Goal: Task Accomplishment & Management: Manage account settings

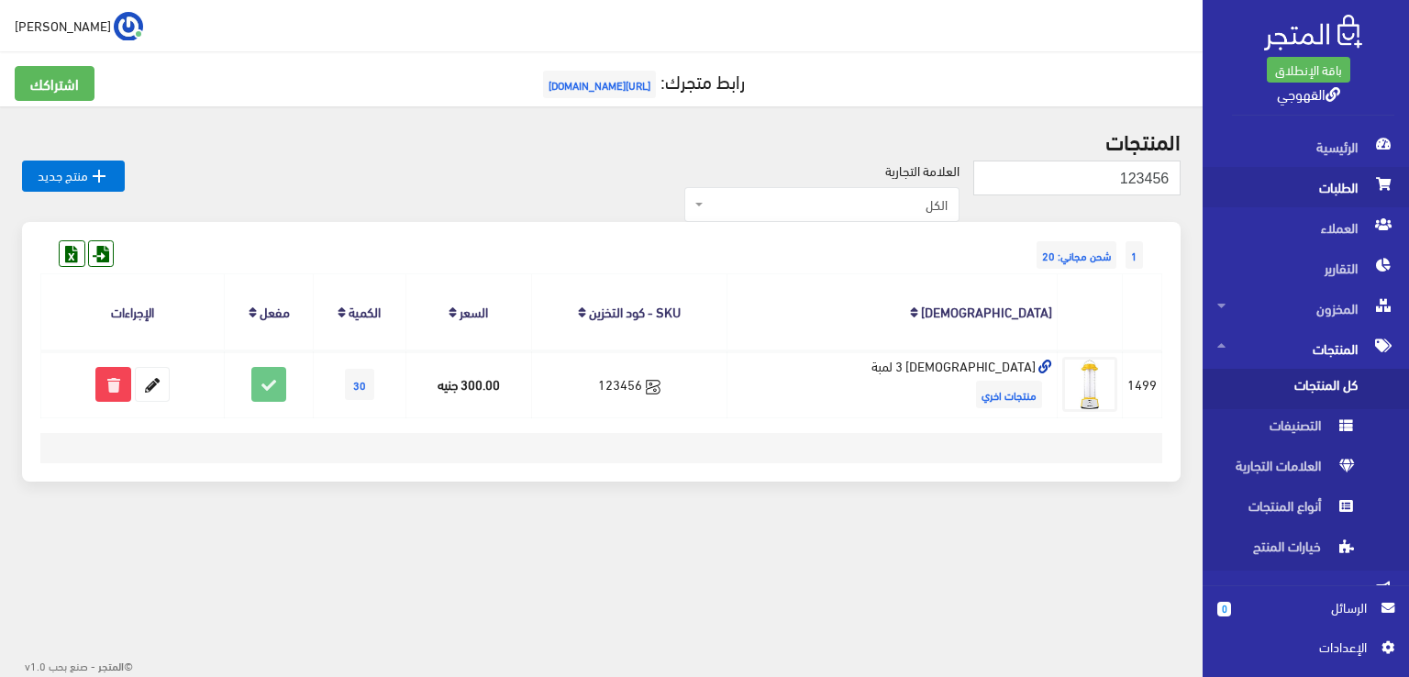
click at [1353, 198] on span "الطلبات" at bounding box center [1305, 187] width 177 height 40
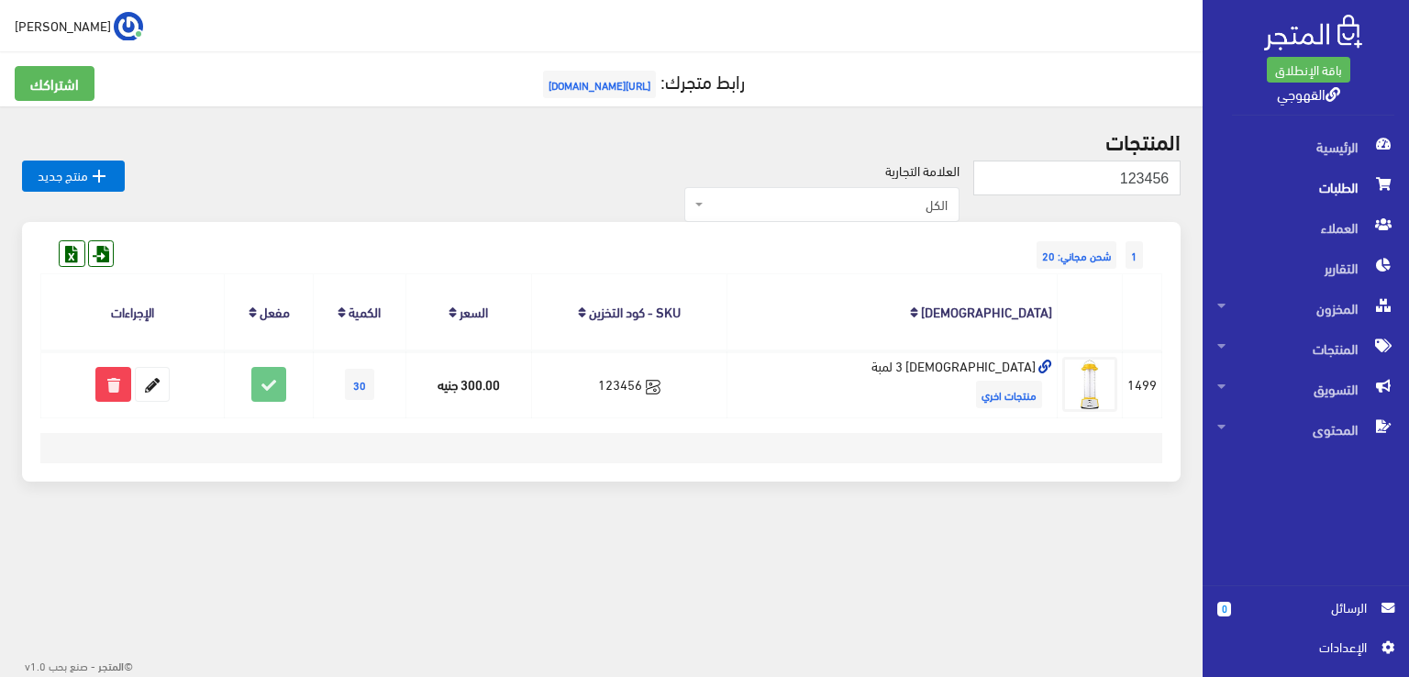
click at [1353, 198] on span "الطلبات" at bounding box center [1305, 187] width 177 height 40
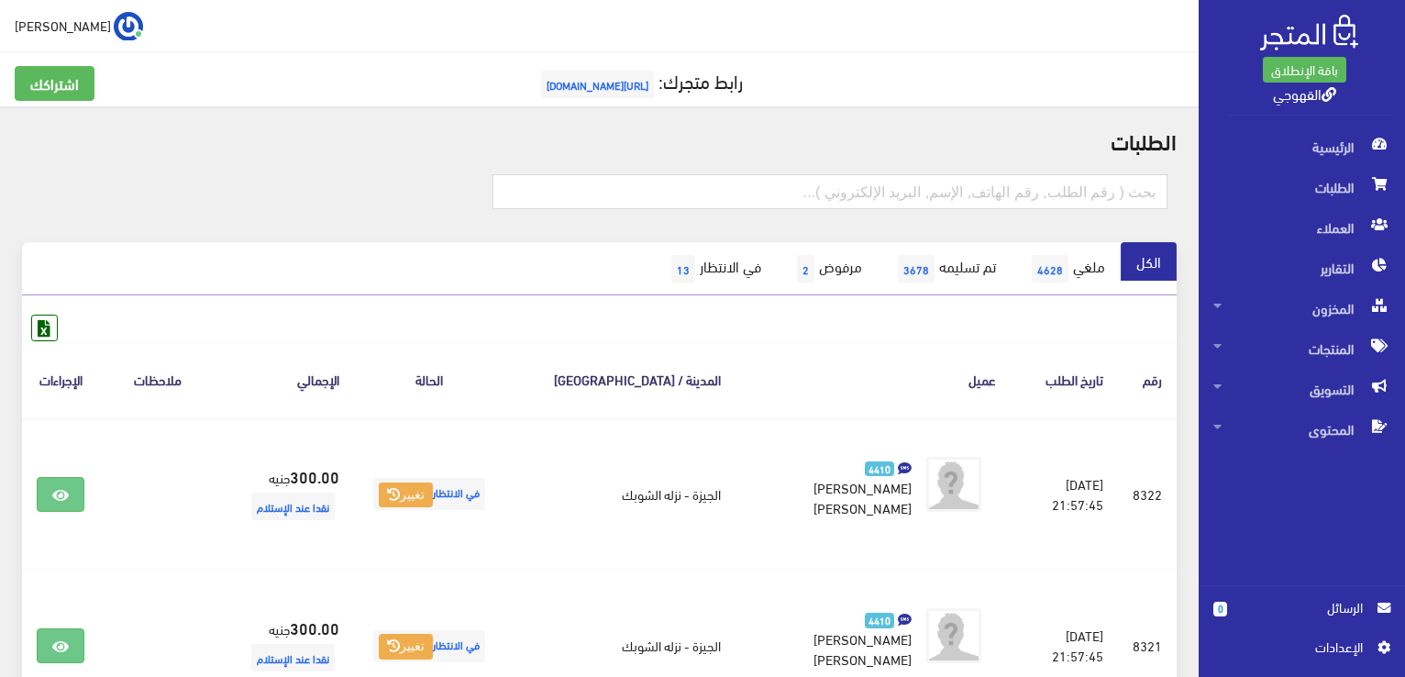
click at [770, 355] on th "عميل" at bounding box center [873, 379] width 275 height 76
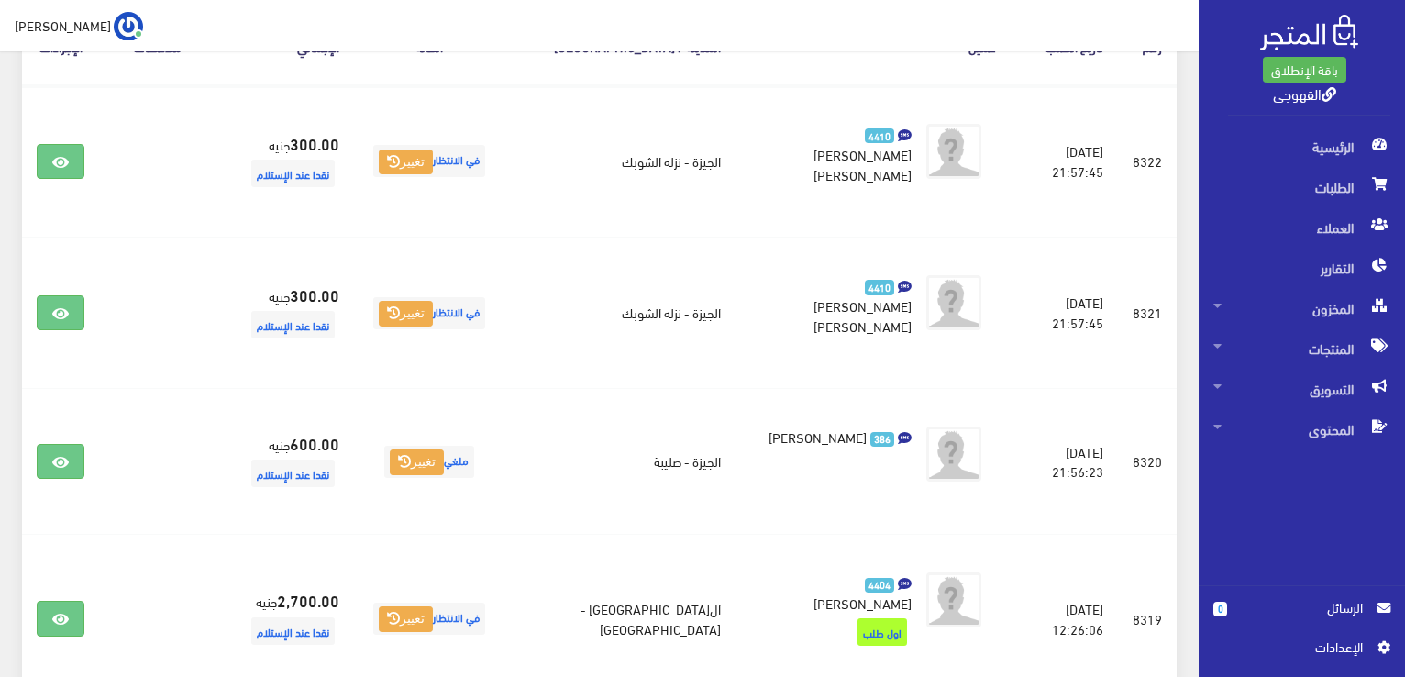
scroll to position [330, 0]
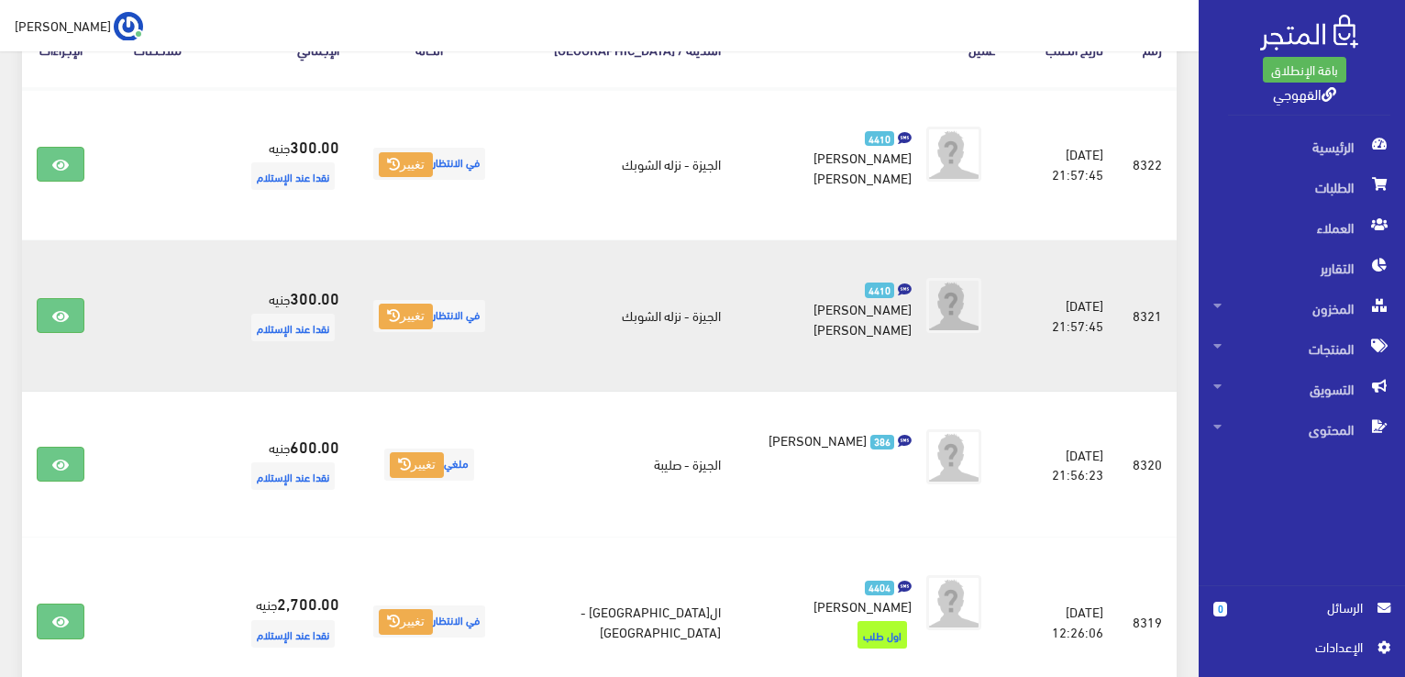
click at [797, 336] on ul "4410 [PERSON_NAME] [PERSON_NAME]" at bounding box center [873, 308] width 246 height 90
click at [814, 295] on span "[PERSON_NAME] [PERSON_NAME]" at bounding box center [863, 318] width 98 height 46
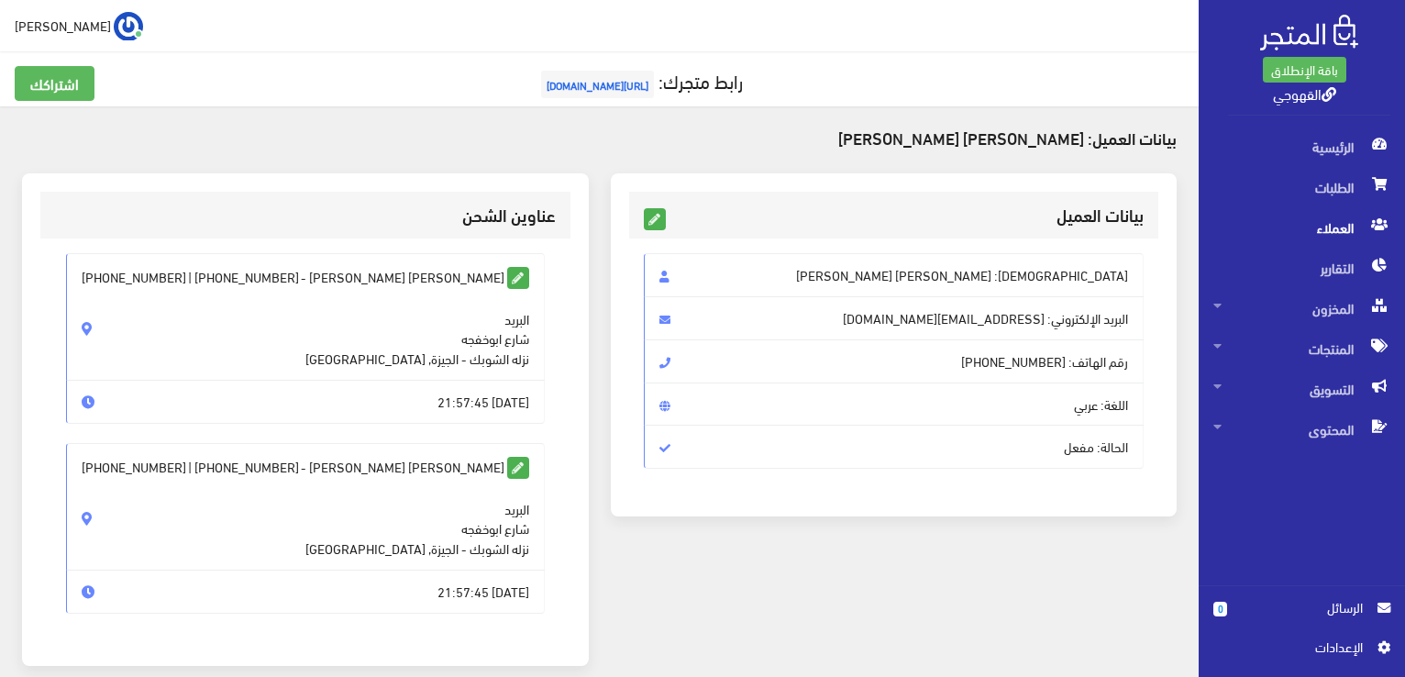
click at [511, 509] on span "البريد شارع ابوخفجه نزله الشوبك - الجيزة, مصر" at bounding box center [417, 519] width 224 height 80
click at [1011, 272] on span "الإسم: سلوى فرج حسين سيد احمد" at bounding box center [894, 275] width 501 height 44
click at [927, 482] on div "الإسم: سلوى فرج حسين سيد احمد البريد اﻹلكتروني: Salwafarag626@gmail.com رقم اله…" at bounding box center [894, 368] width 530 height 260
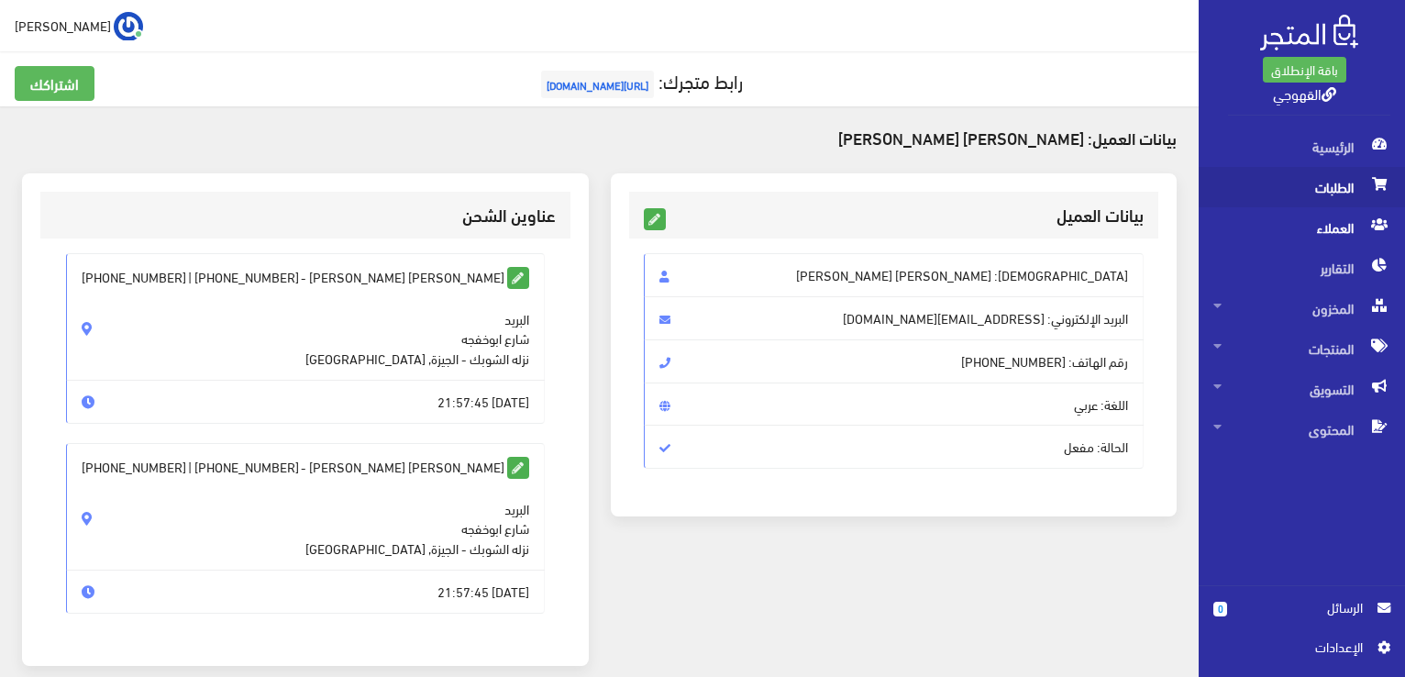
click at [1331, 199] on span "الطلبات" at bounding box center [1302, 187] width 177 height 40
click at [1311, 199] on span "الطلبات" at bounding box center [1302, 187] width 177 height 40
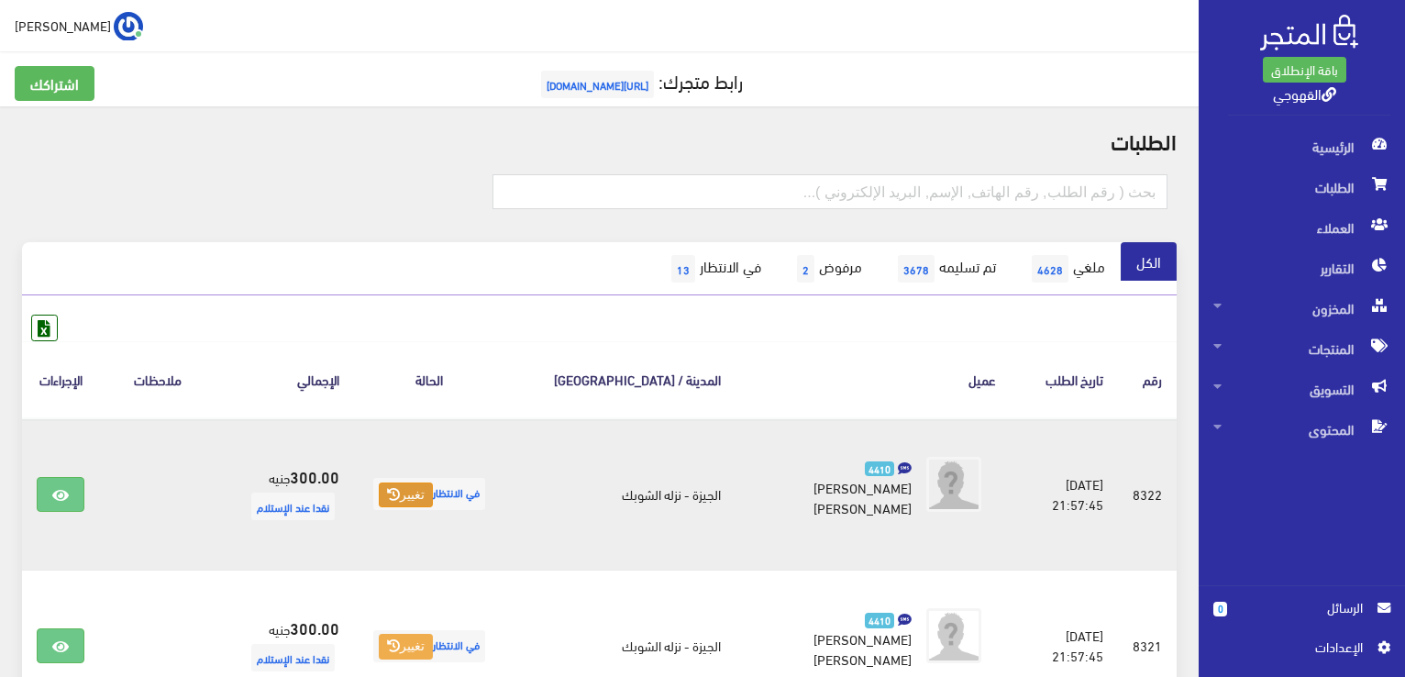
click at [433, 500] on button "تغيير" at bounding box center [406, 495] width 54 height 26
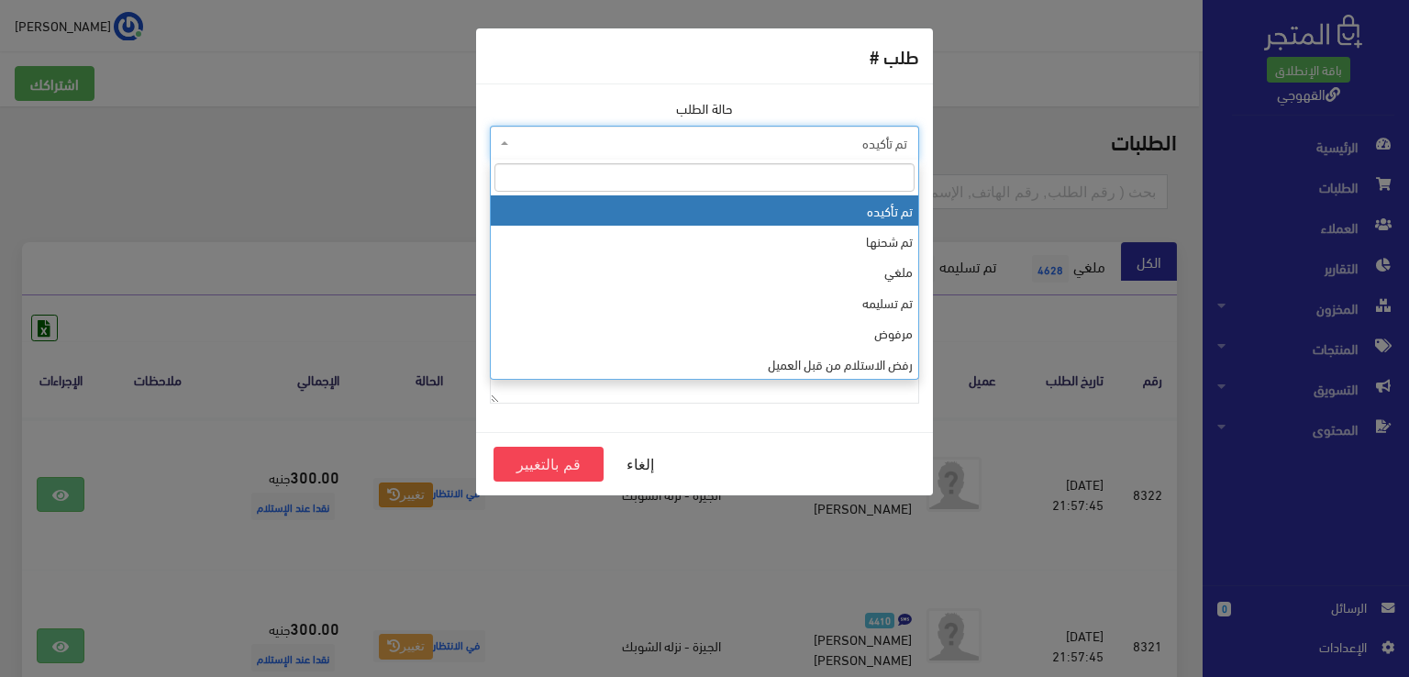
click at [815, 144] on span "تم تأكيده" at bounding box center [710, 143] width 394 height 18
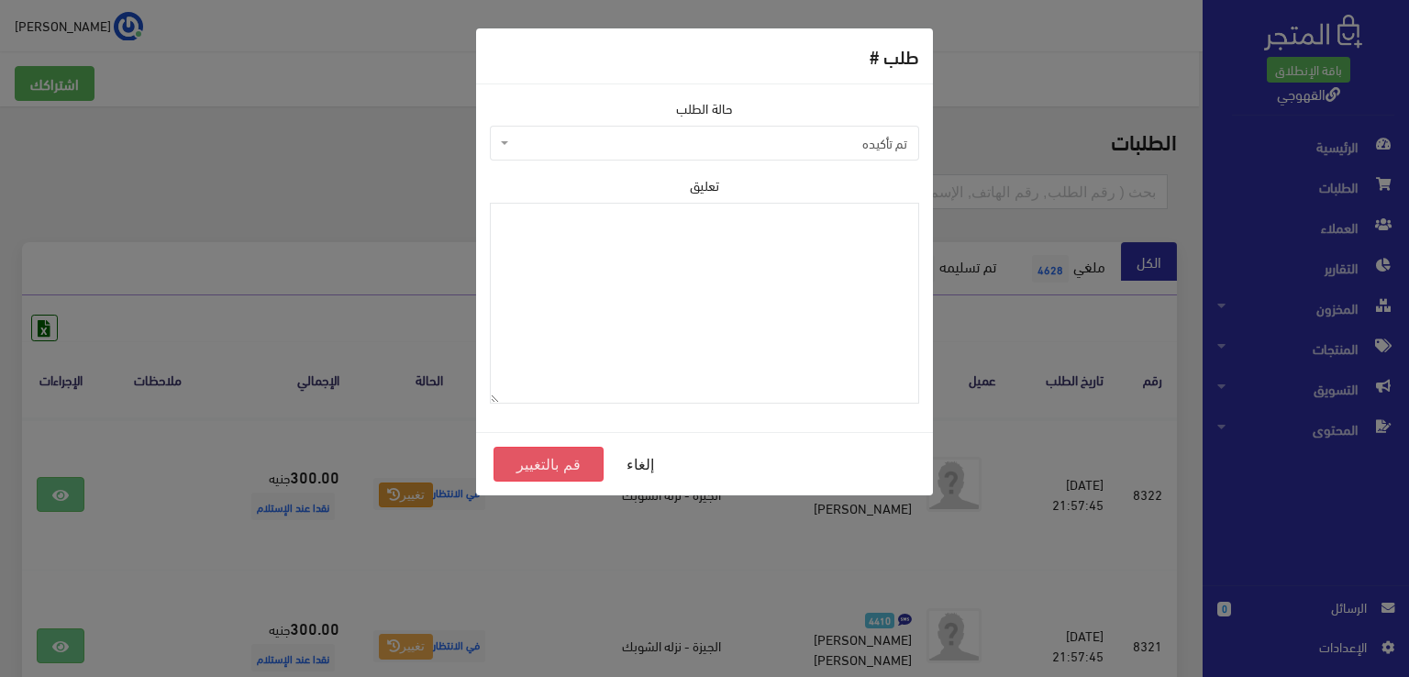
click at [549, 471] on button "قم بالتغيير" at bounding box center [548, 464] width 110 height 35
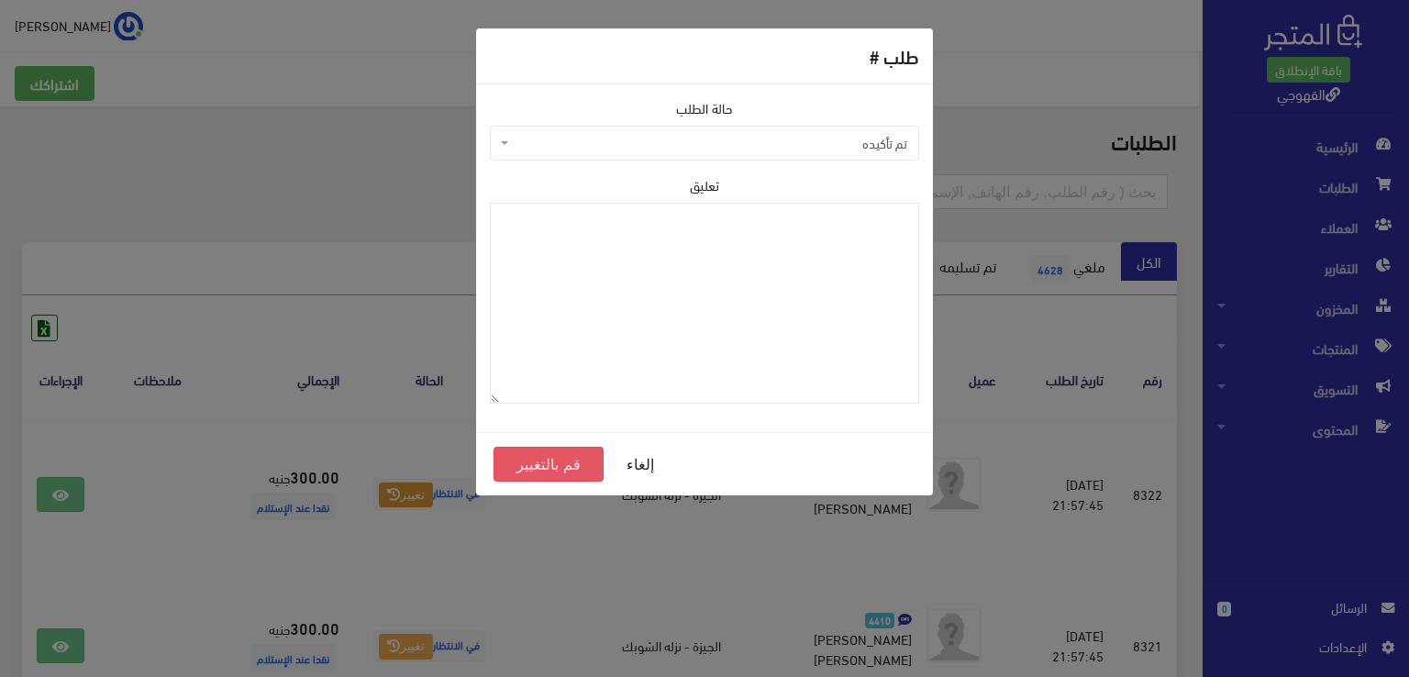
click at [549, 471] on button "قم بالتغيير" at bounding box center [548, 464] width 110 height 35
click at [550, 470] on button "قم بالتغيير" at bounding box center [548, 464] width 110 height 35
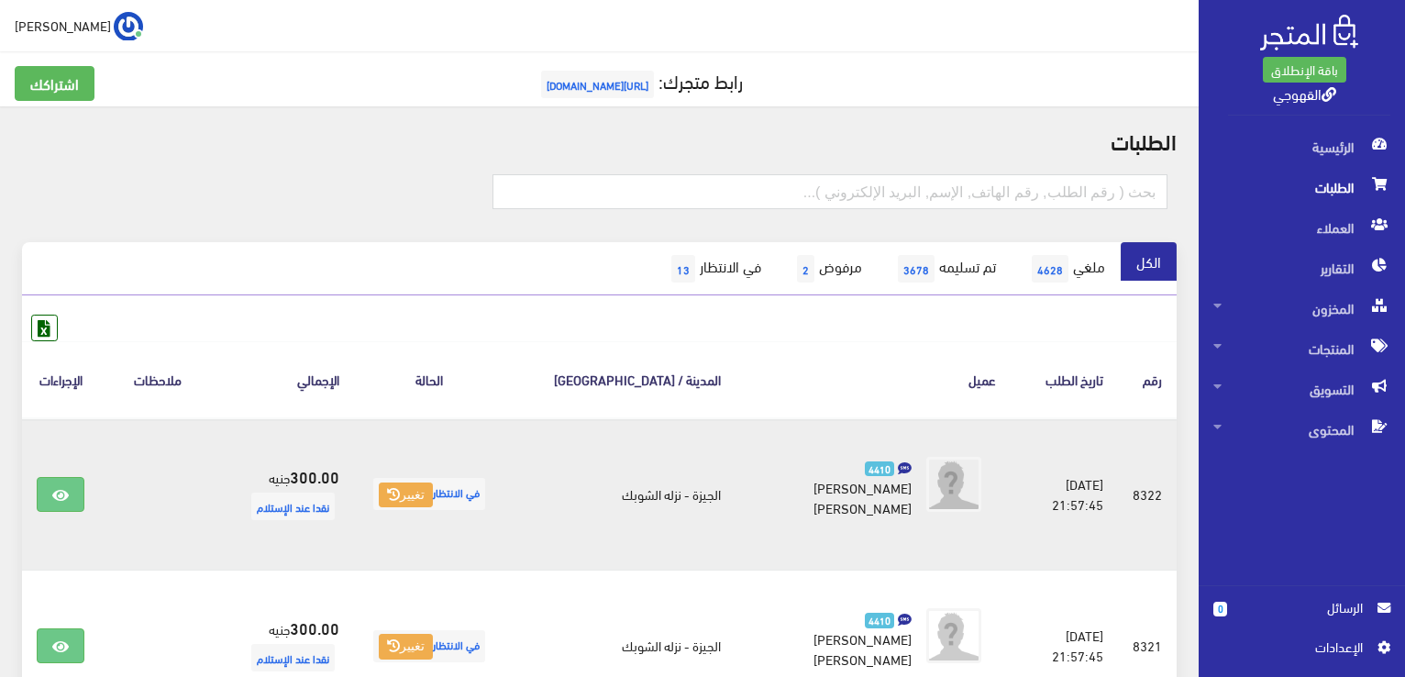
click at [485, 488] on span "في الانتظار تغيير" at bounding box center [429, 494] width 112 height 32
click at [918, 514] on li "4410 [PERSON_NAME] [PERSON_NAME]" at bounding box center [873, 486] width 246 height 75
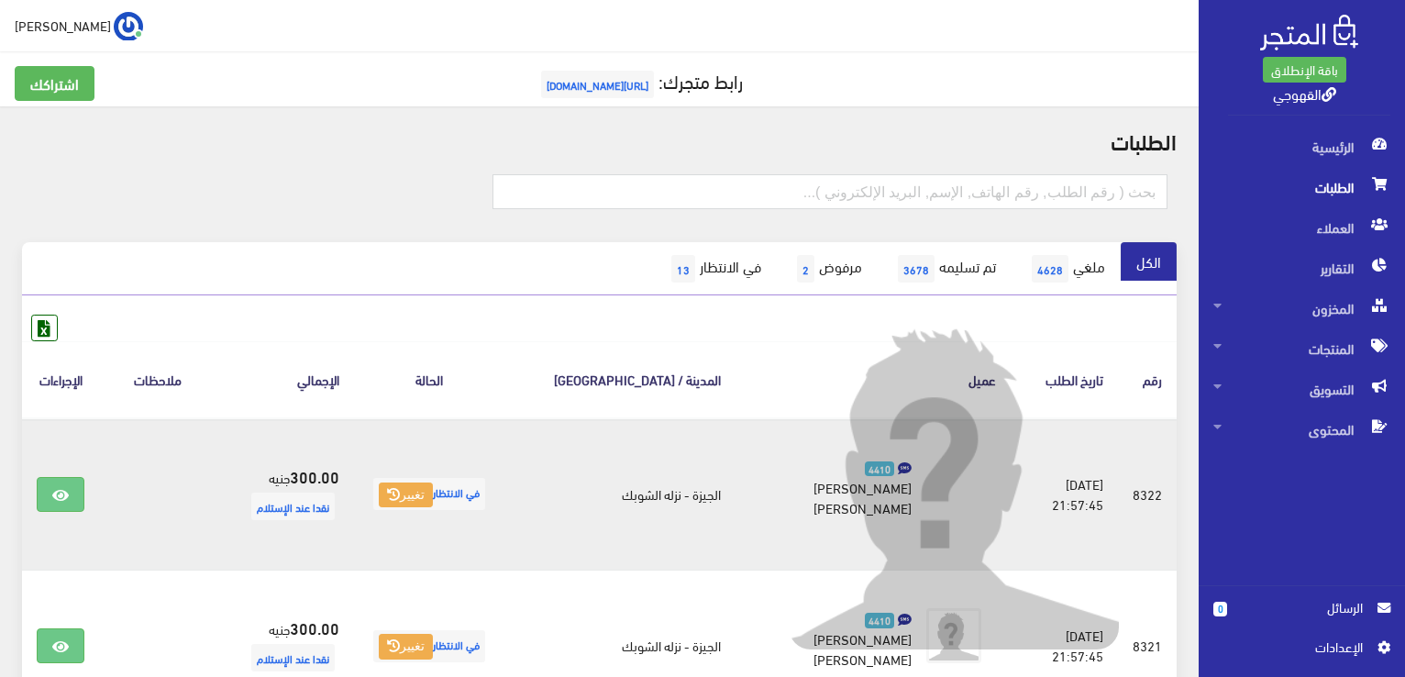
click at [921, 458] on img at bounding box center [954, 484] width 330 height 330
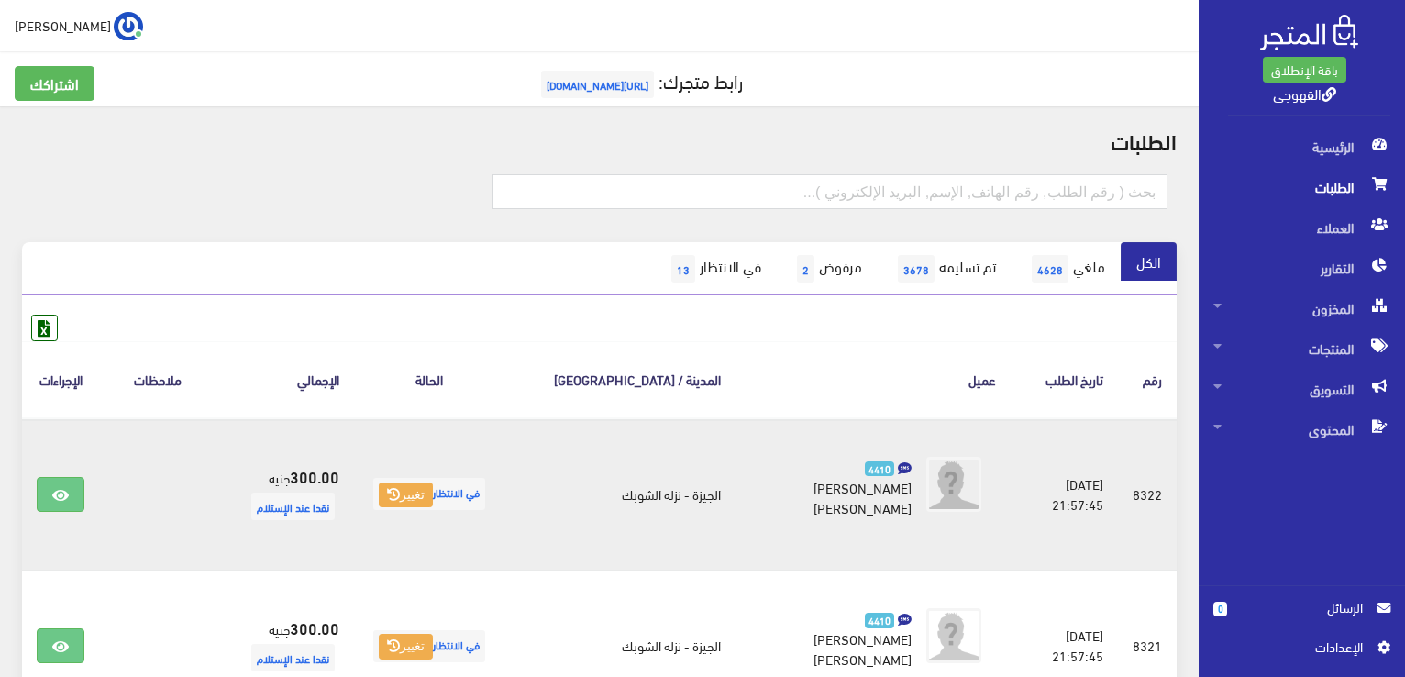
click at [335, 493] on span "نقدا عند الإستلام" at bounding box center [292, 507] width 83 height 28
click at [67, 489] on icon at bounding box center [60, 495] width 17 height 15
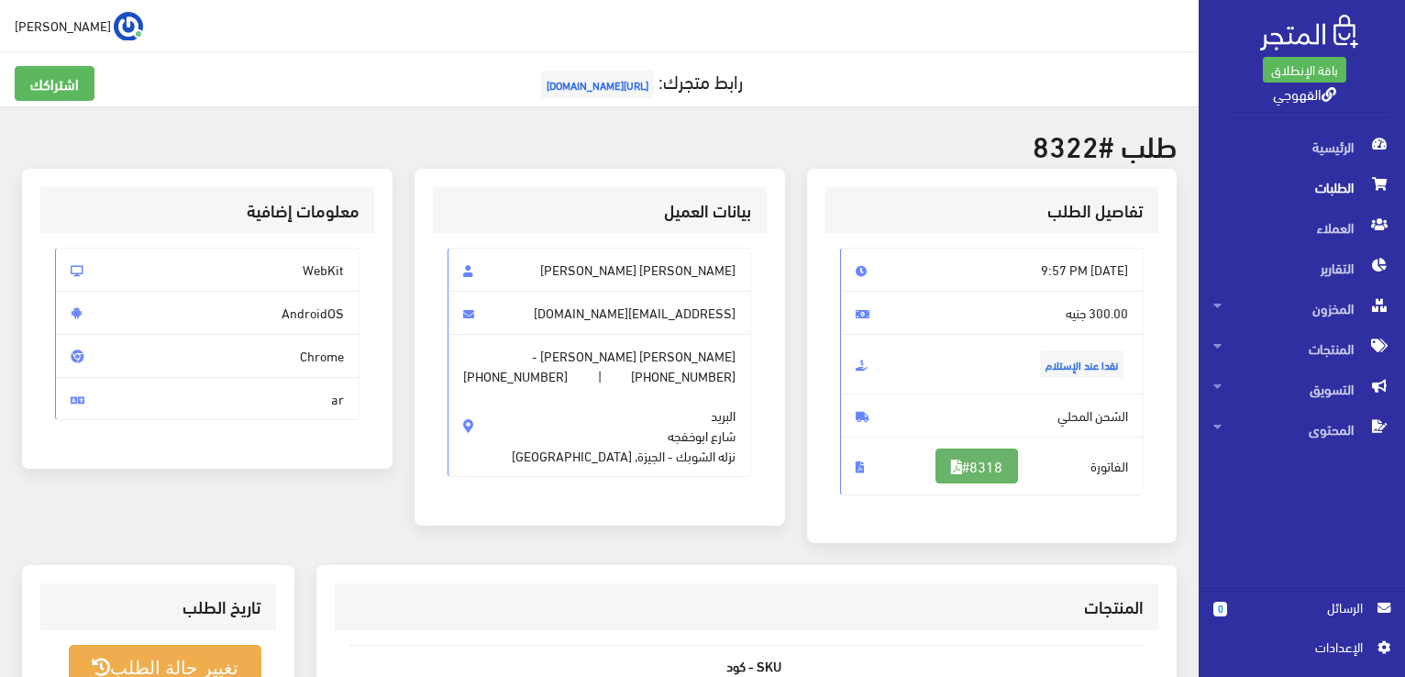
click at [1005, 480] on link "#8318" at bounding box center [977, 466] width 83 height 35
click at [1360, 184] on span "الطلبات" at bounding box center [1302, 187] width 177 height 40
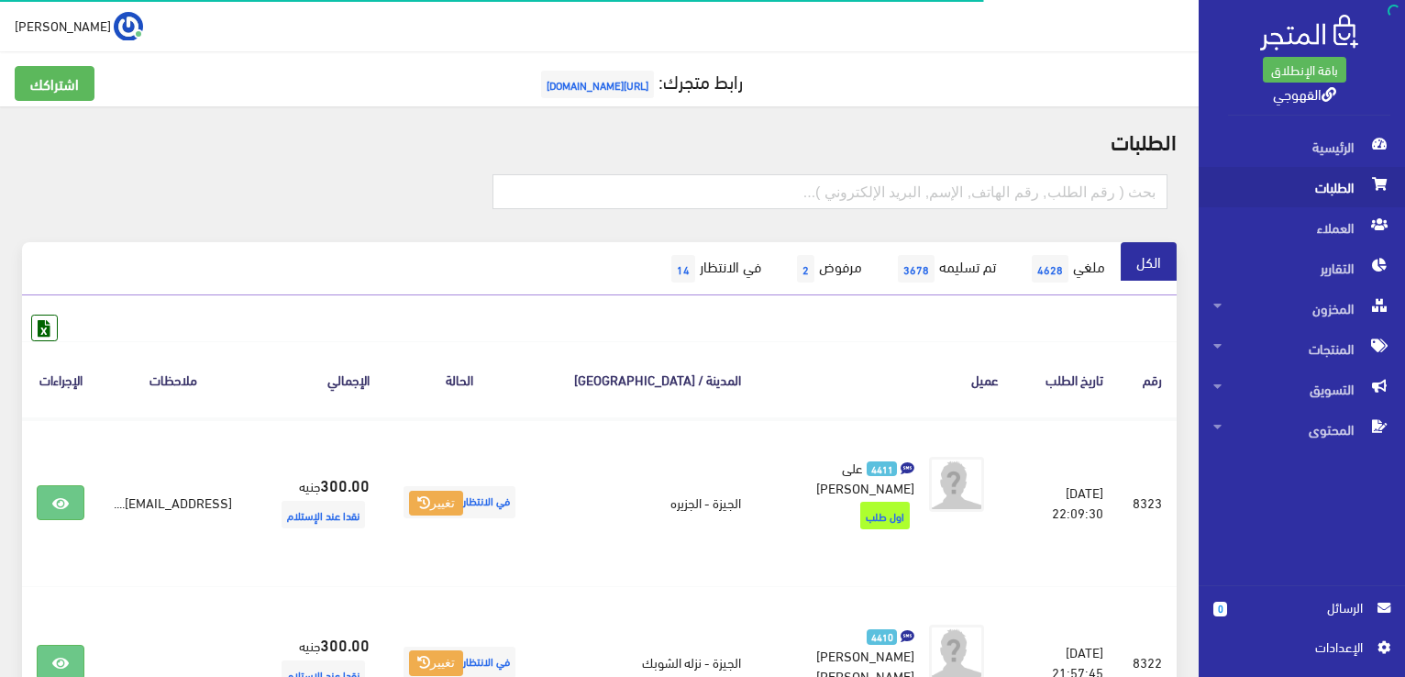
click at [1360, 184] on span "الطلبات" at bounding box center [1302, 187] width 177 height 40
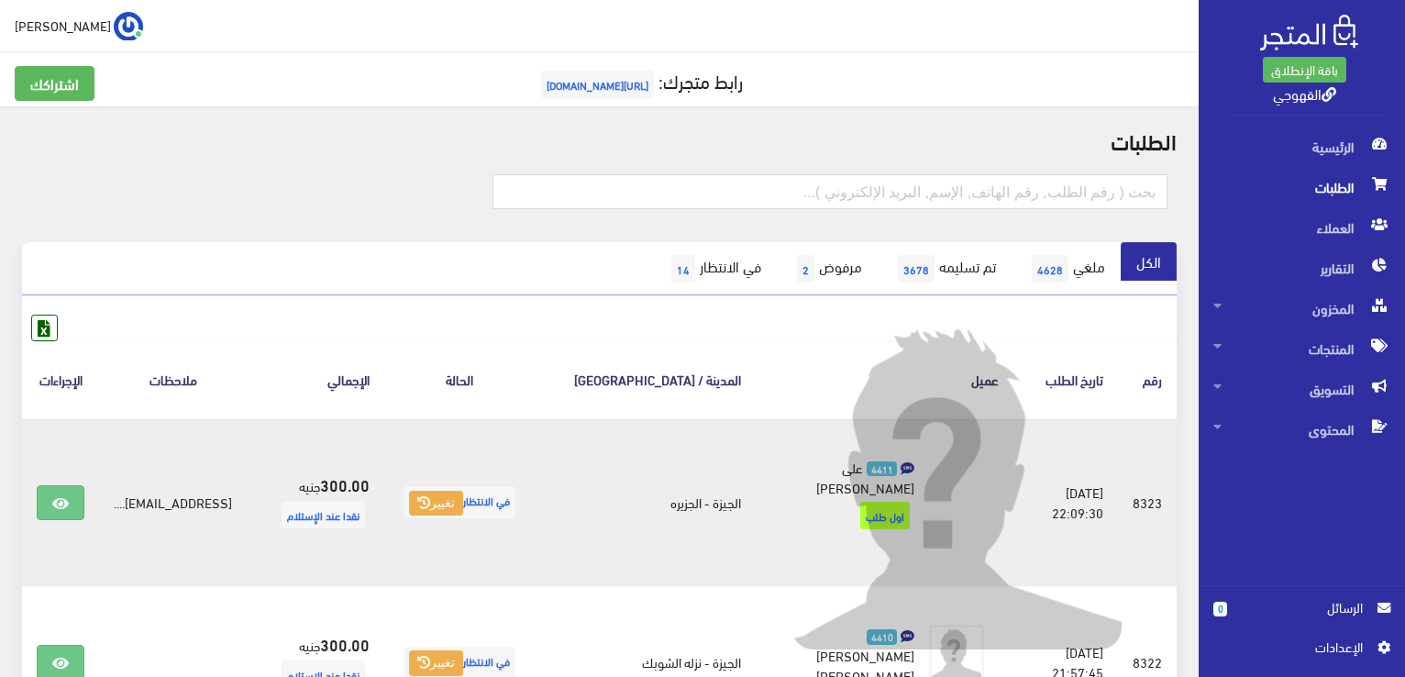
click at [895, 520] on img at bounding box center [957, 484] width 330 height 330
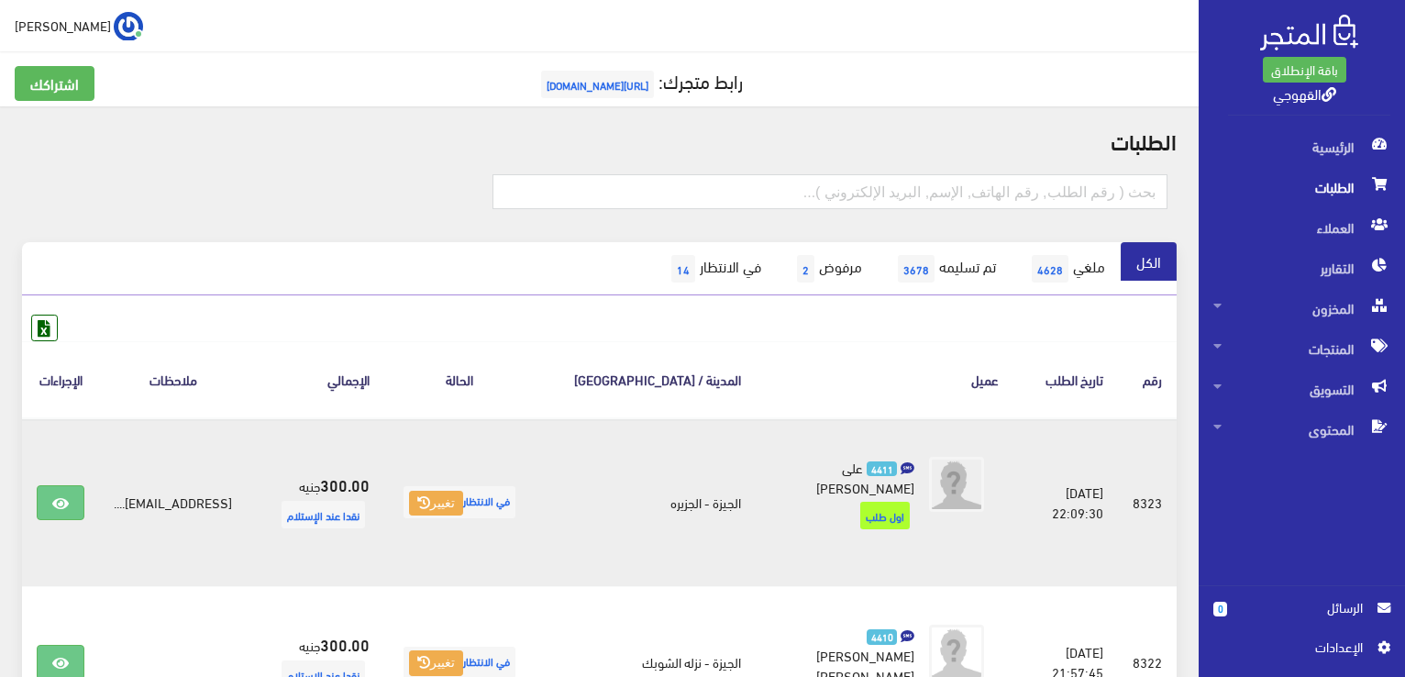
click at [865, 502] on span "اول طلب" at bounding box center [885, 516] width 50 height 28
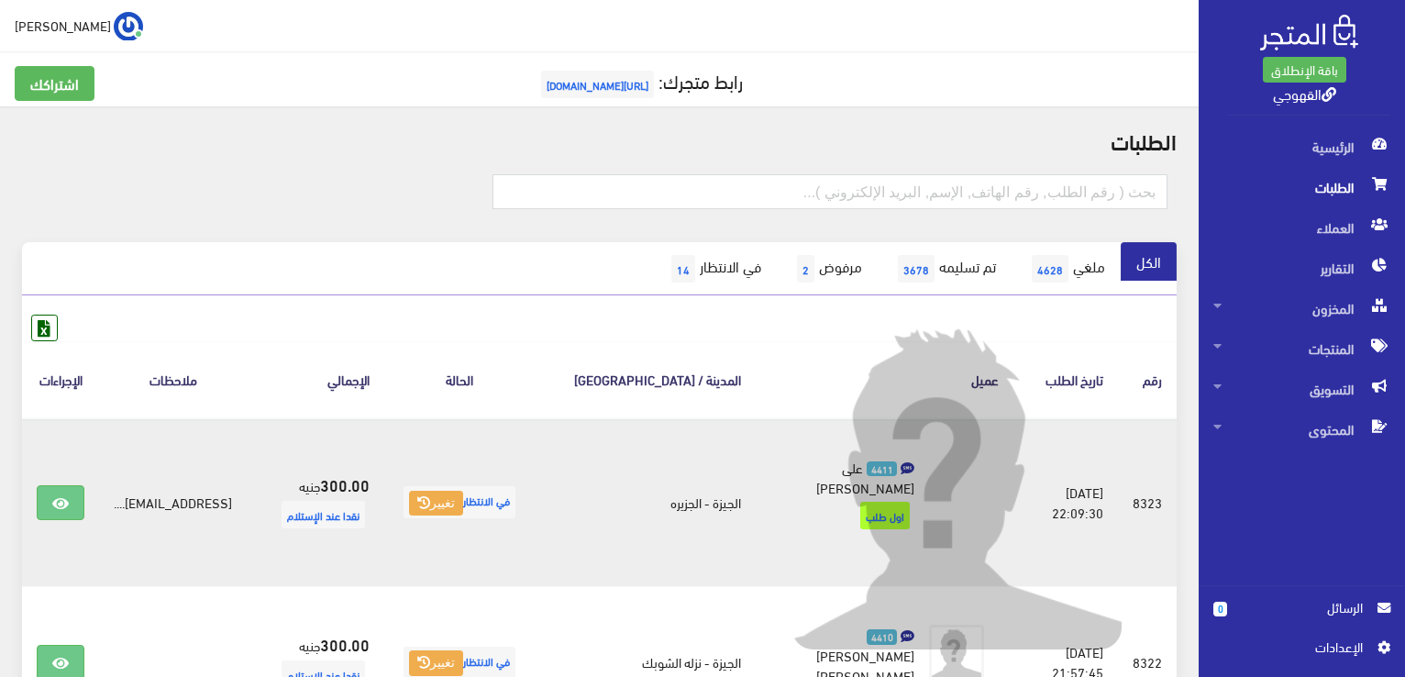
click at [938, 504] on img at bounding box center [957, 484] width 330 height 330
click at [802, 462] on img at bounding box center [957, 484] width 330 height 330
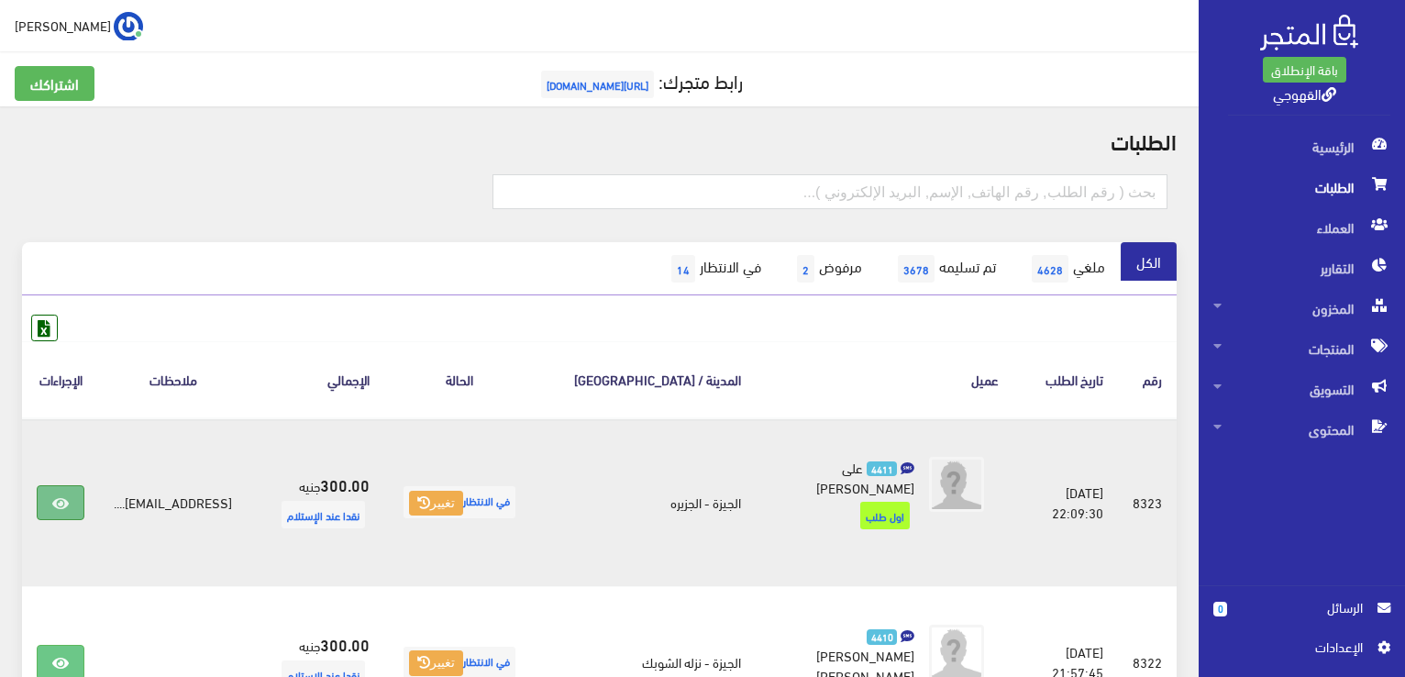
click at [43, 494] on link at bounding box center [61, 502] width 48 height 35
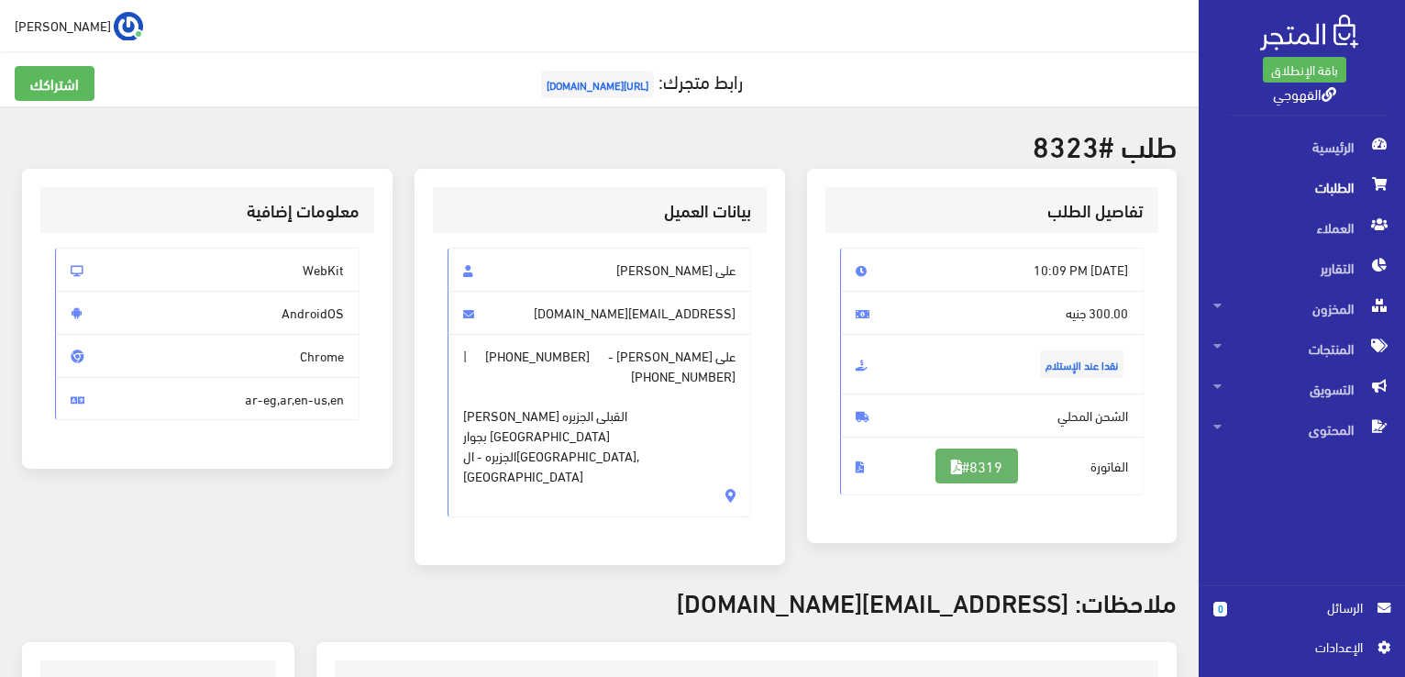
click at [966, 458] on link "#8319" at bounding box center [977, 466] width 83 height 35
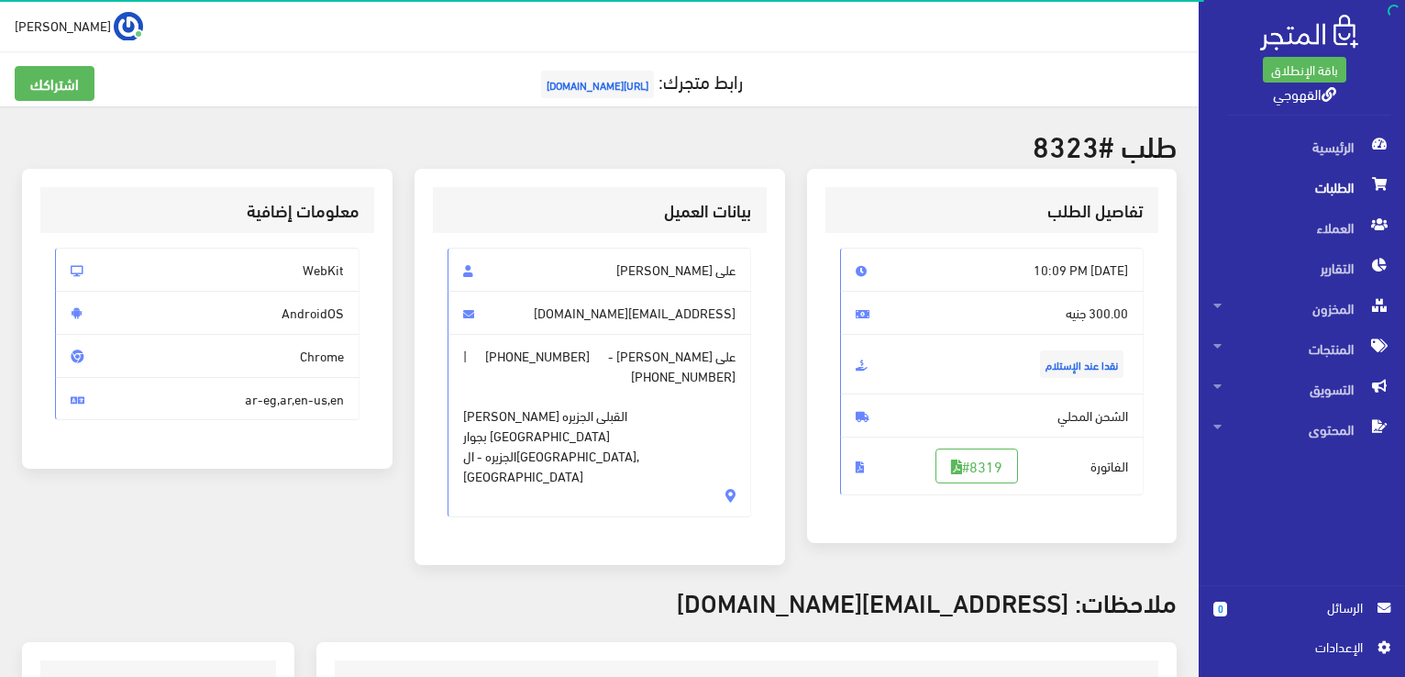
click at [1325, 171] on span "الطلبات" at bounding box center [1302, 187] width 177 height 40
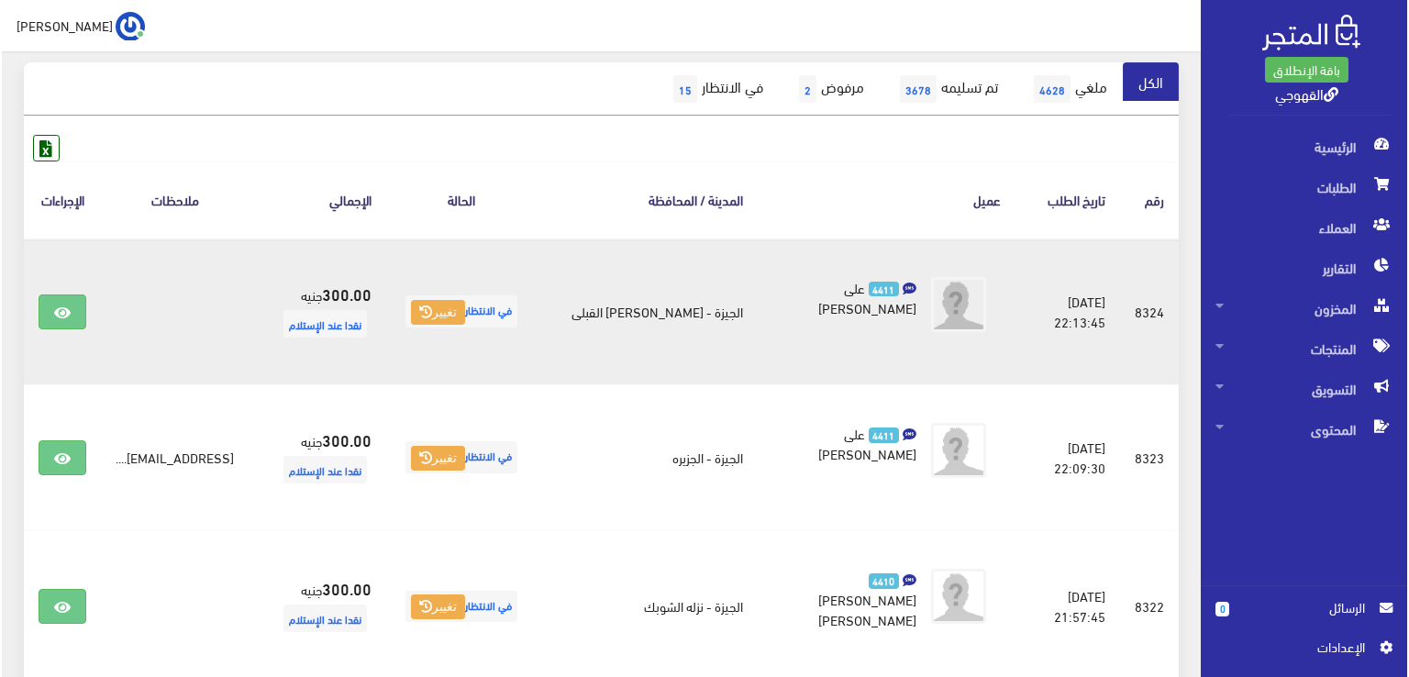
scroll to position [183, 0]
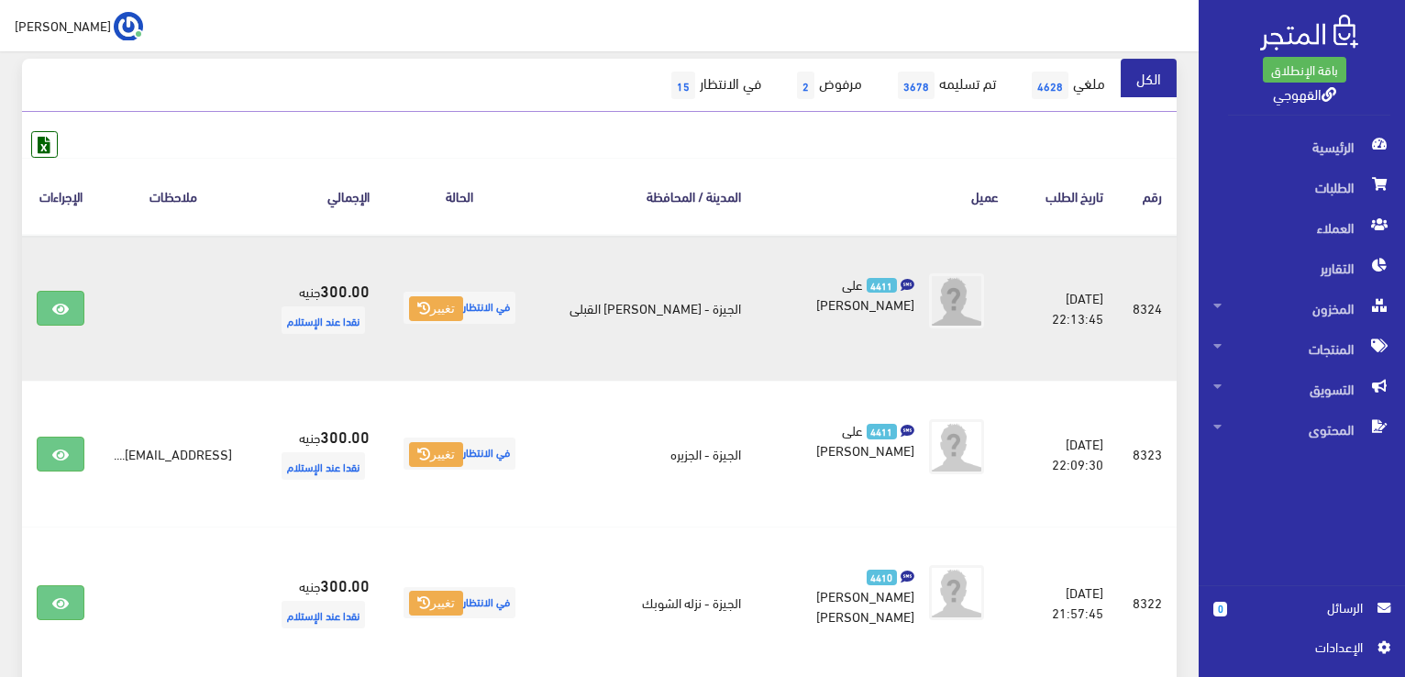
click at [362, 315] on span "نقدا عند الإستلام" at bounding box center [323, 320] width 83 height 28
click at [627, 309] on td "الجيزة - [PERSON_NAME] القبلى" at bounding box center [645, 308] width 221 height 147
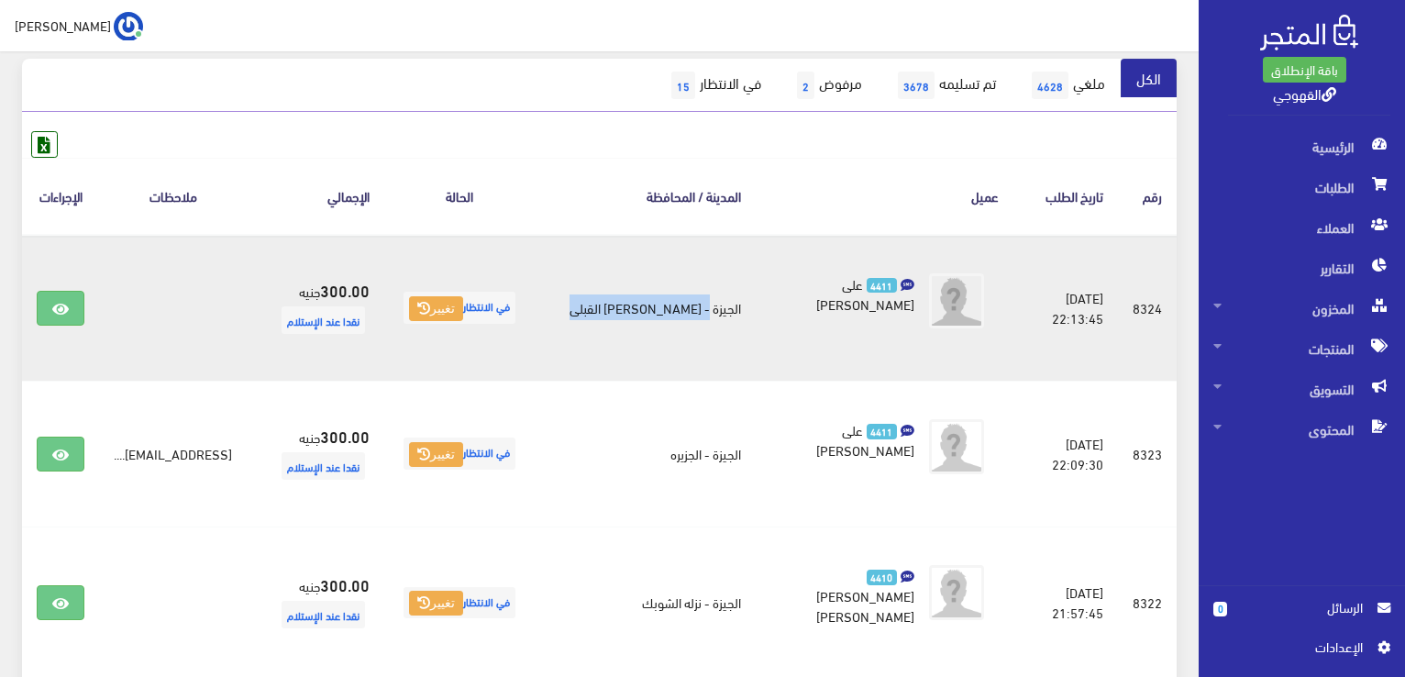
click at [627, 309] on td "الجيزة - [PERSON_NAME] القبلى" at bounding box center [645, 308] width 221 height 147
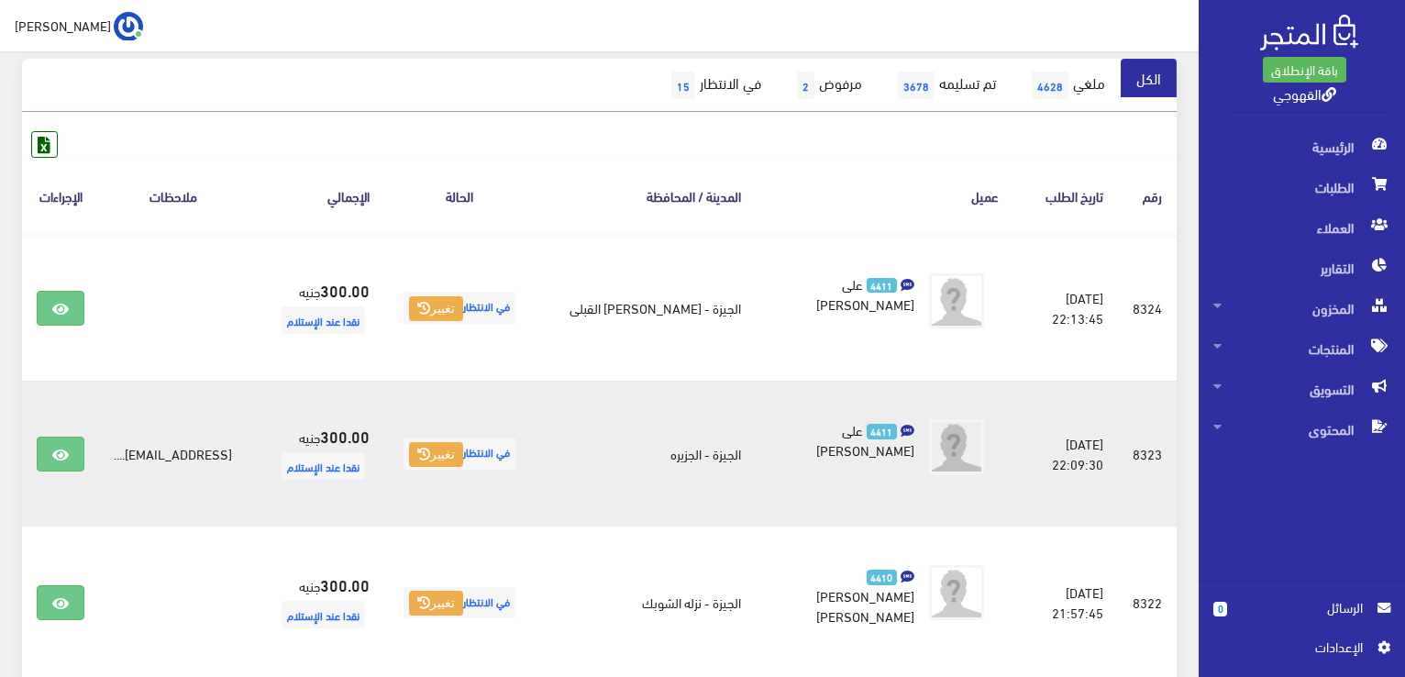
click at [205, 456] on td "[EMAIL_ADDRESS]...." at bounding box center [173, 454] width 148 height 146
click at [463, 456] on button "تغيير" at bounding box center [436, 455] width 54 height 26
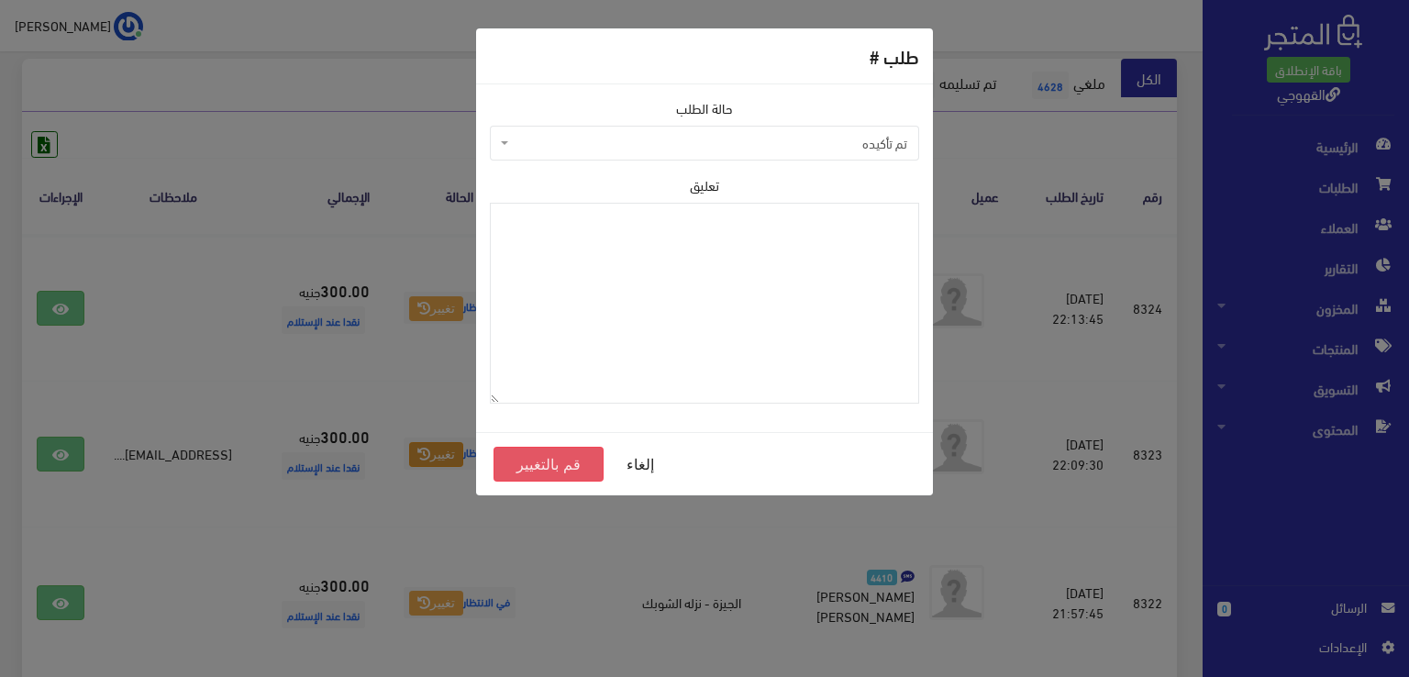
click at [556, 457] on button "قم بالتغيير" at bounding box center [548, 464] width 110 height 35
click at [536, 471] on button "قم بالتغيير" at bounding box center [548, 464] width 110 height 35
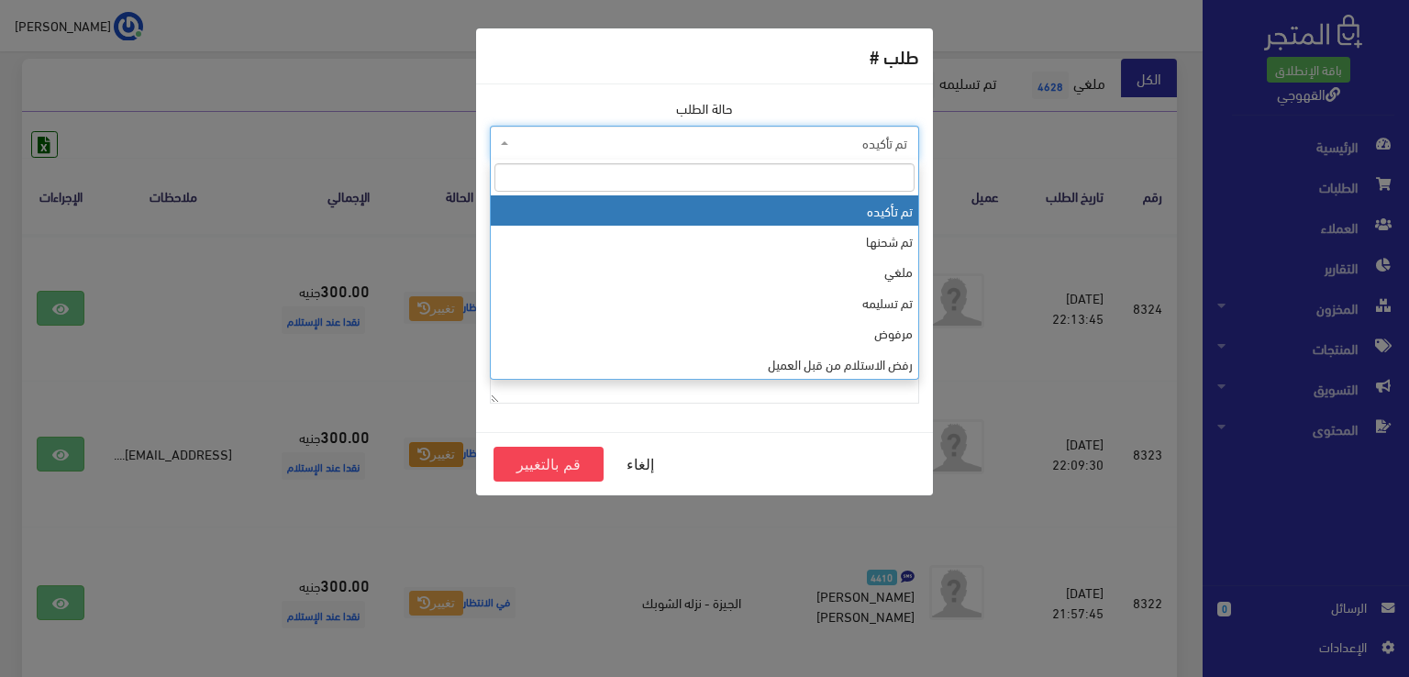
click at [687, 130] on span "تم تأكيده" at bounding box center [704, 143] width 429 height 35
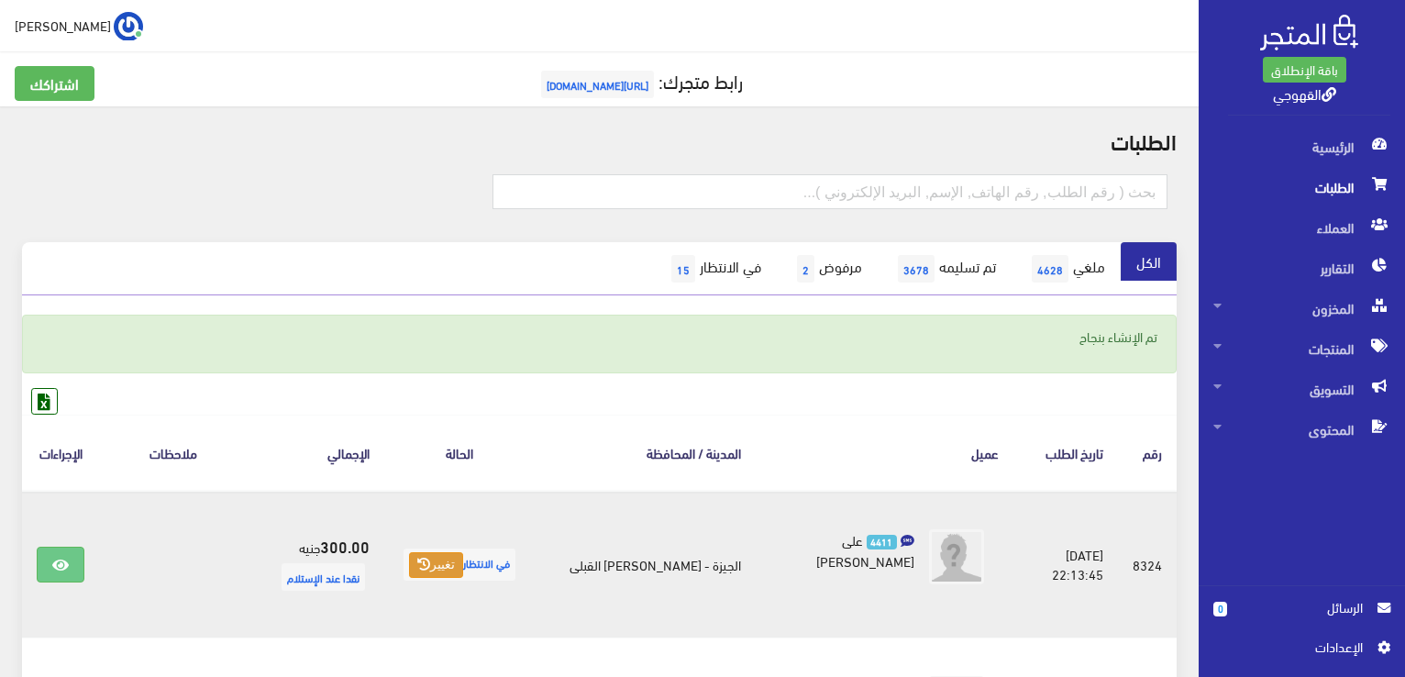
click at [455, 565] on button "تغيير" at bounding box center [436, 565] width 54 height 26
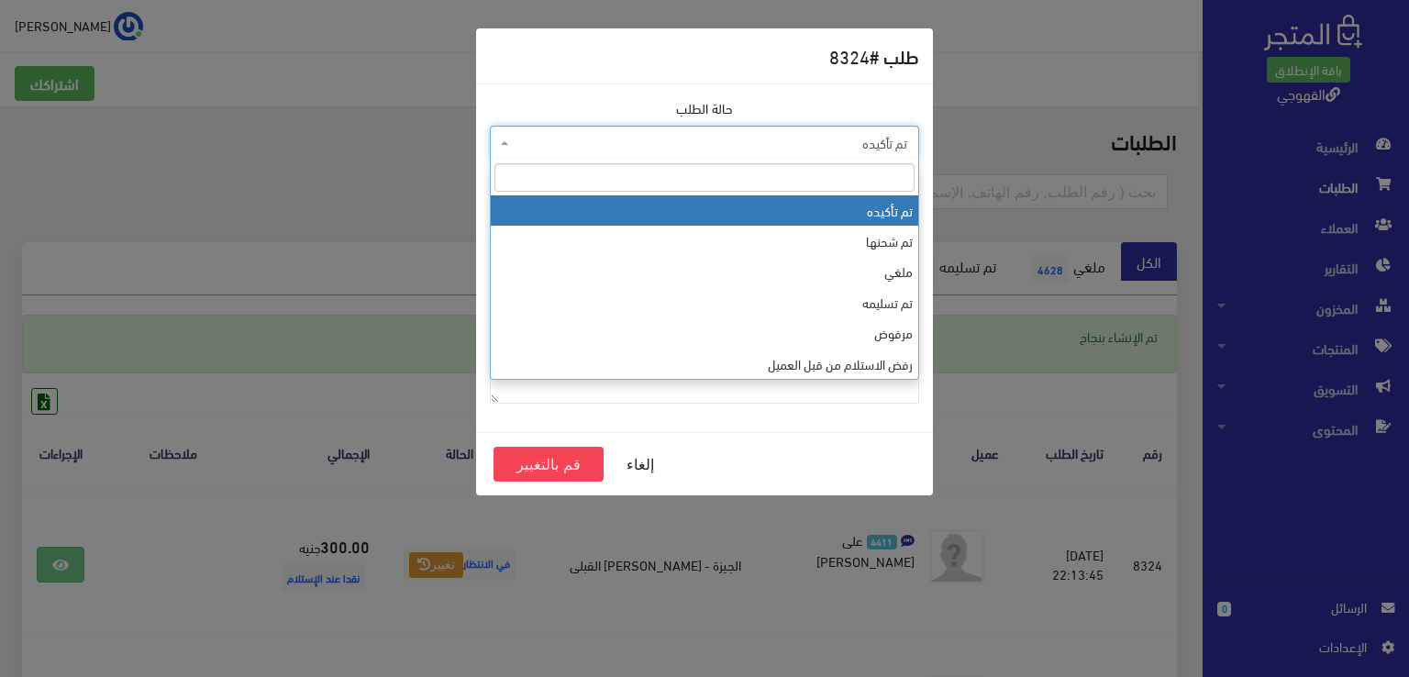
click at [701, 134] on span "تم تأكيده" at bounding box center [710, 143] width 394 height 18
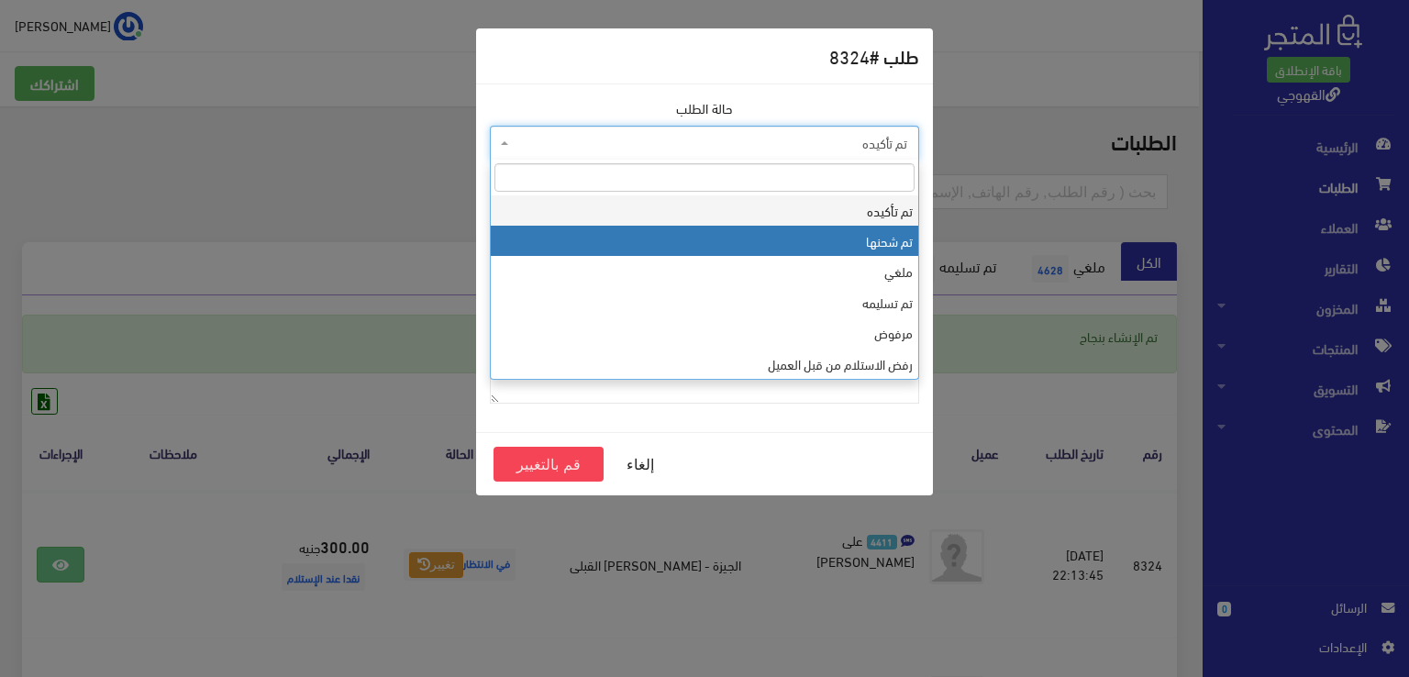
select select "2"
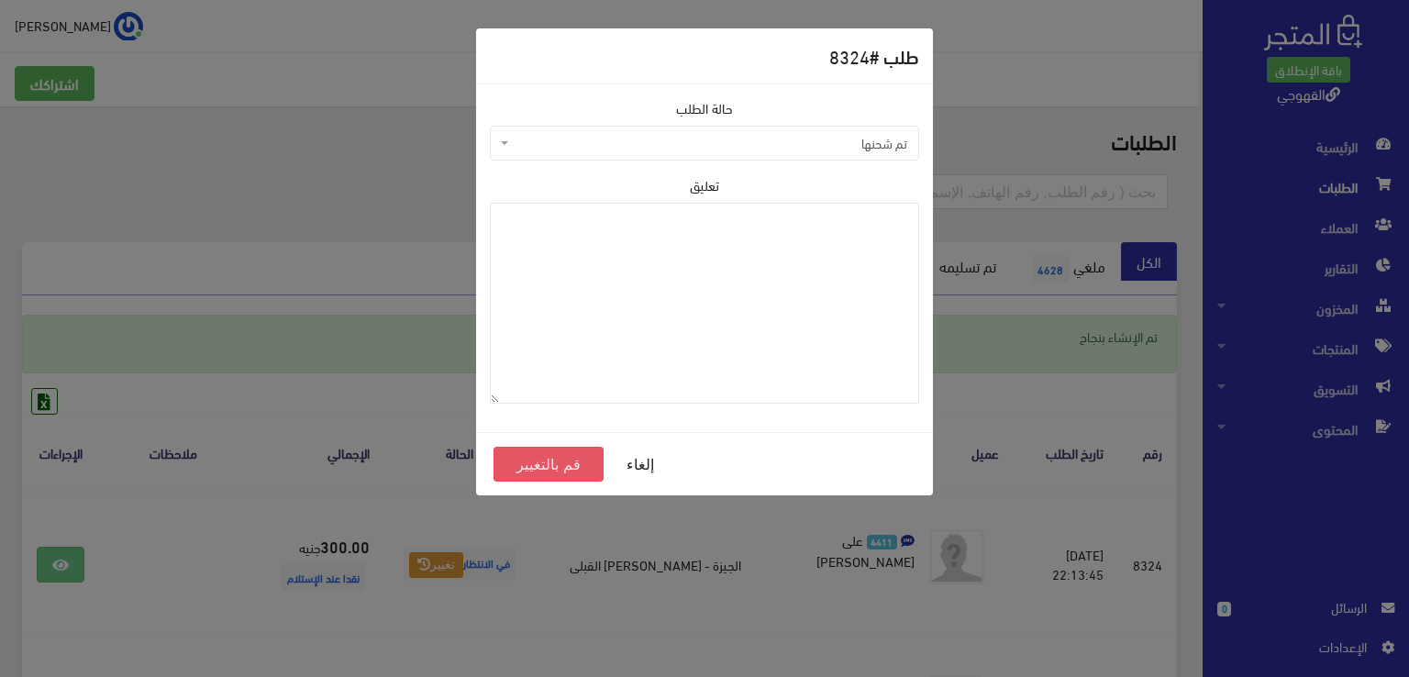
click at [569, 460] on button "قم بالتغيير" at bounding box center [548, 464] width 110 height 35
click at [9, 468] on div "طلب # 8324 حالة الطلب تم تأكيده تم شحنها ملغي تم تسليمه مرفوض رفض الاستلام من ق…" at bounding box center [704, 338] width 1409 height 677
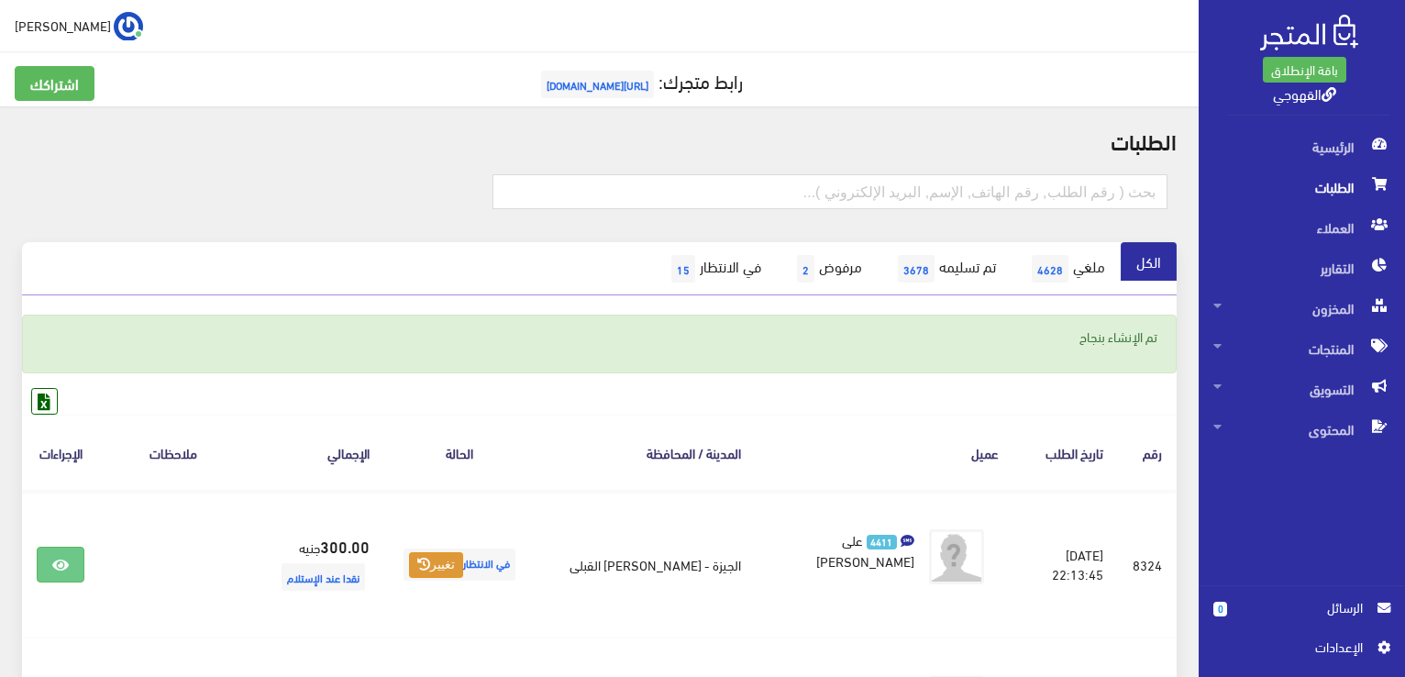
click at [558, 450] on th "المدينة / المحافظة" at bounding box center [645, 453] width 221 height 76
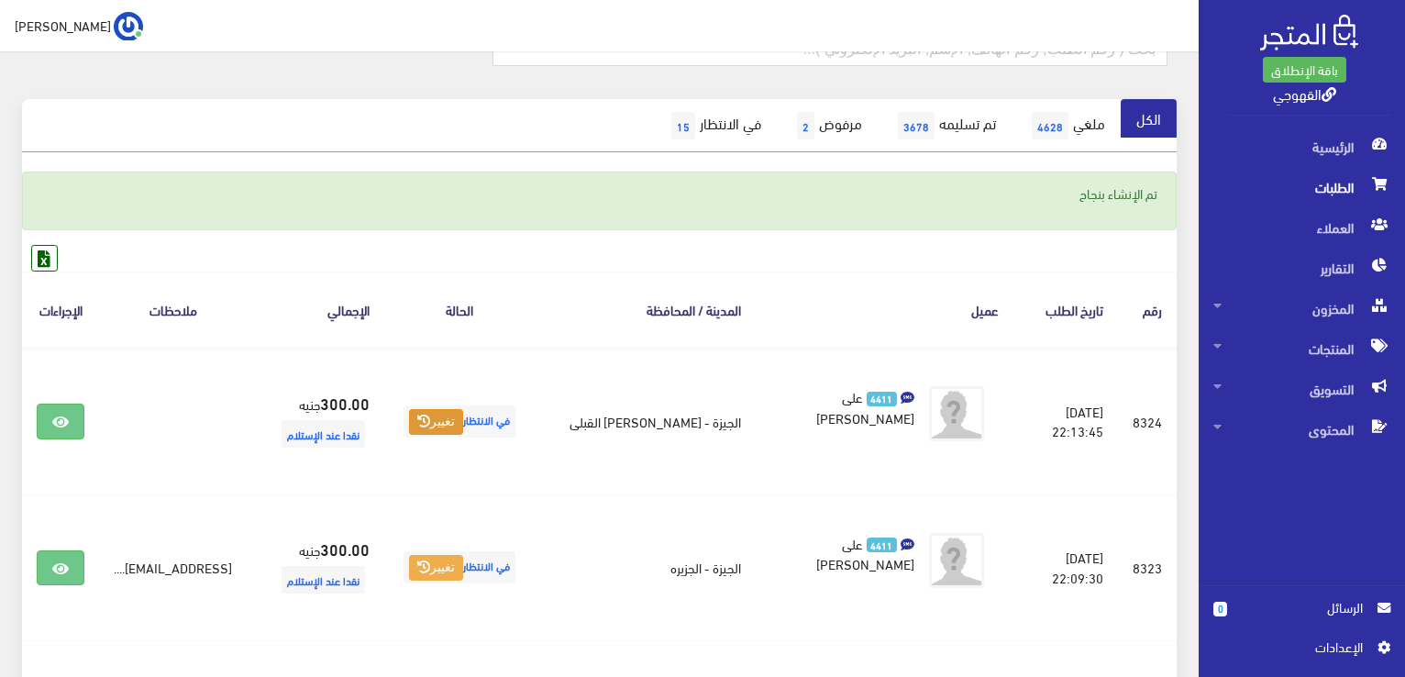
scroll to position [147, 0]
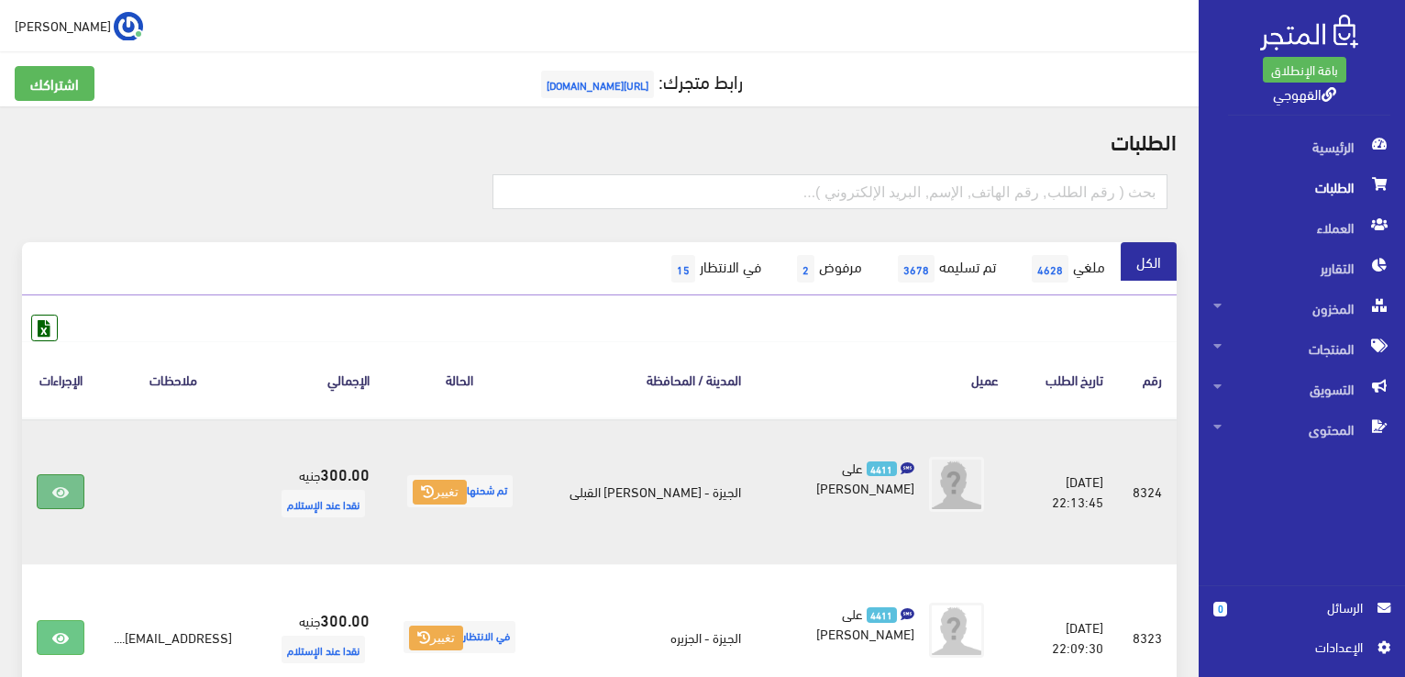
click at [61, 489] on icon at bounding box center [60, 492] width 17 height 15
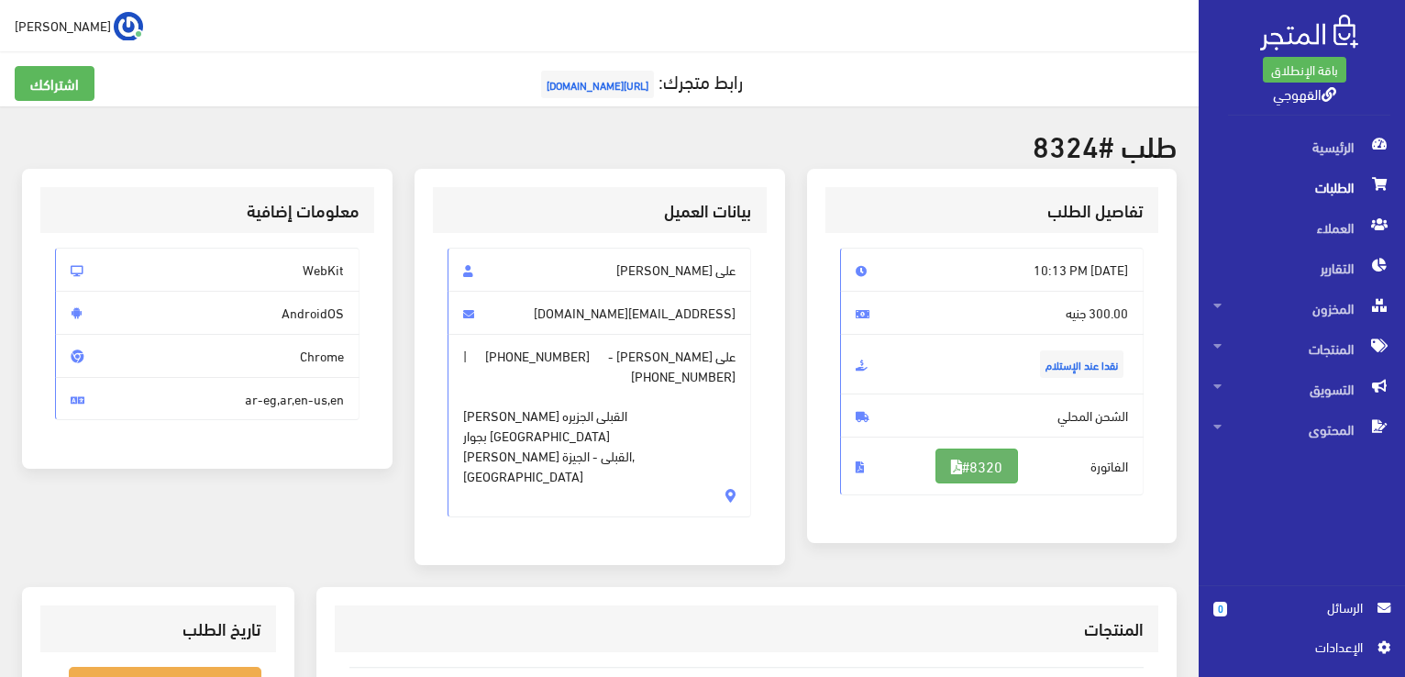
click at [981, 463] on link "#8320" at bounding box center [977, 466] width 83 height 35
click at [1115, 159] on h2 "طلب #8324" at bounding box center [599, 144] width 1155 height 32
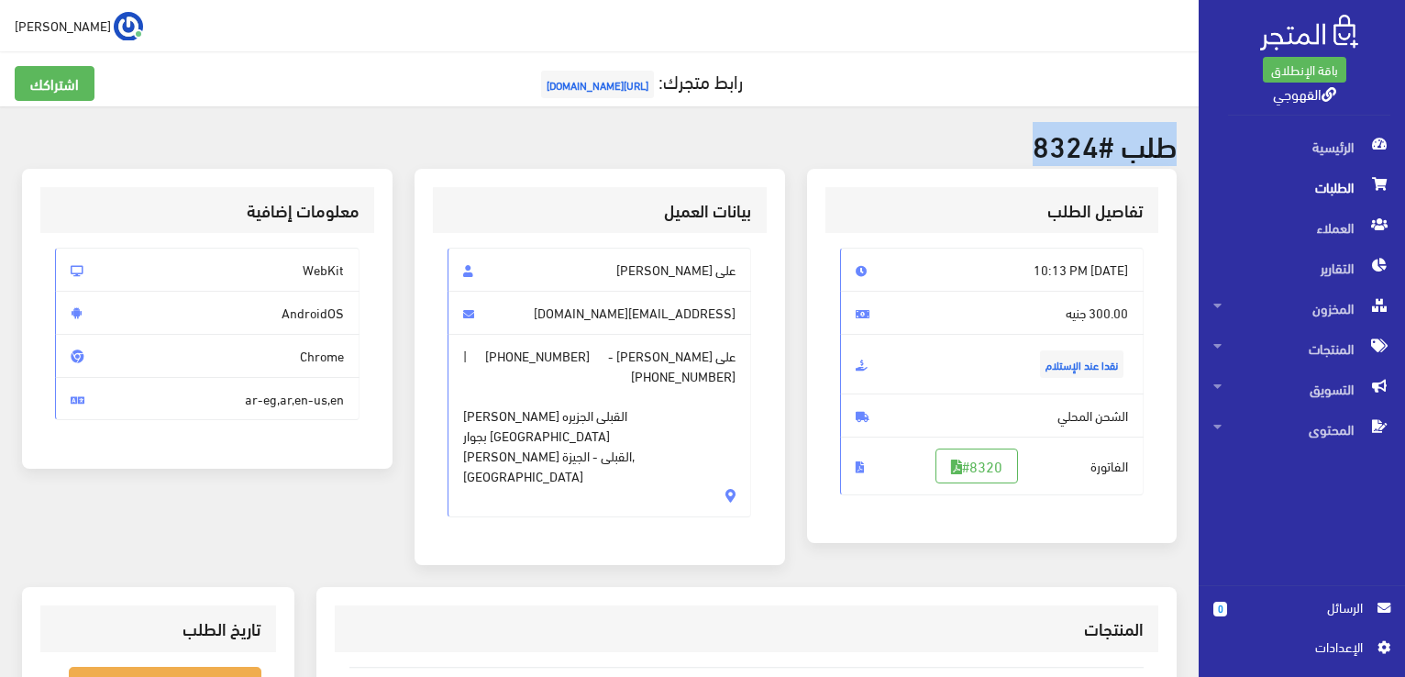
click at [1115, 159] on h2 "طلب #8324" at bounding box center [599, 144] width 1155 height 32
drag, startPoint x: 1115, startPoint y: 159, endPoint x: 891, endPoint y: 168, distance: 224.9
click at [891, 168] on div "طلب #8324 تفاصيل الطلب Fri, Aug 29, 2025 10:13 PM نقدا عند الإستلام #8320" at bounding box center [599, 652] width 1199 height 1092
click at [752, 139] on h2 "طلب #8324" at bounding box center [599, 144] width 1155 height 32
click at [1308, 192] on span "الطلبات" at bounding box center [1302, 187] width 177 height 40
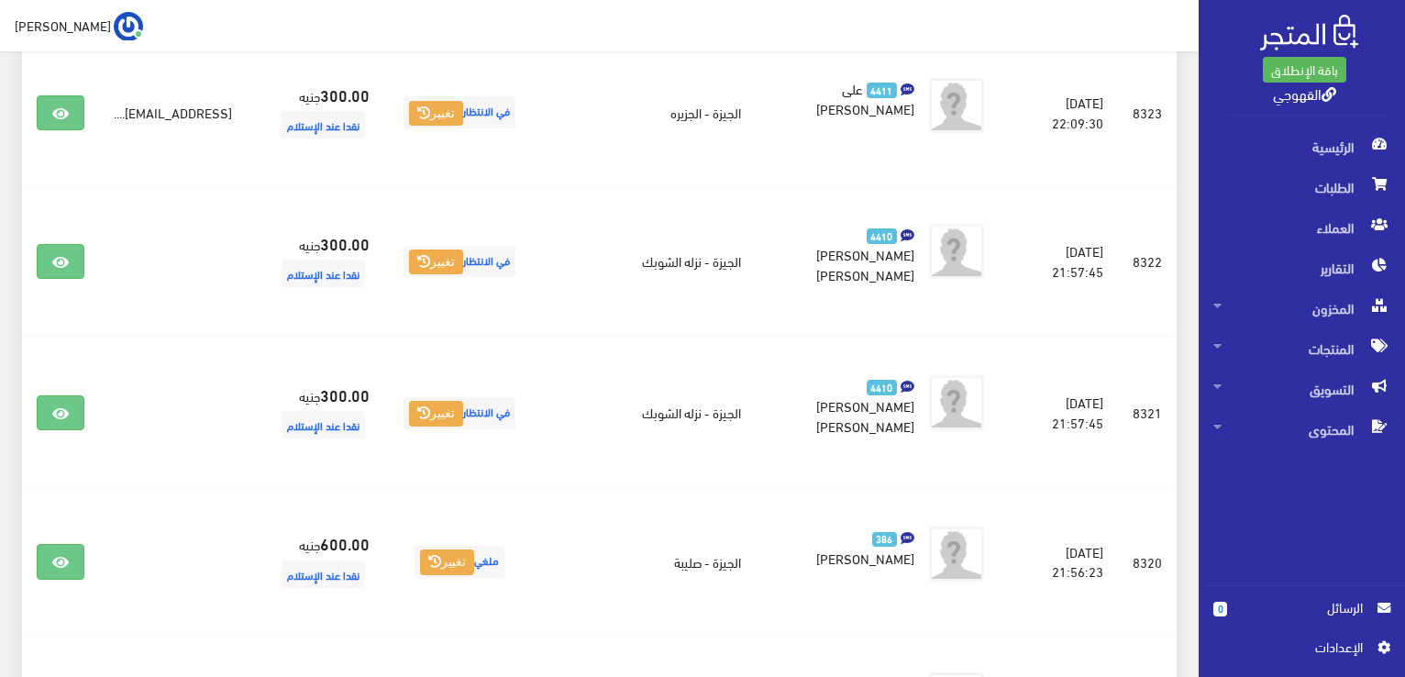
scroll to position [514, 0]
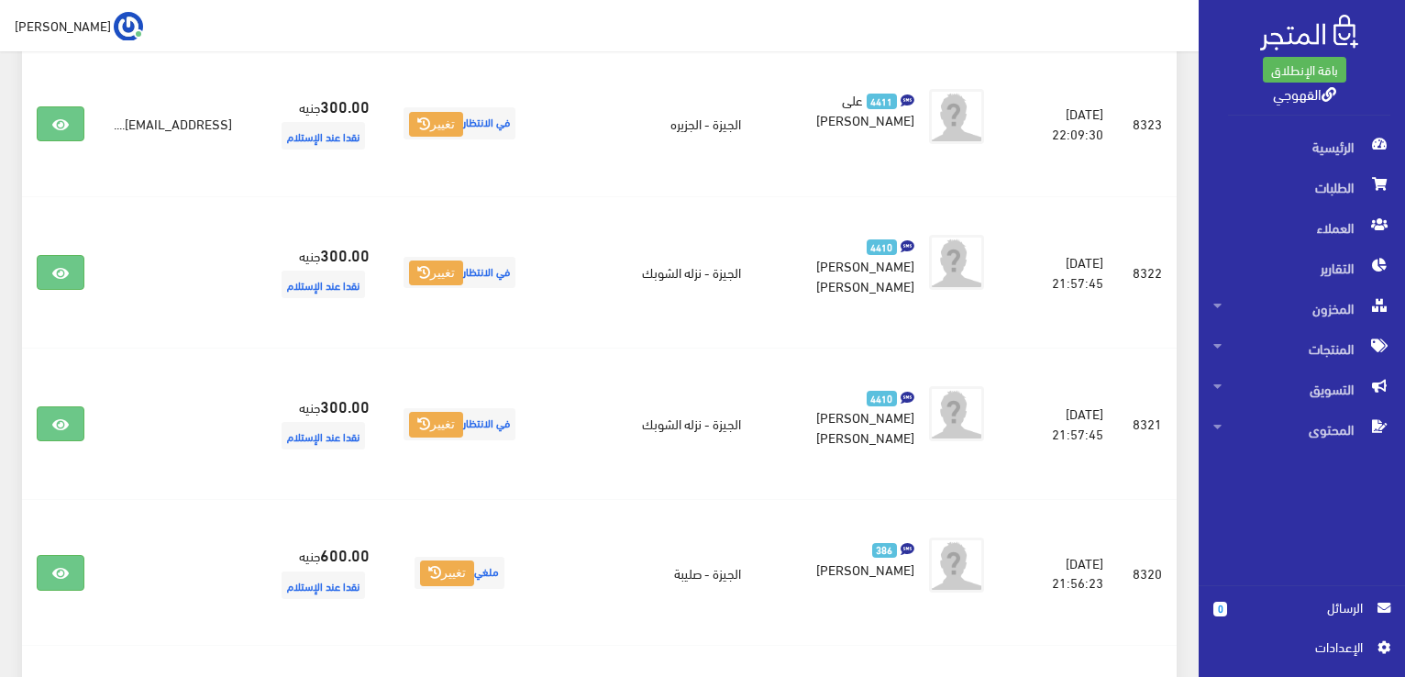
click at [606, 500] on td "الجيزة - صليبة" at bounding box center [645, 573] width 221 height 146
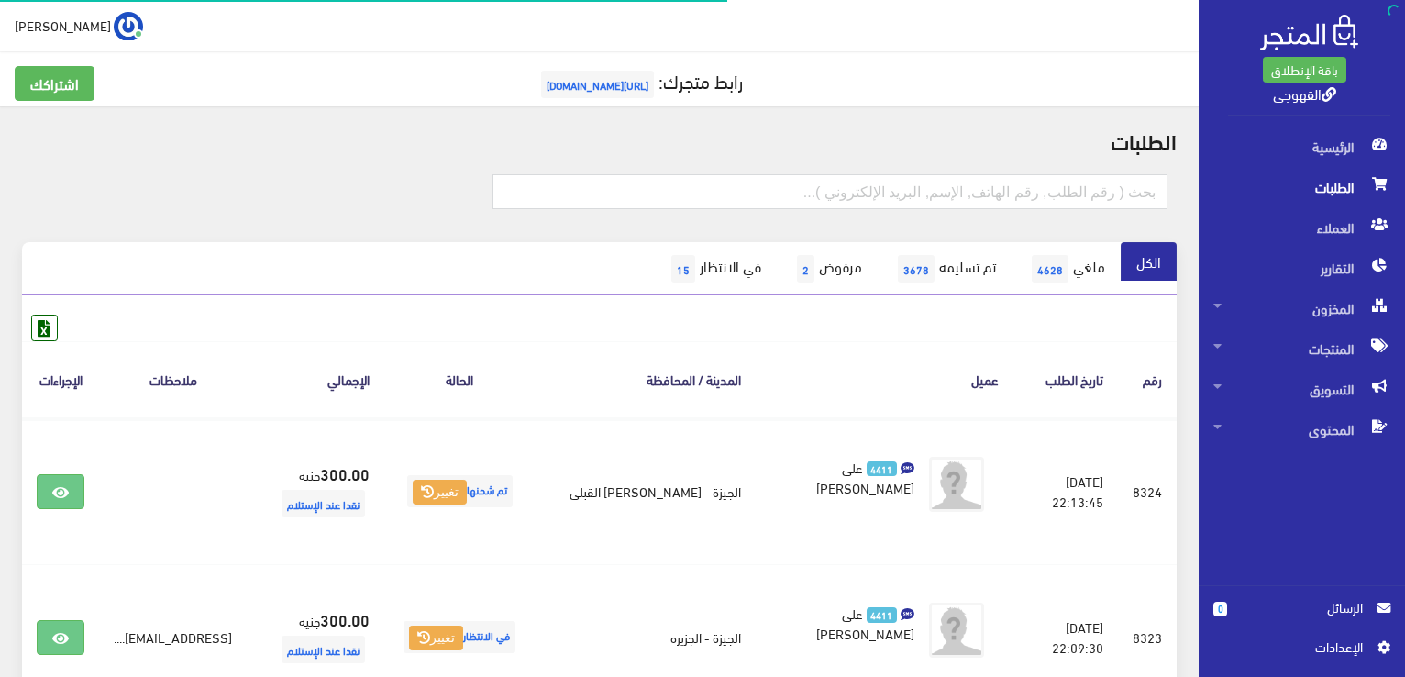
scroll to position [514, 0]
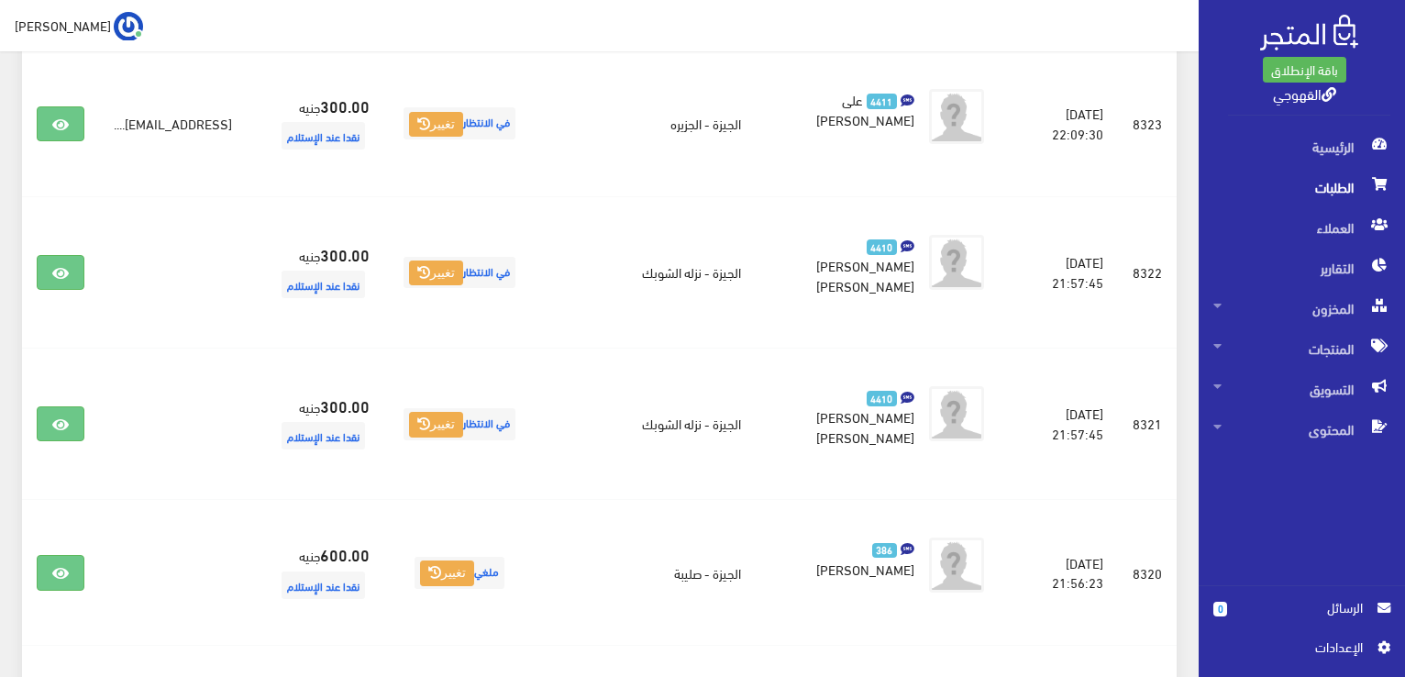
click at [1300, 177] on span "الطلبات" at bounding box center [1302, 187] width 177 height 40
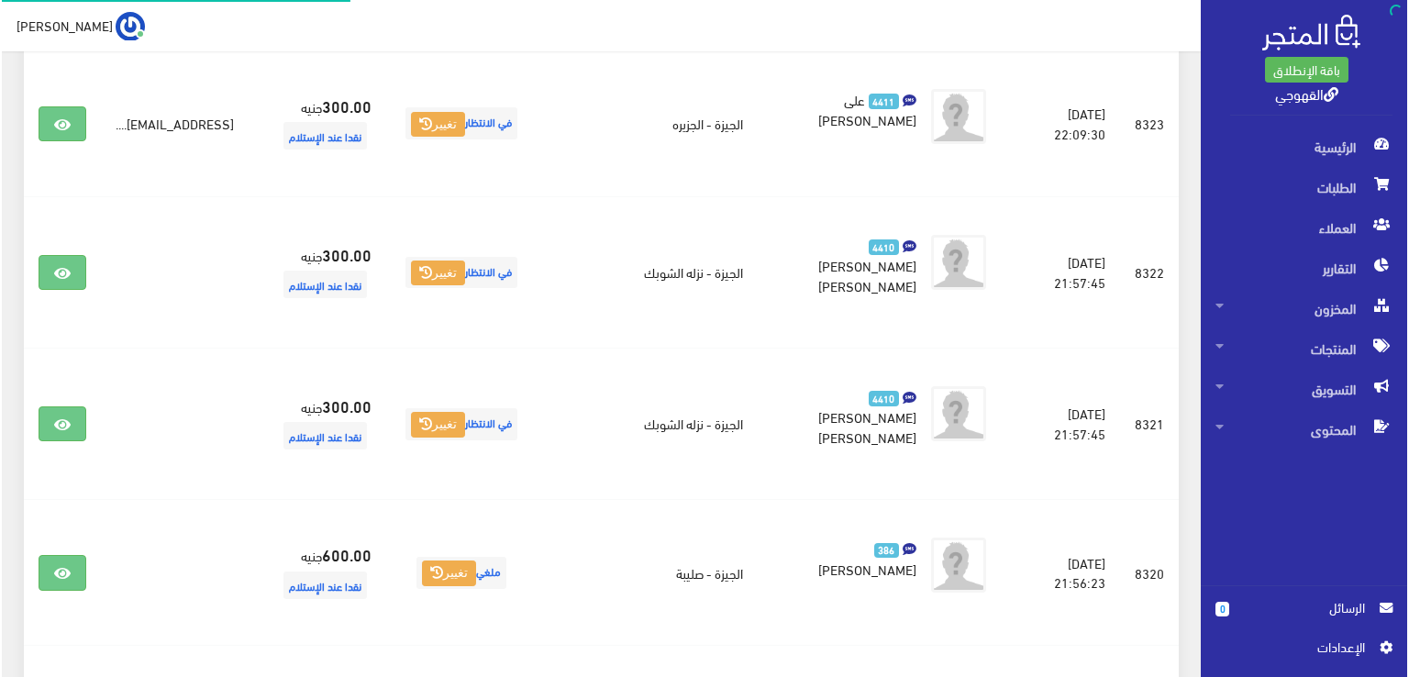
scroll to position [0, 0]
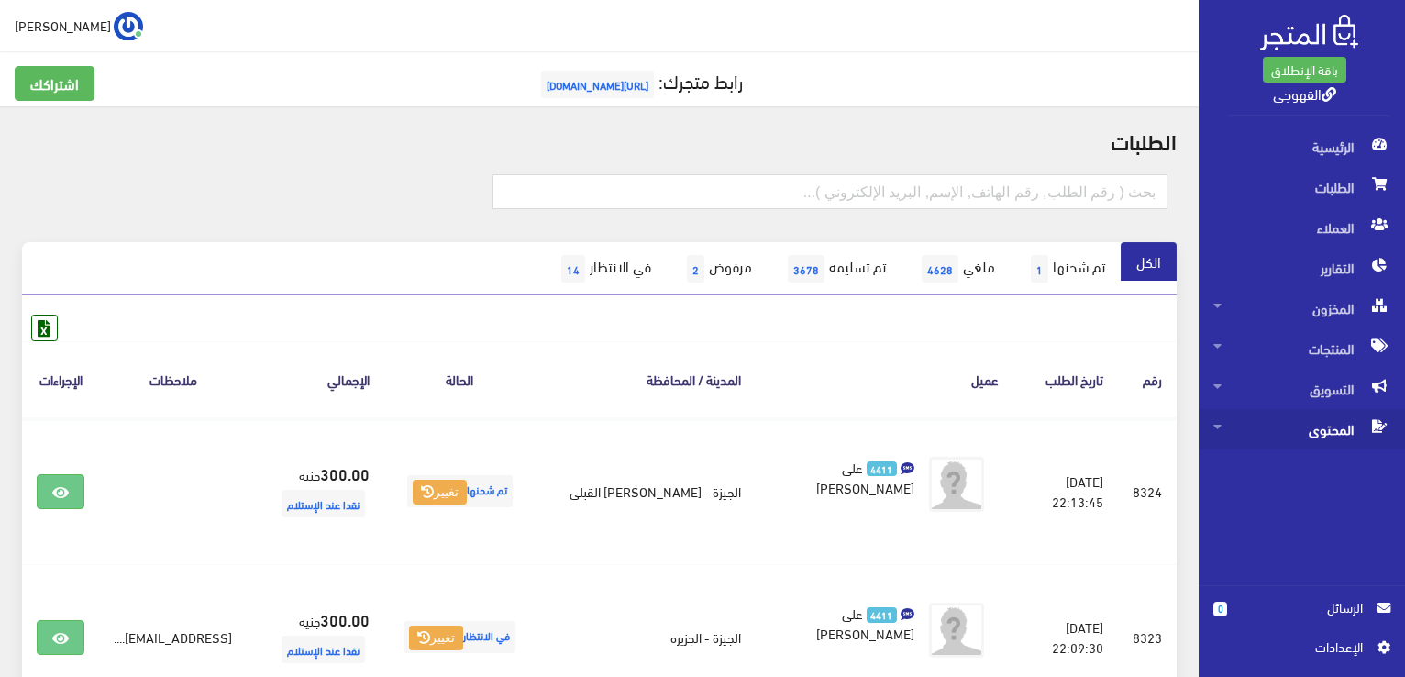
click at [1254, 422] on span "المحتوى" at bounding box center [1302, 429] width 177 height 40
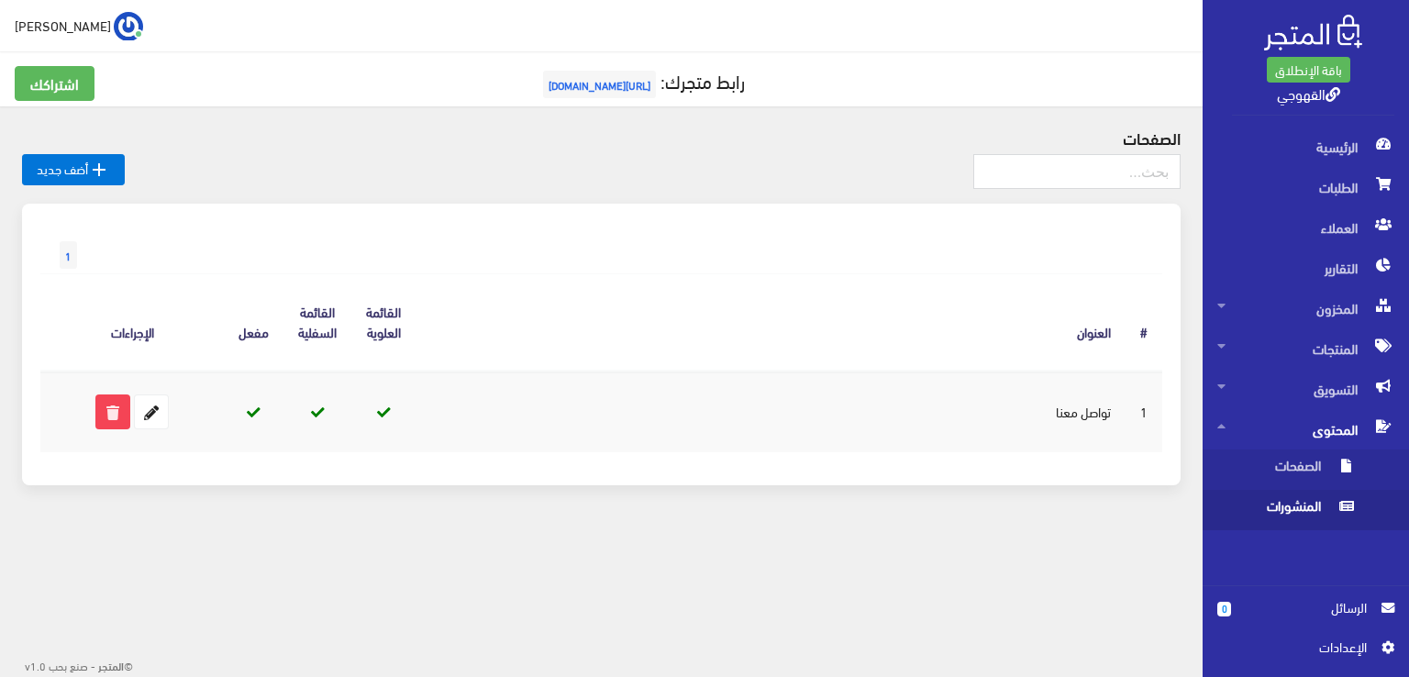
click at [1297, 519] on span "المنشورات" at bounding box center [1286, 510] width 139 height 40
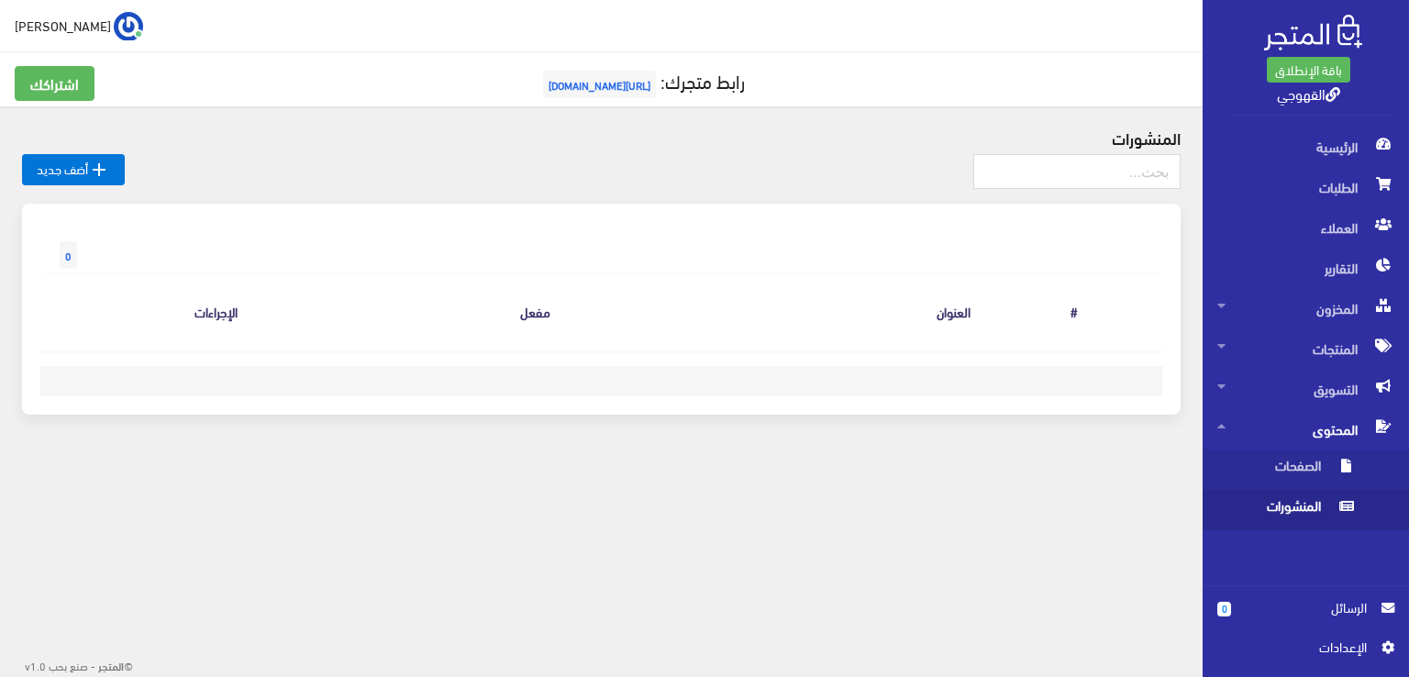
click at [1372, 647] on span "اﻹعدادات" at bounding box center [1299, 647] width 164 height 20
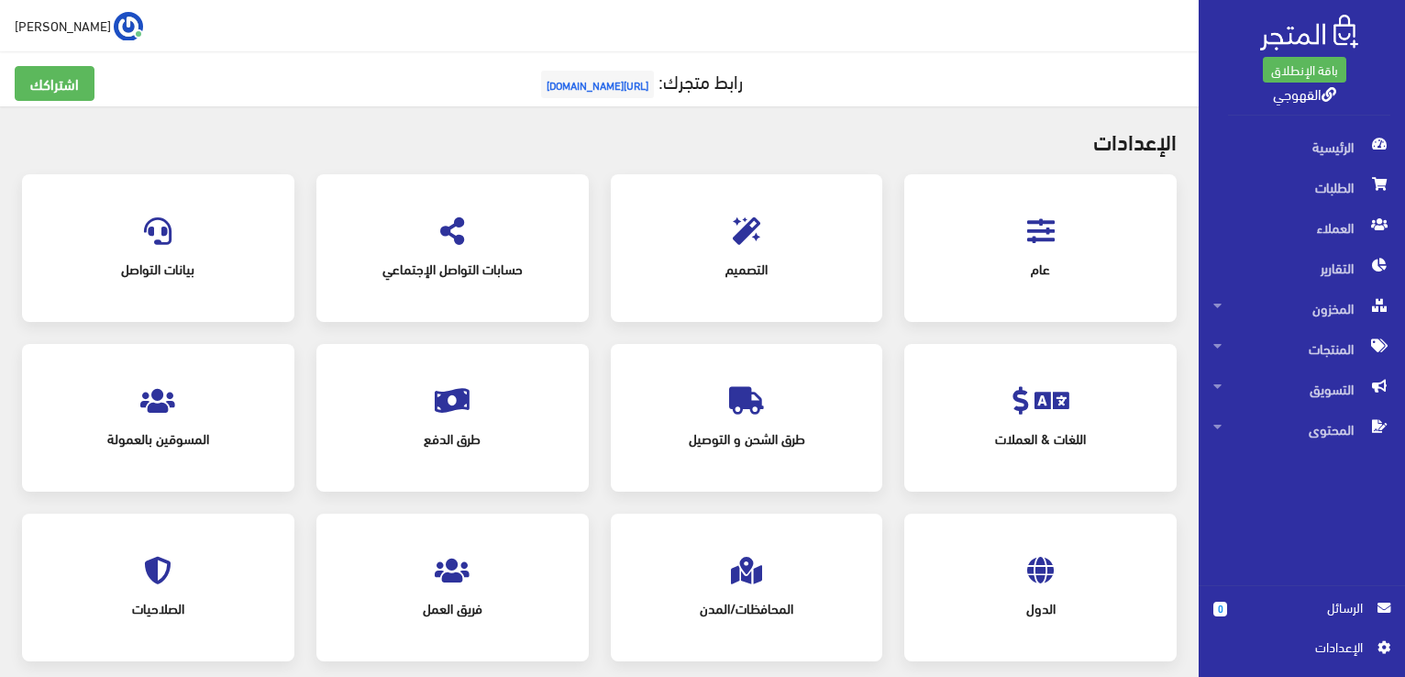
click at [714, 280] on span "التصميم" at bounding box center [747, 269] width 206 height 40
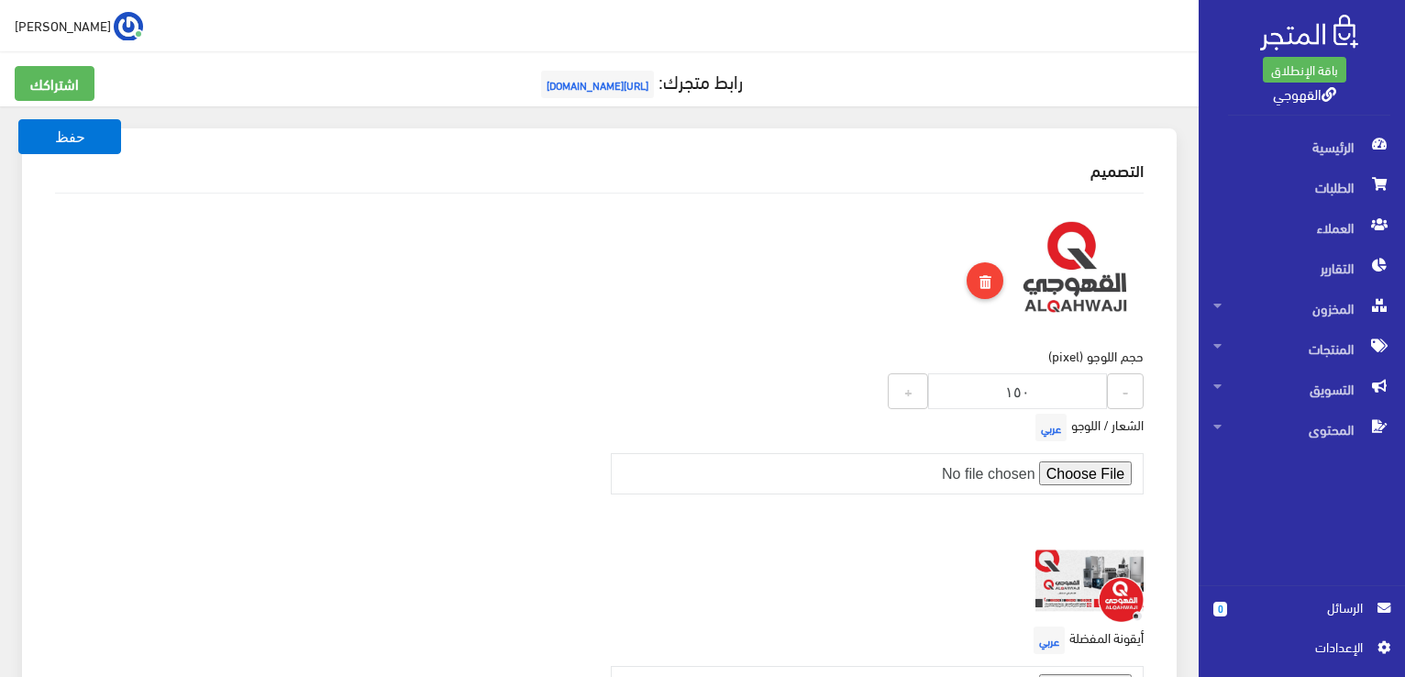
click at [877, 265] on div "حجم اللوجو (pixel) 150 - ١٥٠ +" at bounding box center [878, 308] width 556 height 201
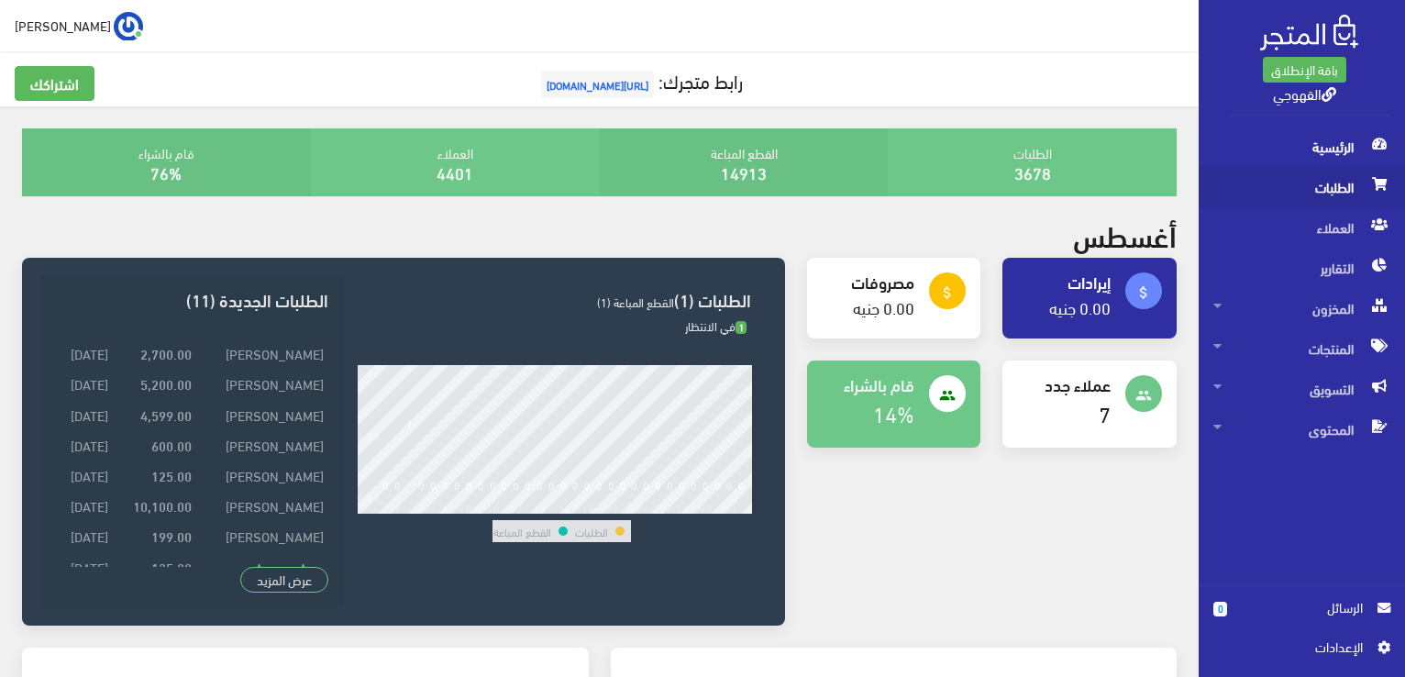
click at [1335, 173] on span "الطلبات" at bounding box center [1302, 187] width 177 height 40
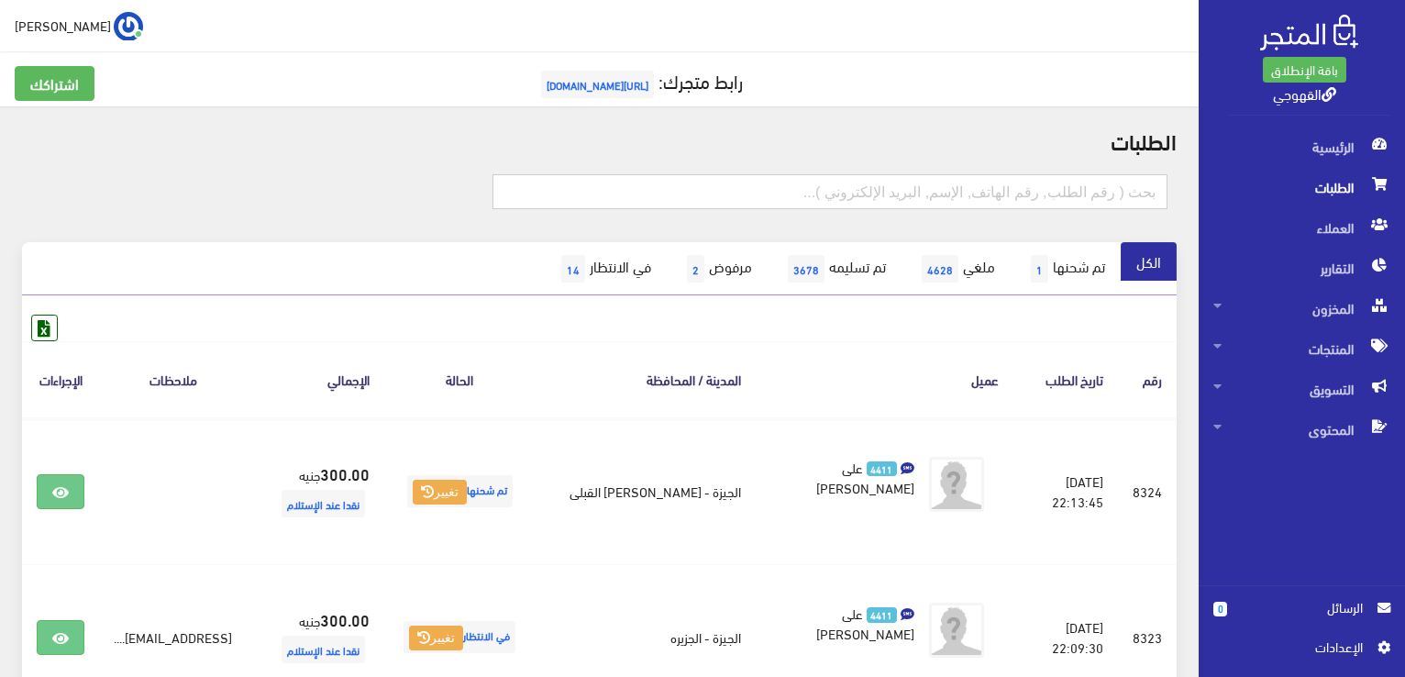
click at [1063, 184] on input "text" at bounding box center [830, 191] width 675 height 35
paste input "مروحة عامو"
type input "مروحة عامو"
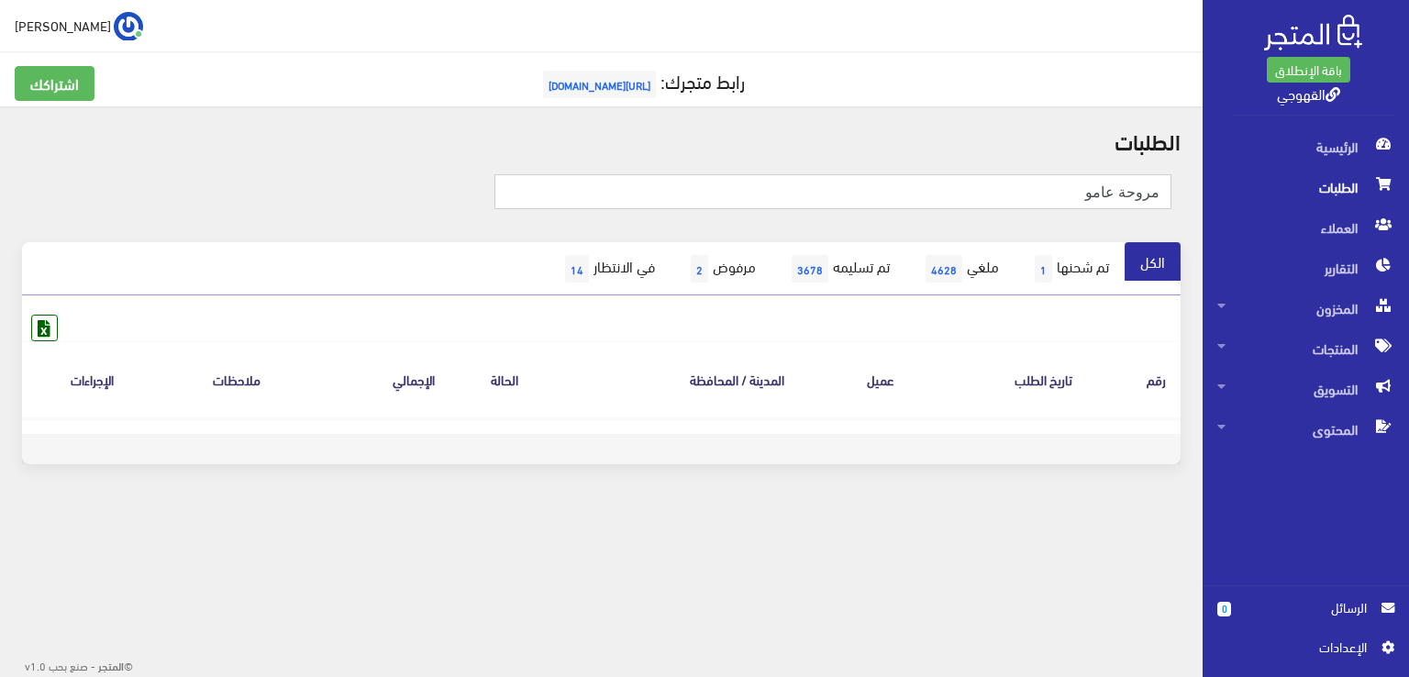
click at [1068, 201] on input "مروحة عامو" at bounding box center [833, 191] width 678 height 35
type input "مروحة سقف"
click at [1311, 302] on span "المخزون" at bounding box center [1305, 308] width 177 height 40
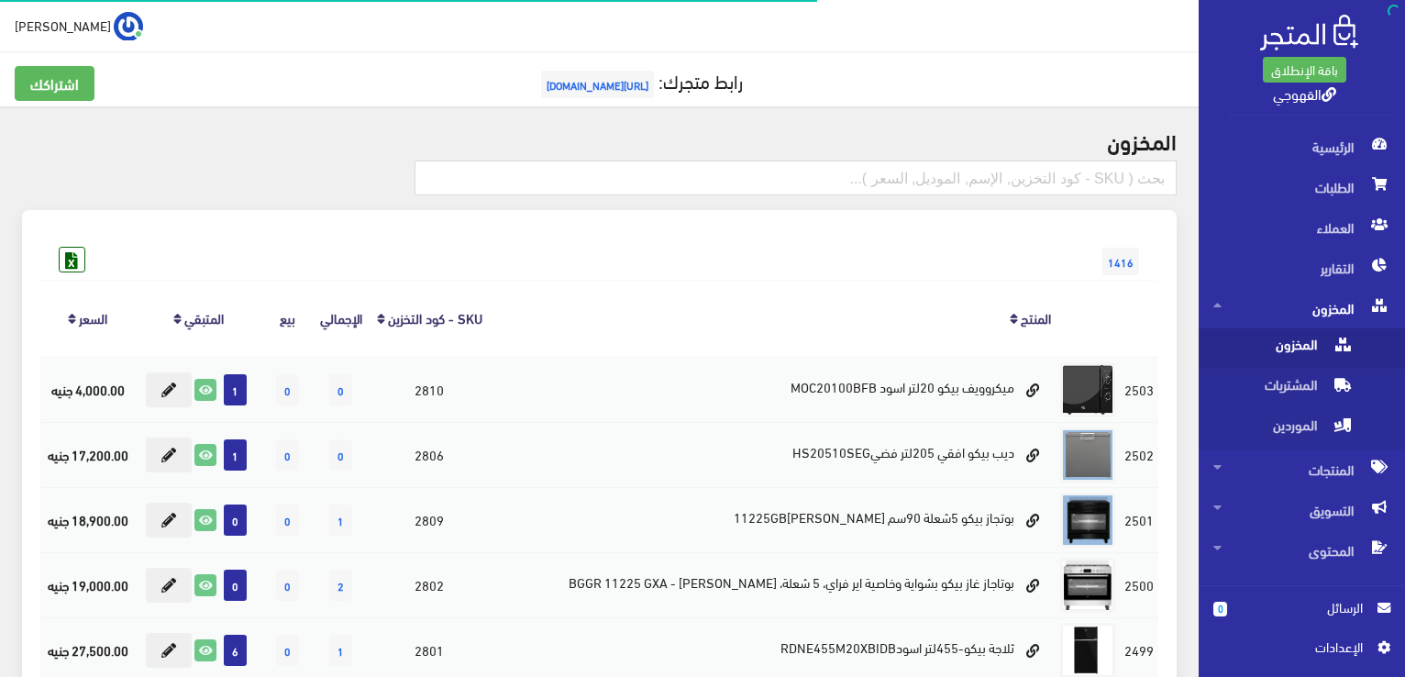
click at [1323, 338] on span "المخزون" at bounding box center [1283, 348] width 139 height 40
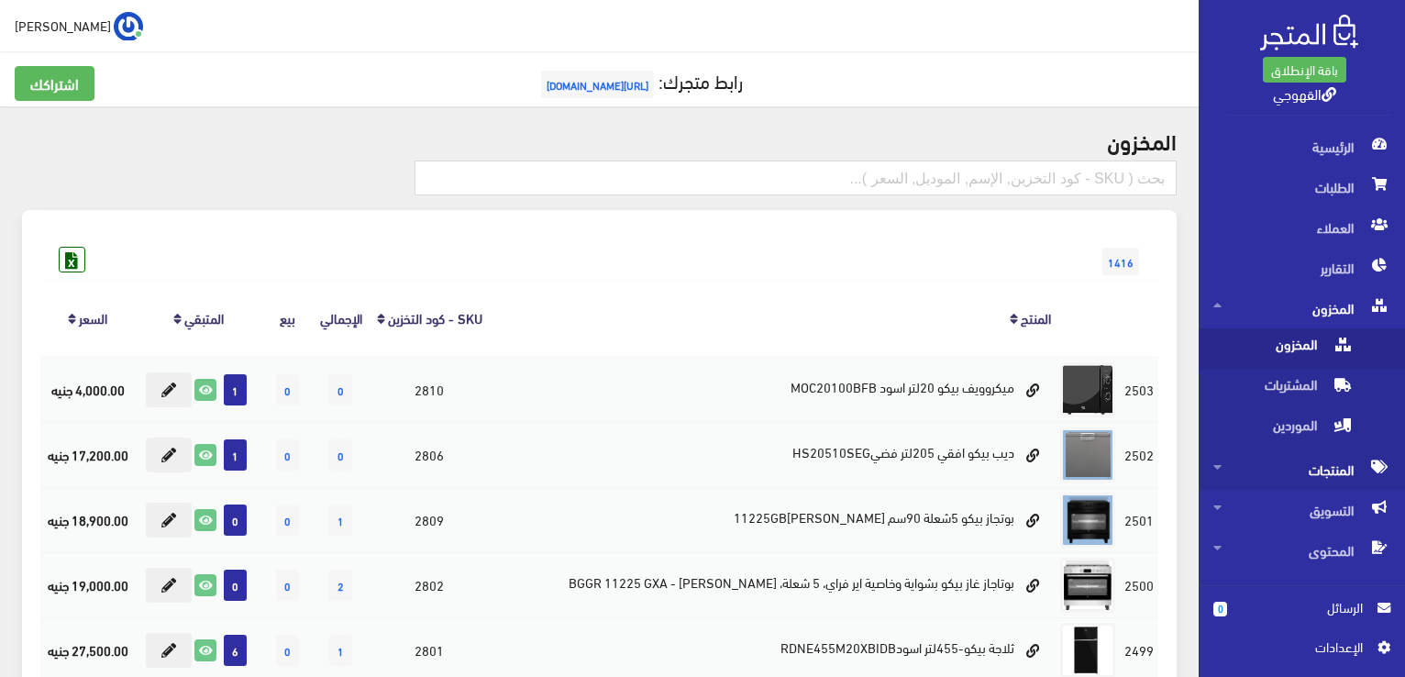
click at [1343, 474] on span "المنتجات" at bounding box center [1302, 469] width 177 height 40
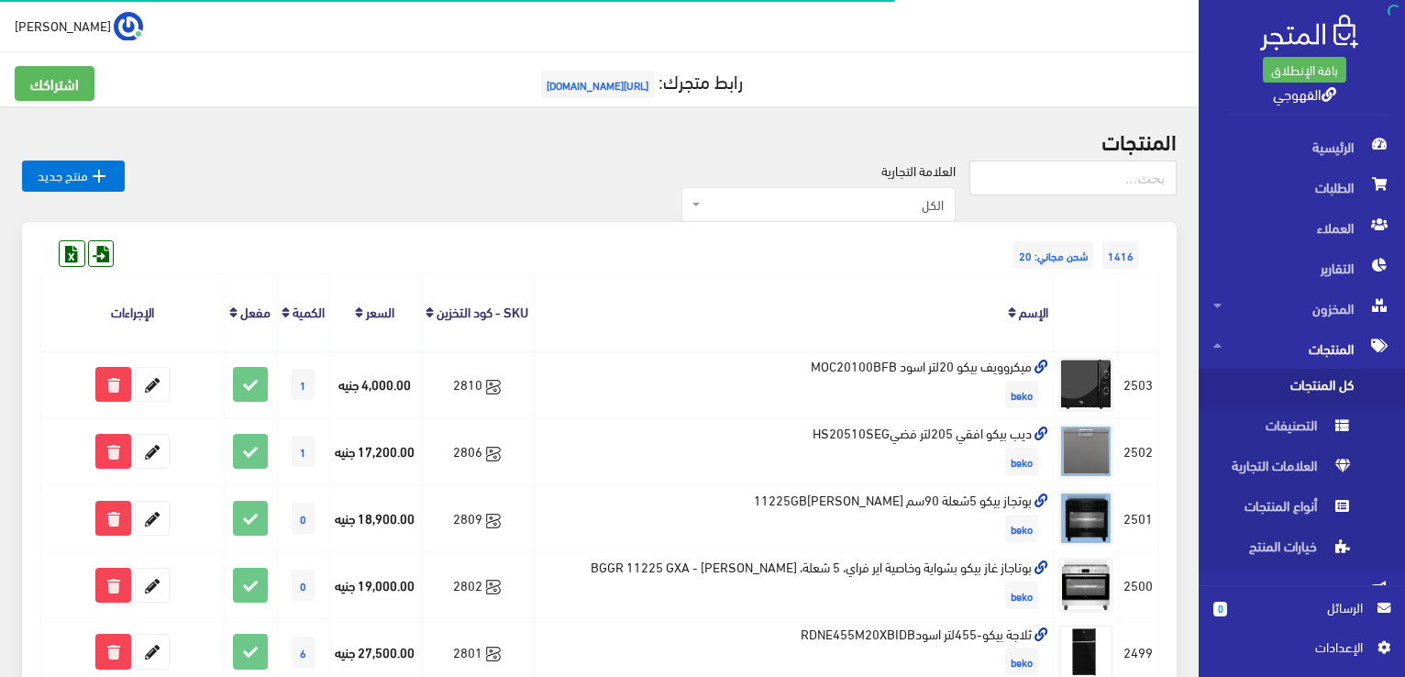
click at [1332, 375] on span "كل المنتجات" at bounding box center [1283, 389] width 139 height 40
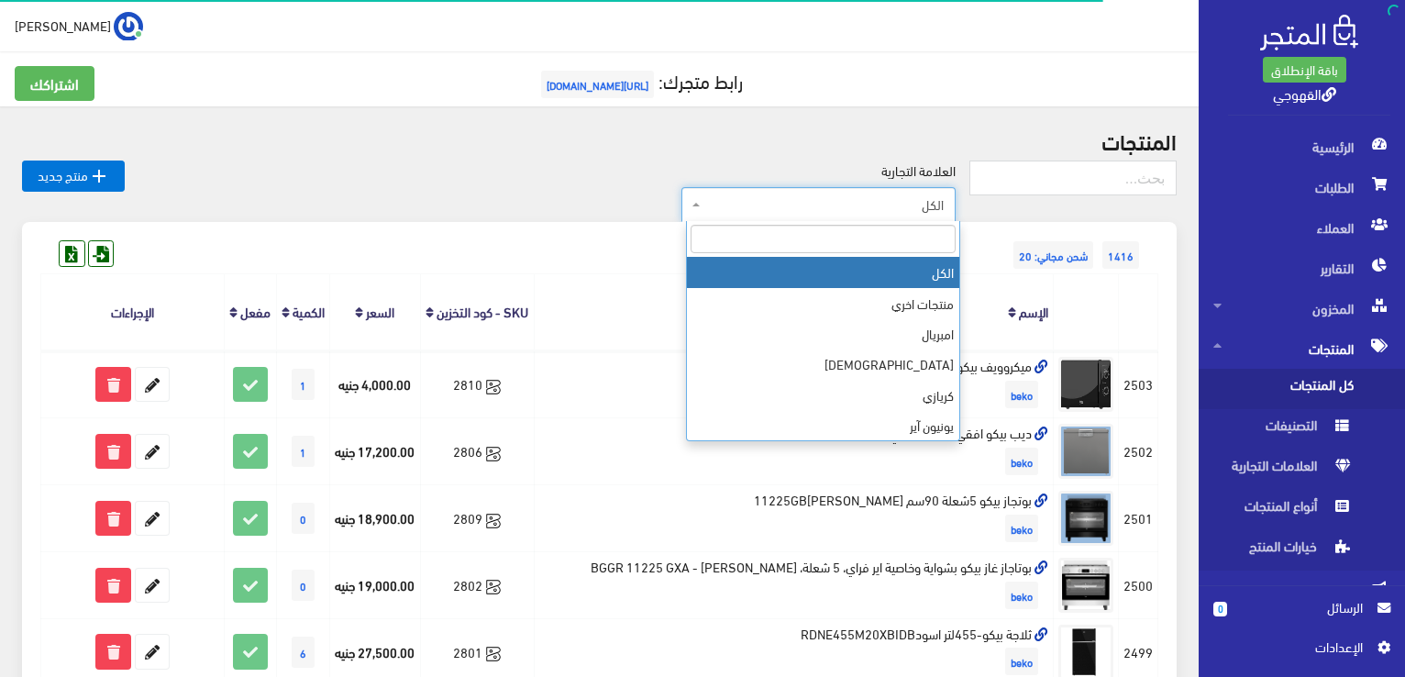
click at [902, 198] on span "الكل" at bounding box center [823, 204] width 239 height 18
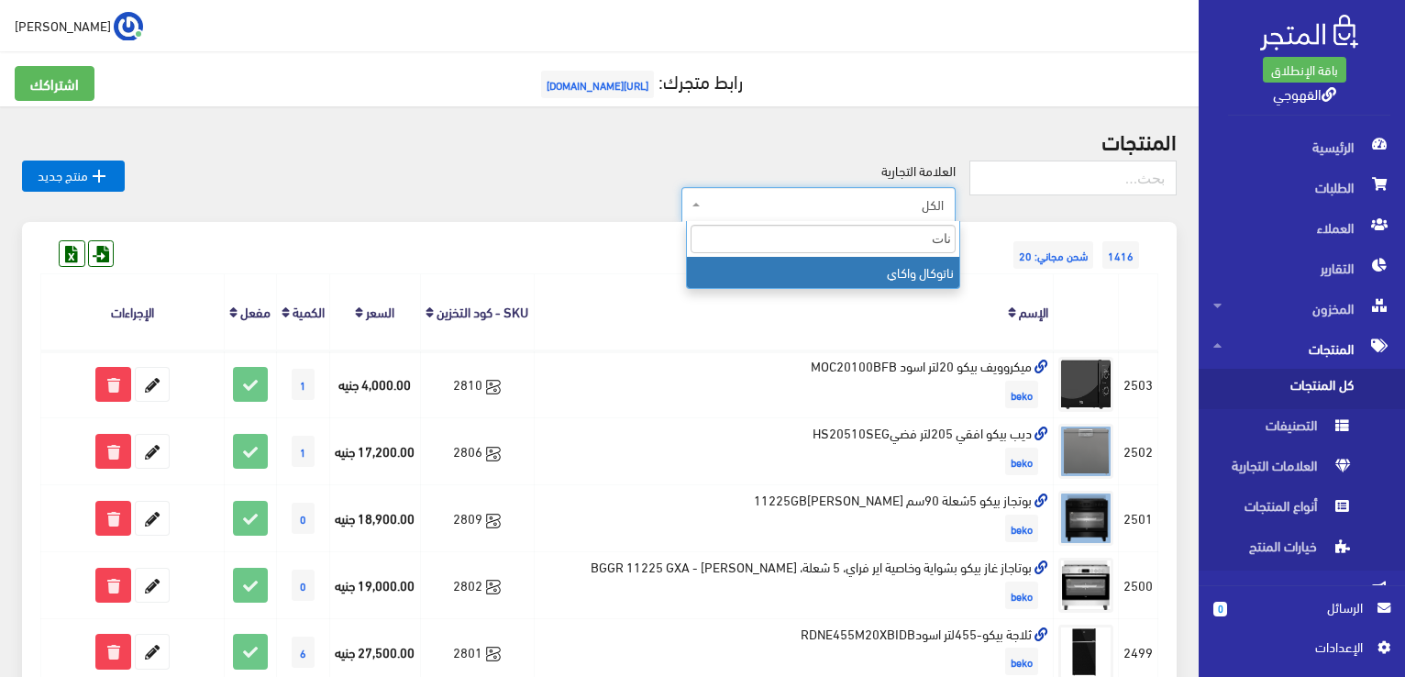
type input "نات"
select select "[URL][DOMAIN_NAME]"
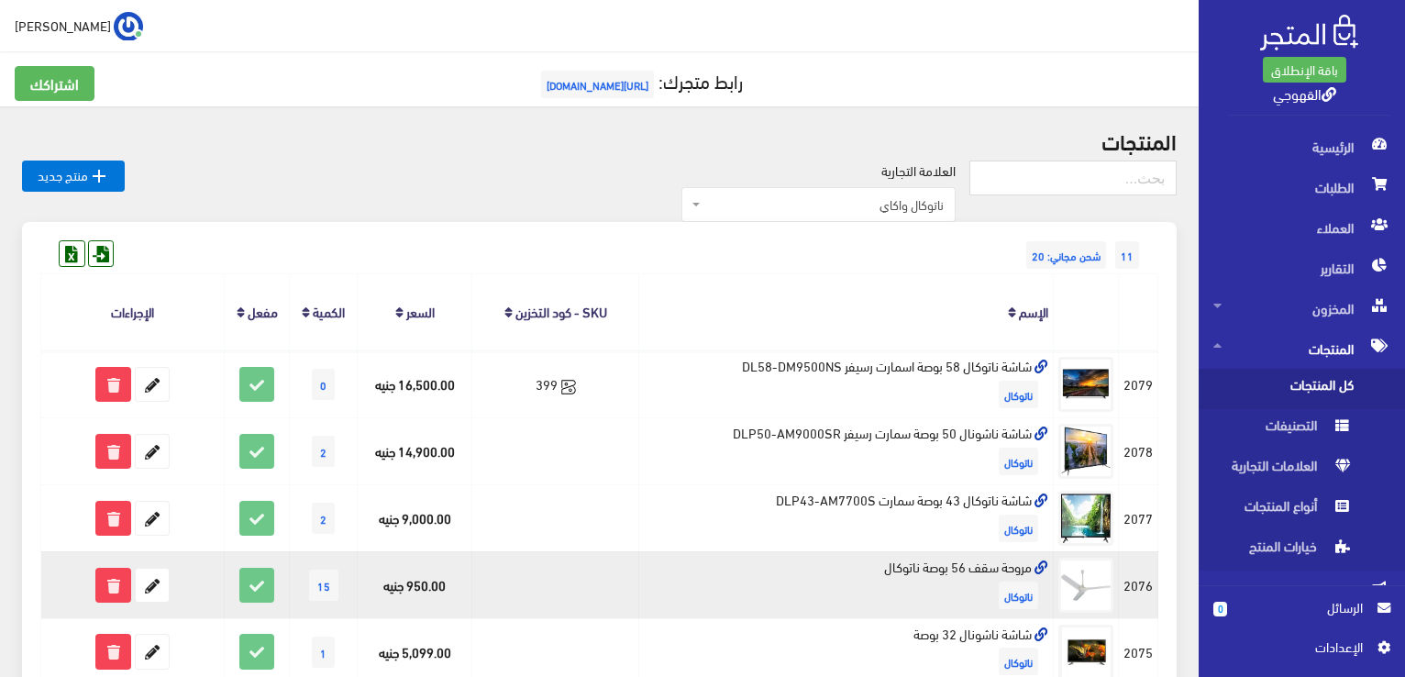
click at [845, 566] on td "مروحة سقف 56 بوصة ناتوكال [GEOGRAPHIC_DATA]" at bounding box center [846, 584] width 415 height 67
click at [158, 577] on icon at bounding box center [152, 585] width 33 height 33
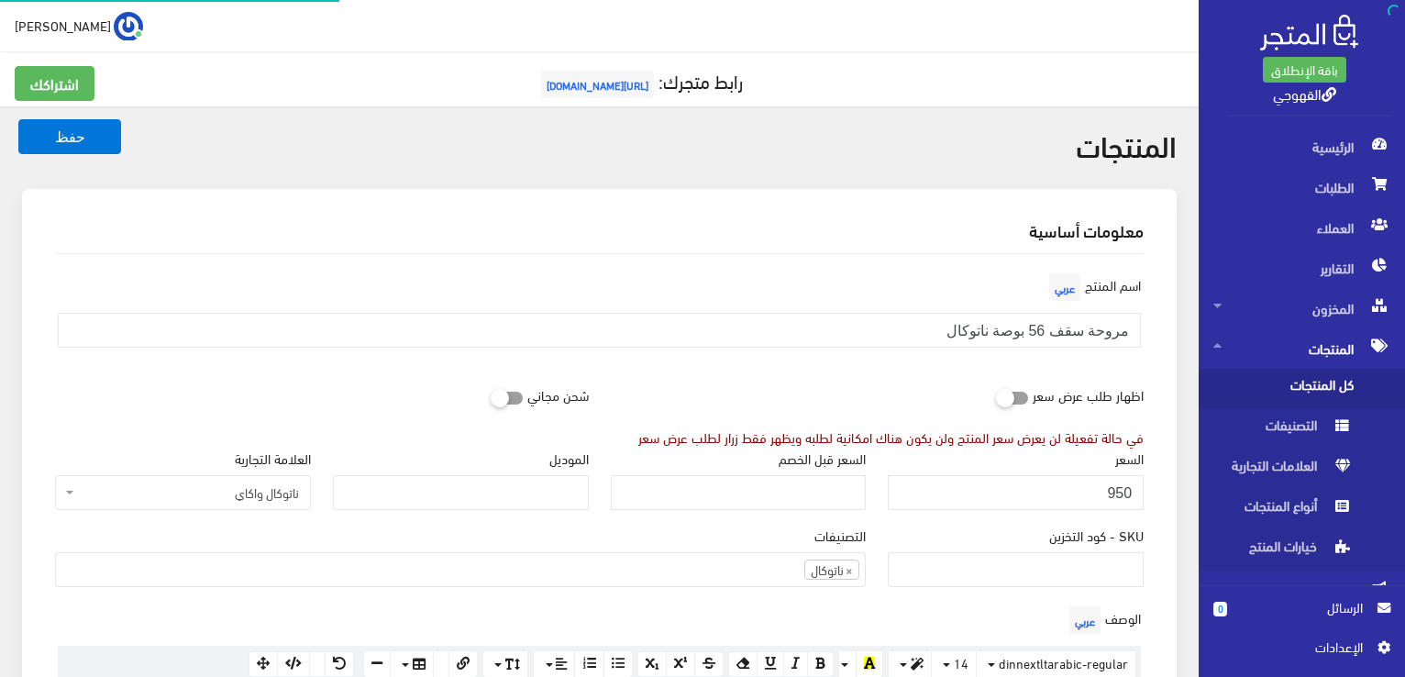
scroll to position [1210, 0]
click at [1124, 493] on input "950" at bounding box center [1016, 492] width 256 height 35
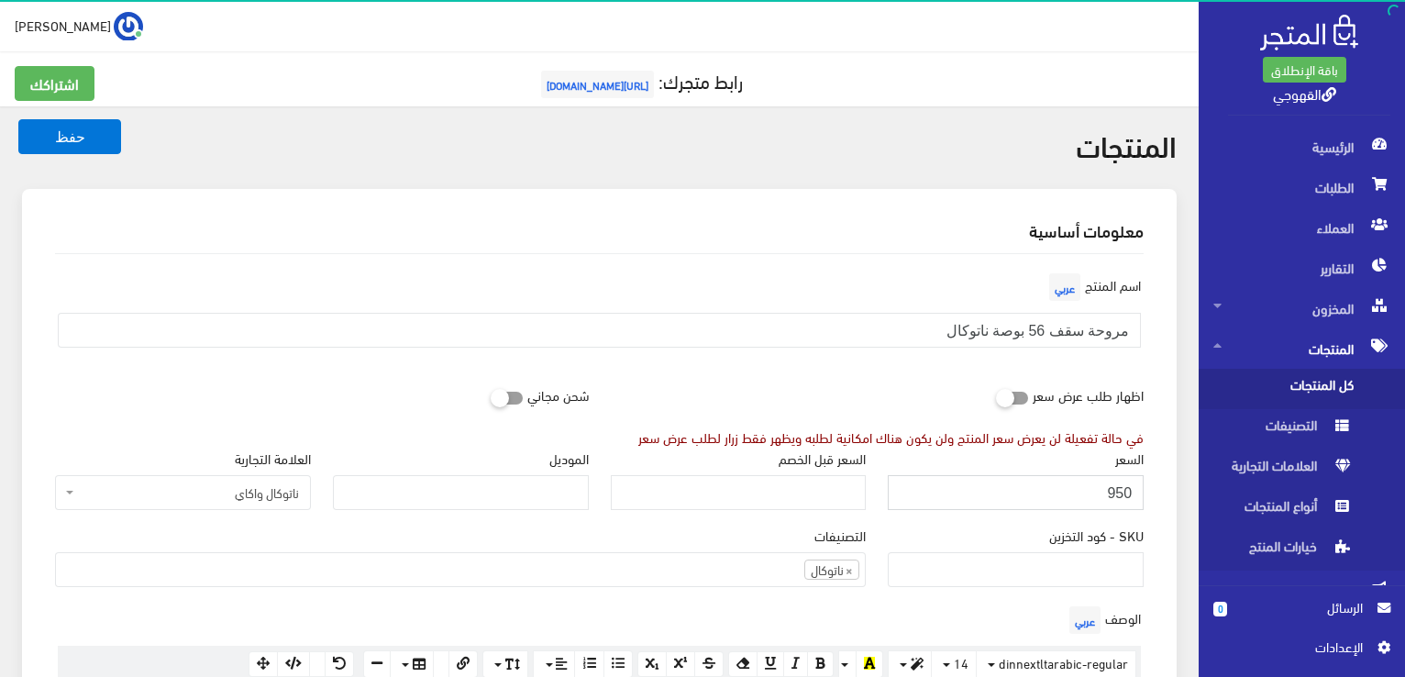
click at [1124, 493] on input "950" at bounding box center [1016, 492] width 256 height 35
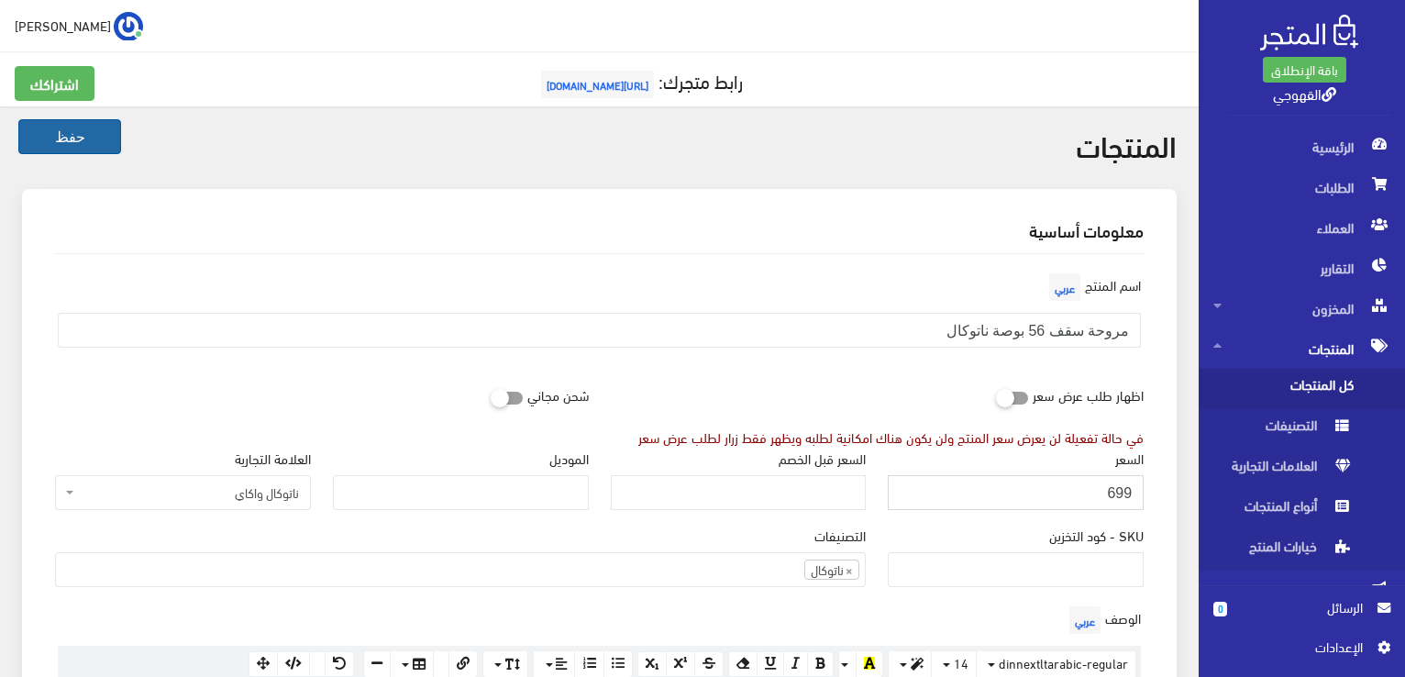
type input "699"
click at [77, 133] on button "حفظ" at bounding box center [69, 136] width 103 height 35
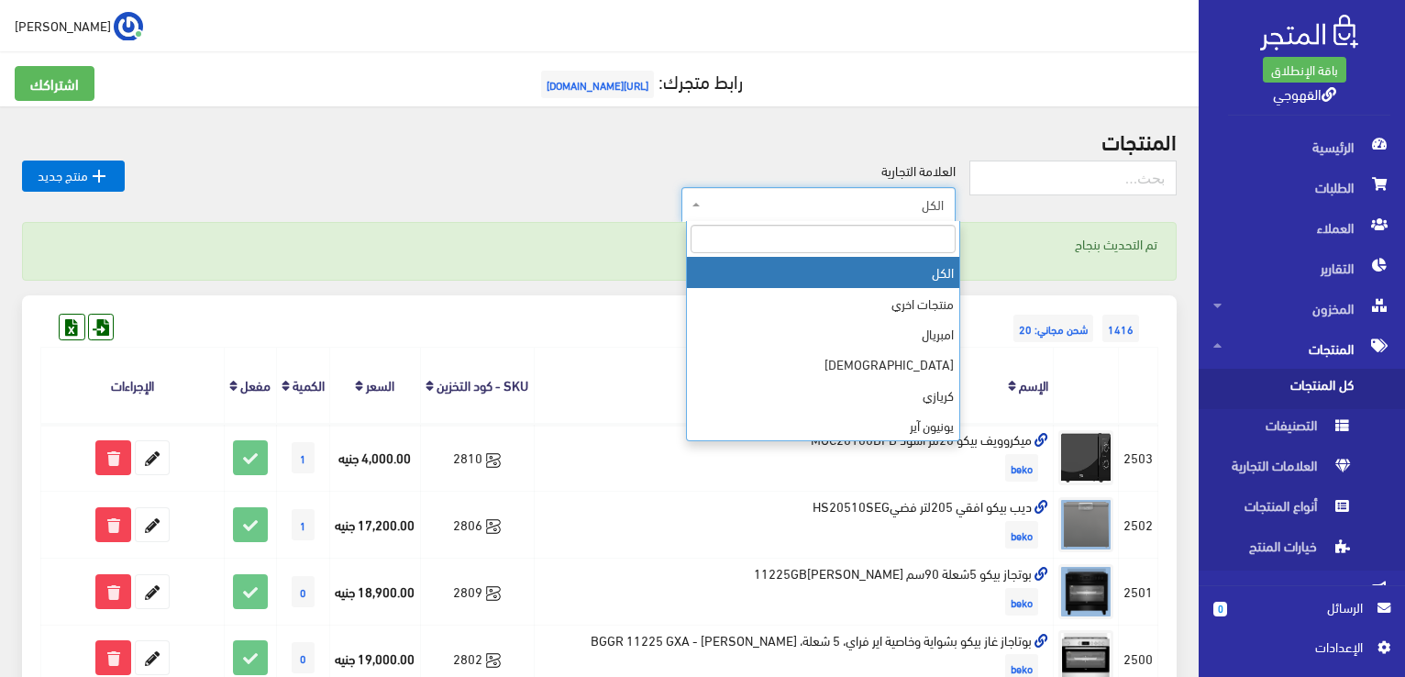
click at [912, 205] on span "الكل" at bounding box center [823, 204] width 239 height 18
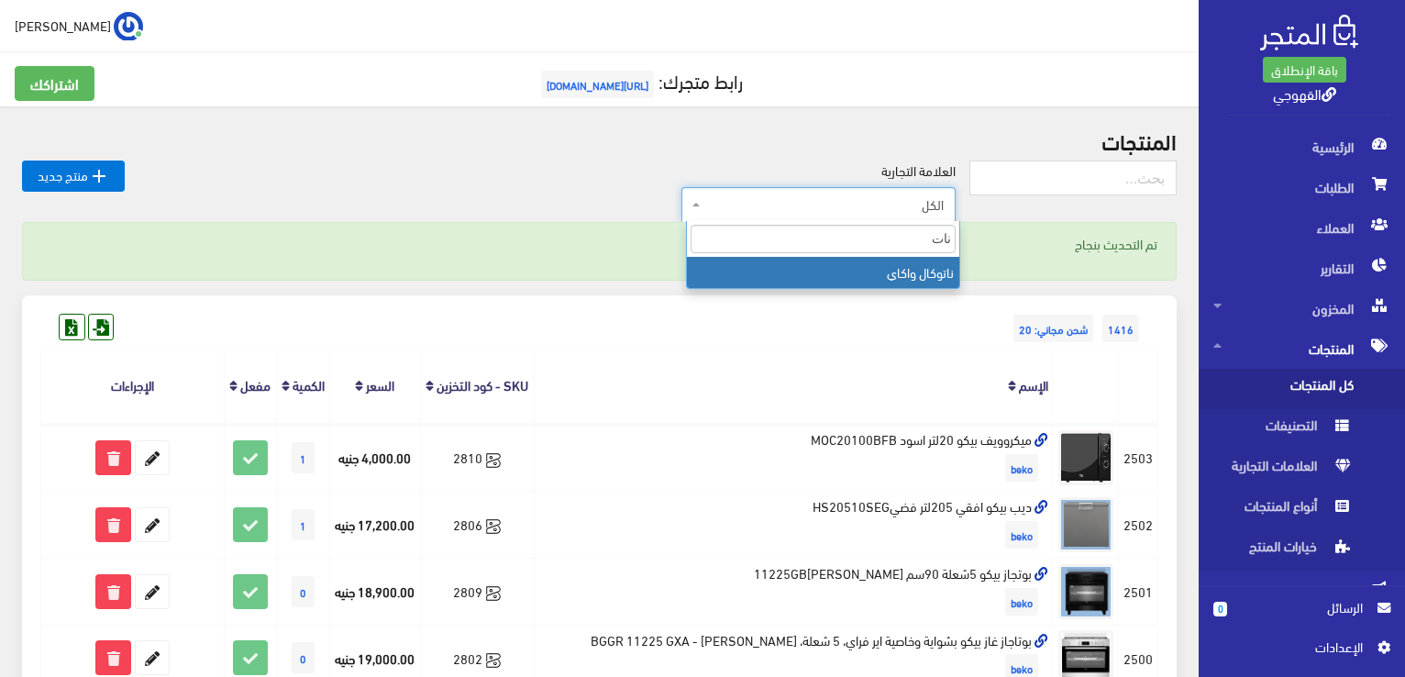
type input "نات"
select select "[URL][DOMAIN_NAME]"
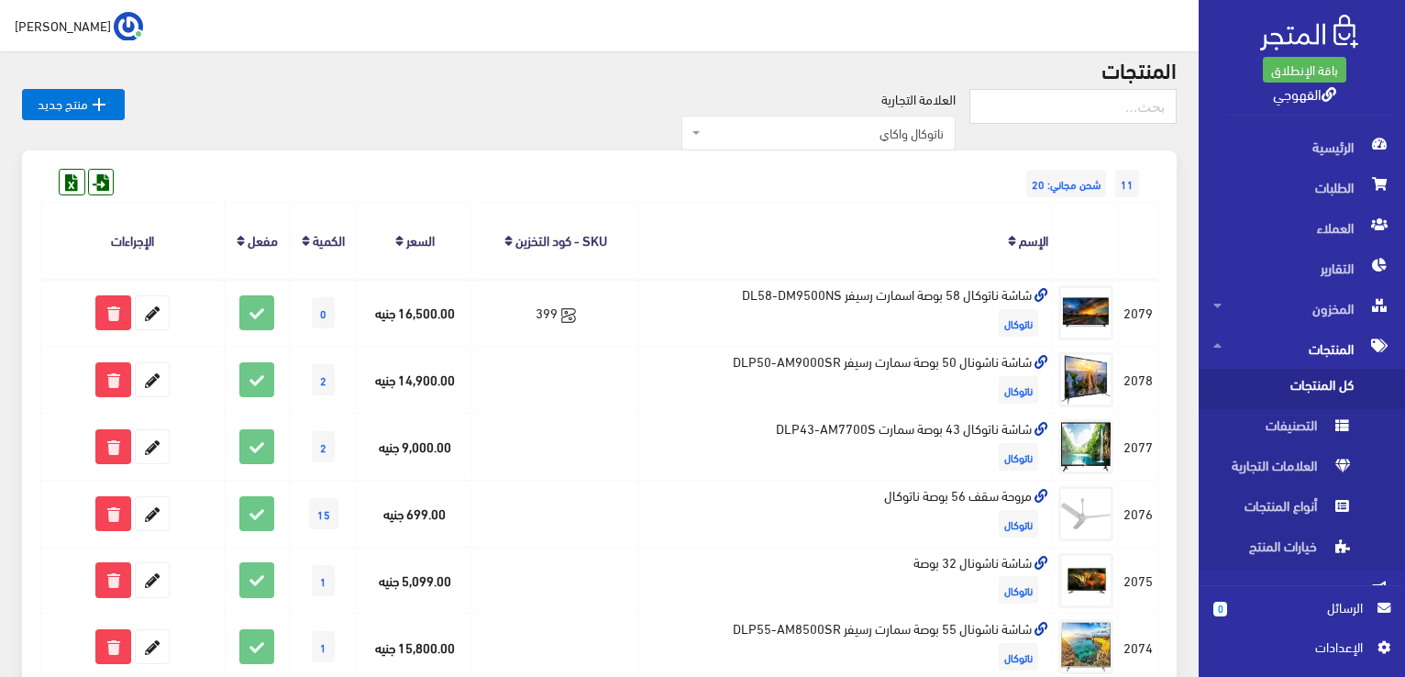
scroll to position [73, 0]
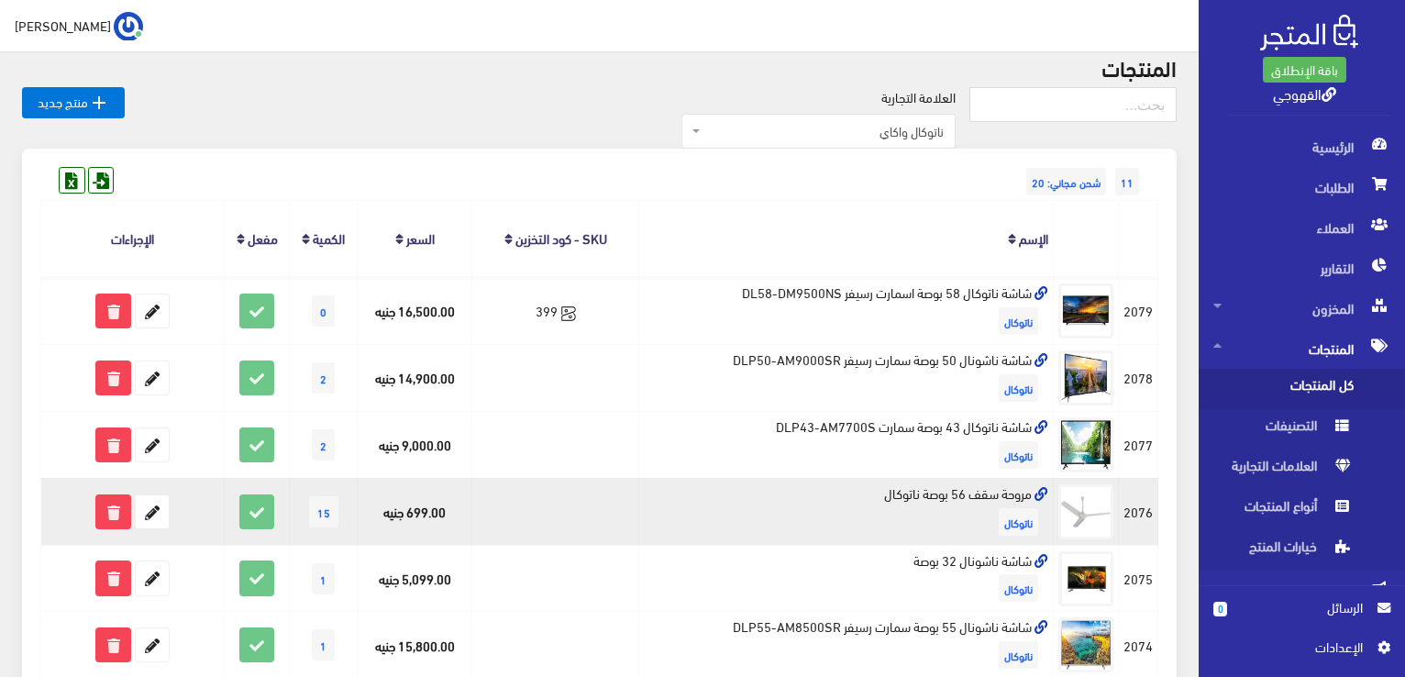
click at [1046, 500] on link at bounding box center [1040, 493] width 17 height 26
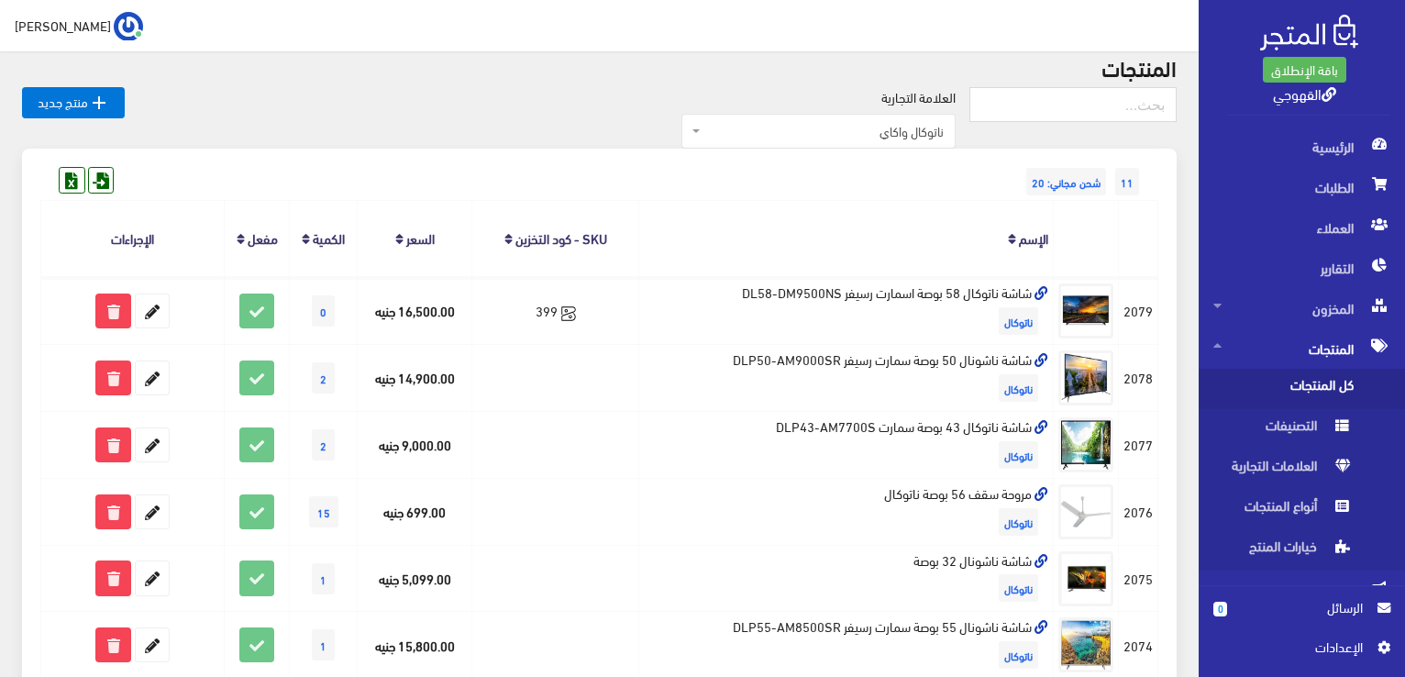
click at [1189, 388] on div "المنتجات  منتج جديد العلامة التجارية الكل منتجات اخري امبريال فريش L G" at bounding box center [599, 577] width 1199 height 1088
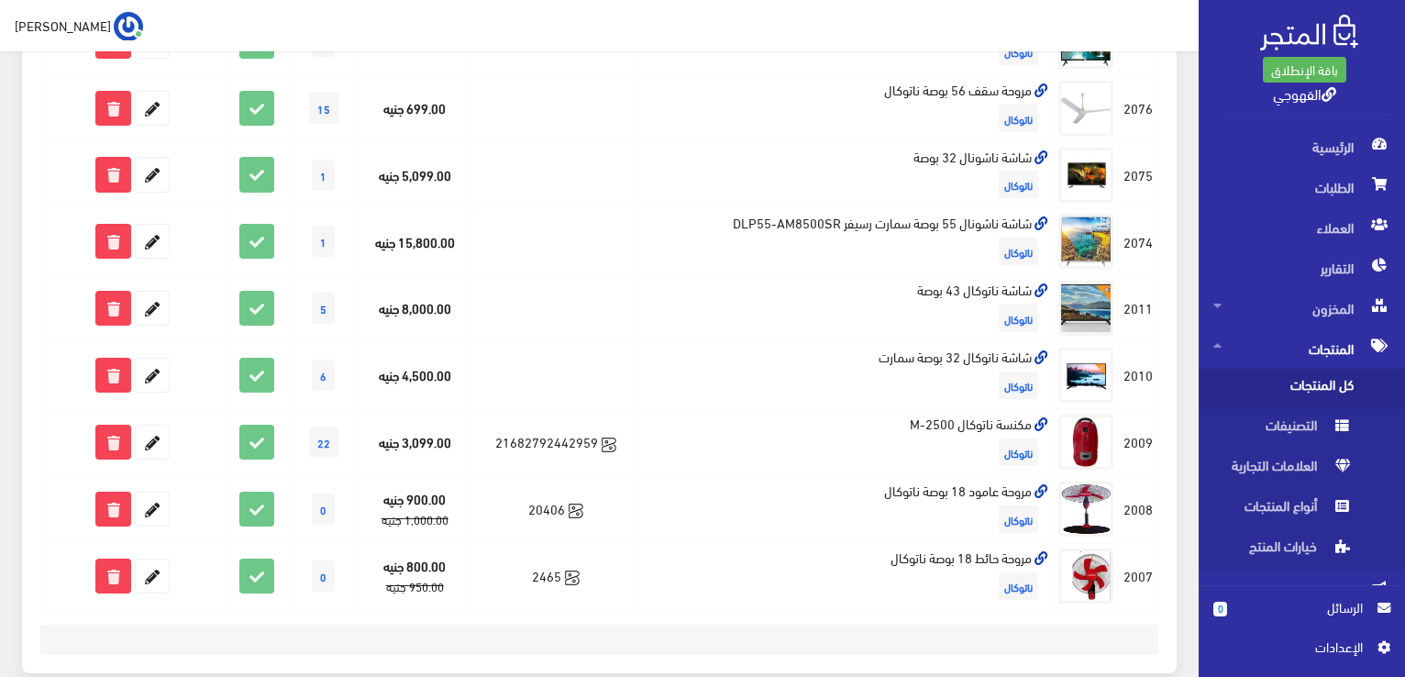
scroll to position [514, 0]
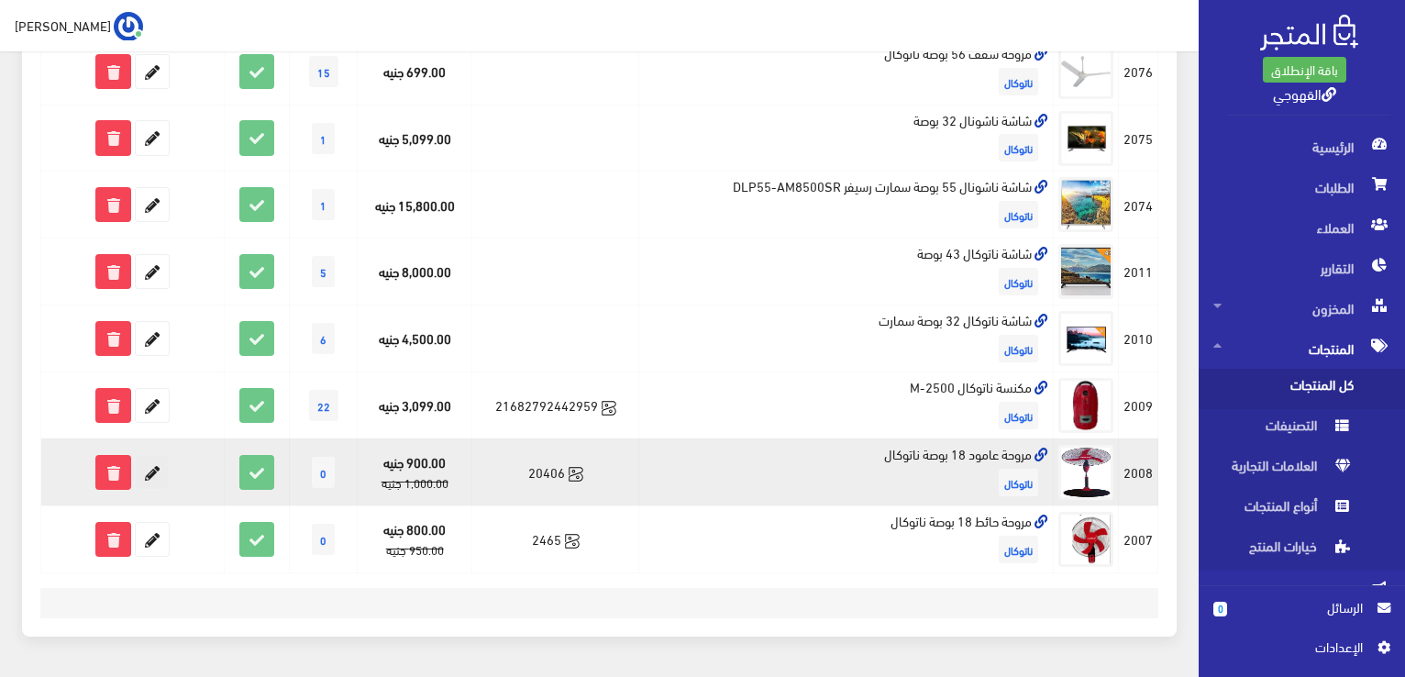
click at [158, 460] on icon at bounding box center [152, 472] width 33 height 33
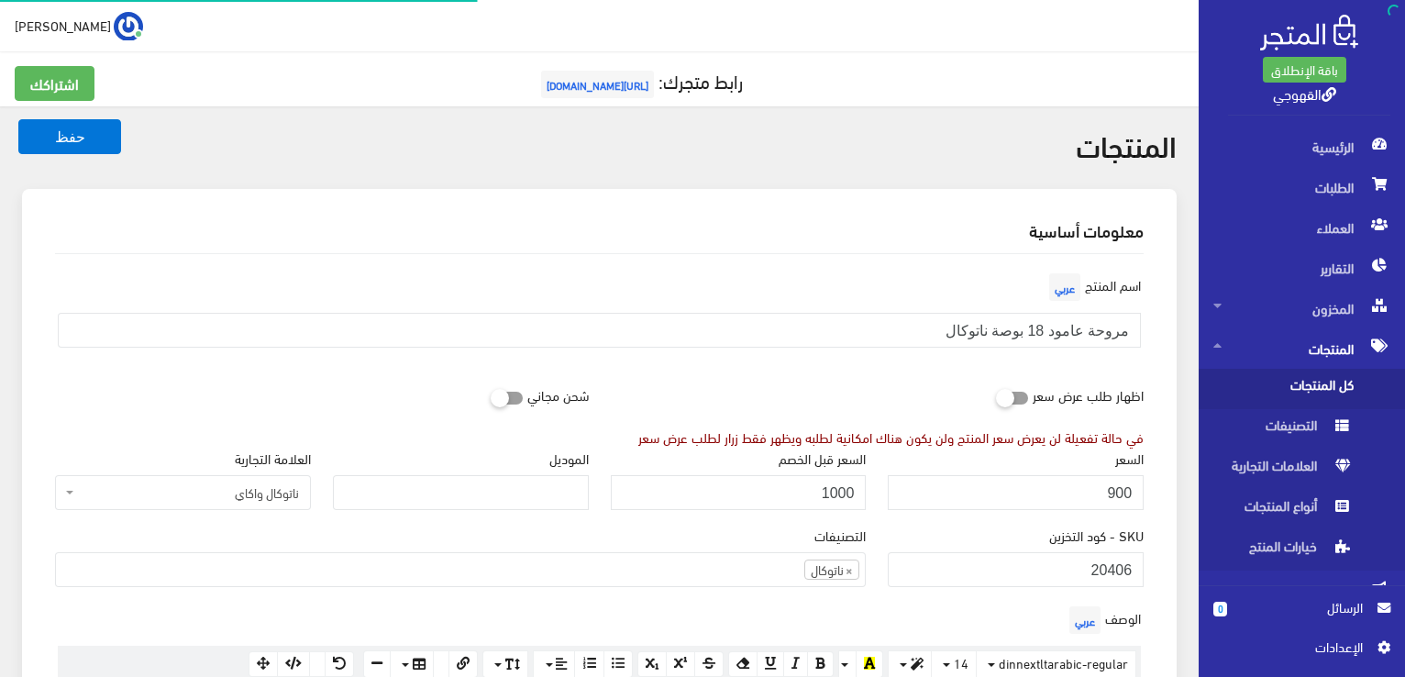
scroll to position [1210, 0]
click at [987, 485] on input "900" at bounding box center [1016, 492] width 256 height 35
click at [804, 497] on input "1000" at bounding box center [739, 492] width 256 height 35
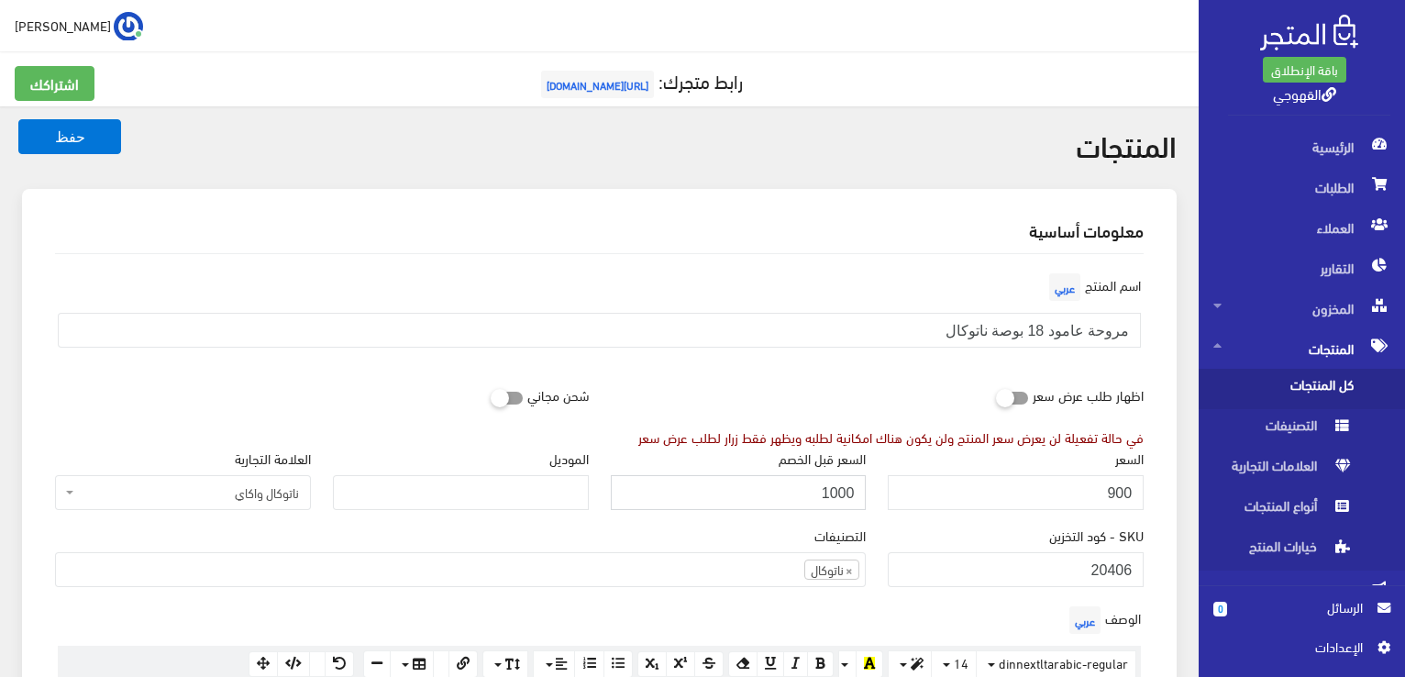
click at [804, 497] on input "1000" at bounding box center [739, 492] width 256 height 35
click at [1067, 493] on input "900" at bounding box center [1016, 492] width 256 height 35
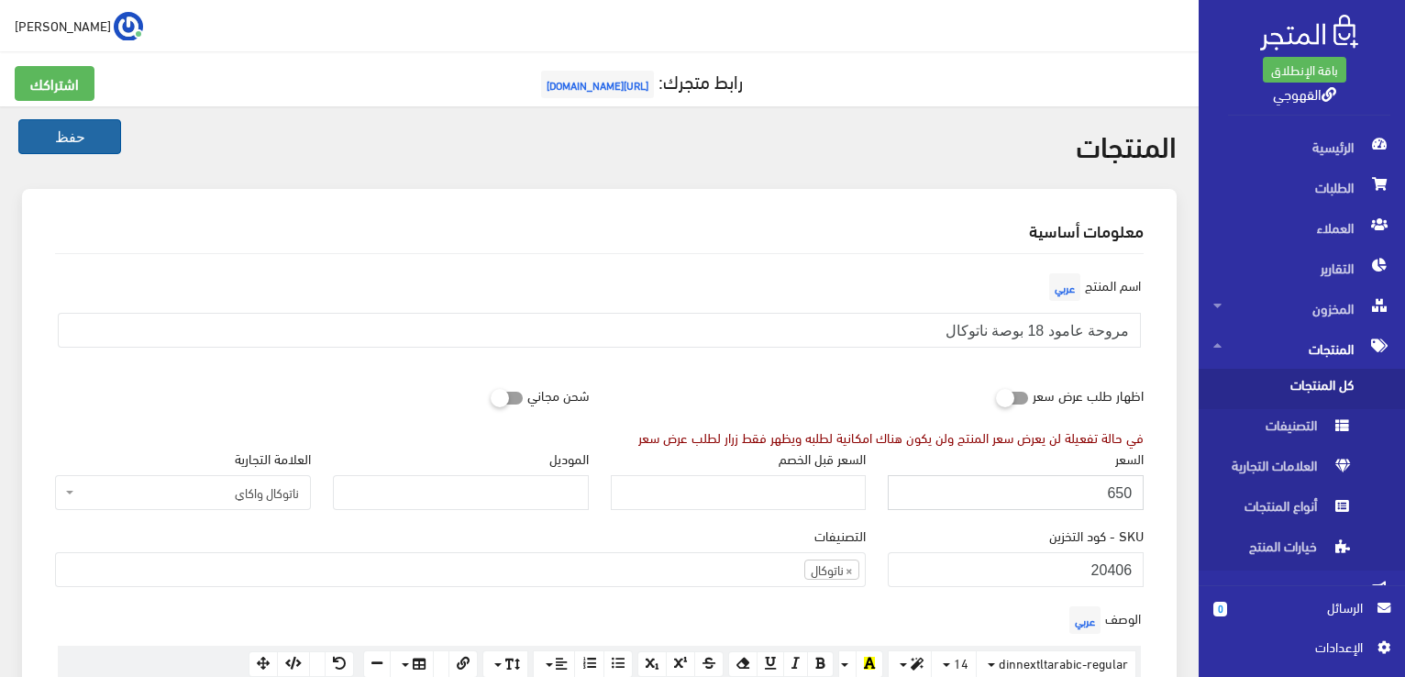
type input "650"
click at [81, 148] on button "حفظ" at bounding box center [69, 136] width 103 height 35
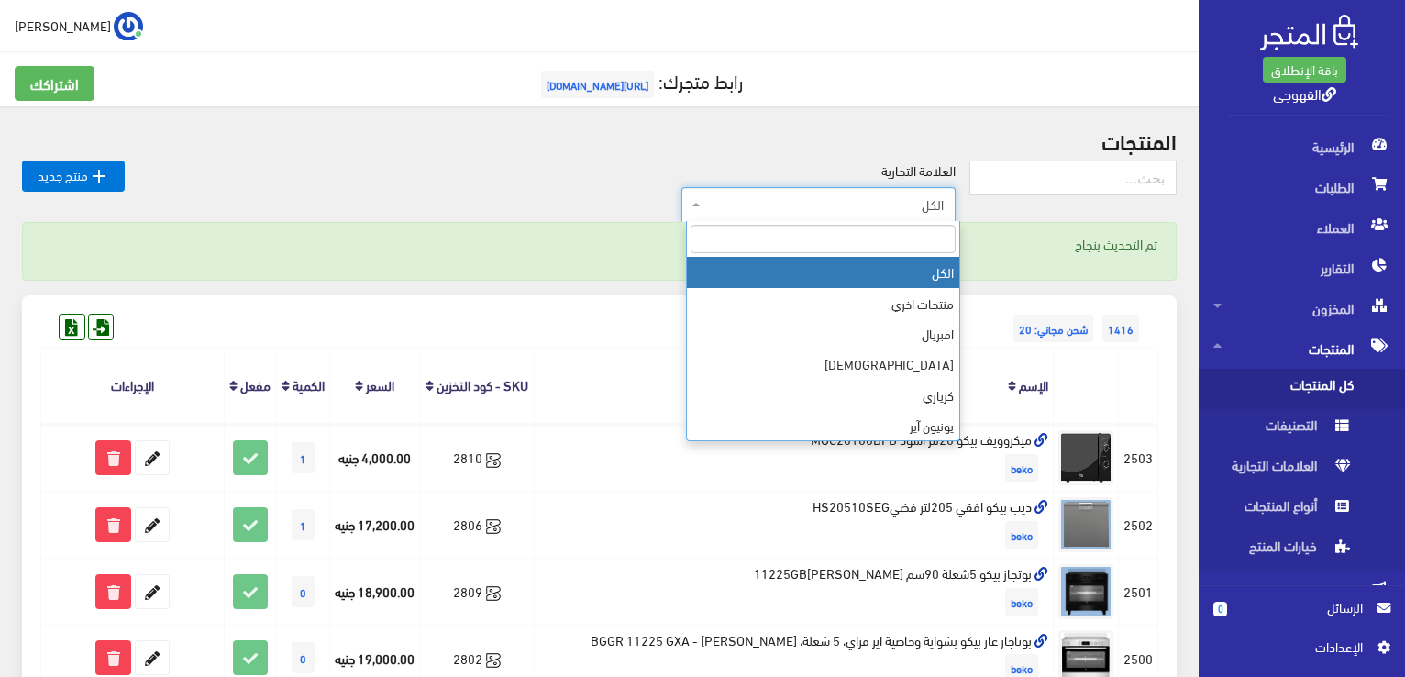
click at [839, 188] on span "الكل" at bounding box center [819, 204] width 274 height 35
click at [888, 250] on input "search" at bounding box center [823, 239] width 265 height 28
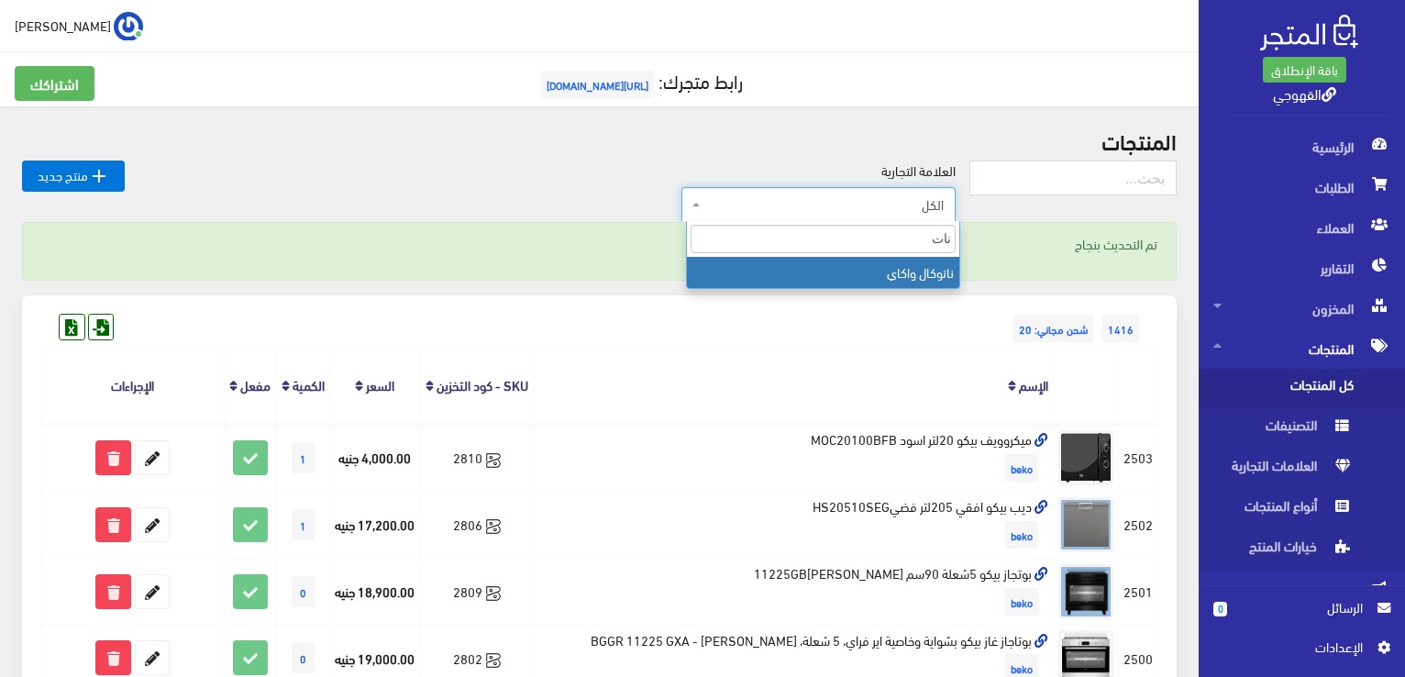
type input "نات"
select select "[URL][DOMAIN_NAME]"
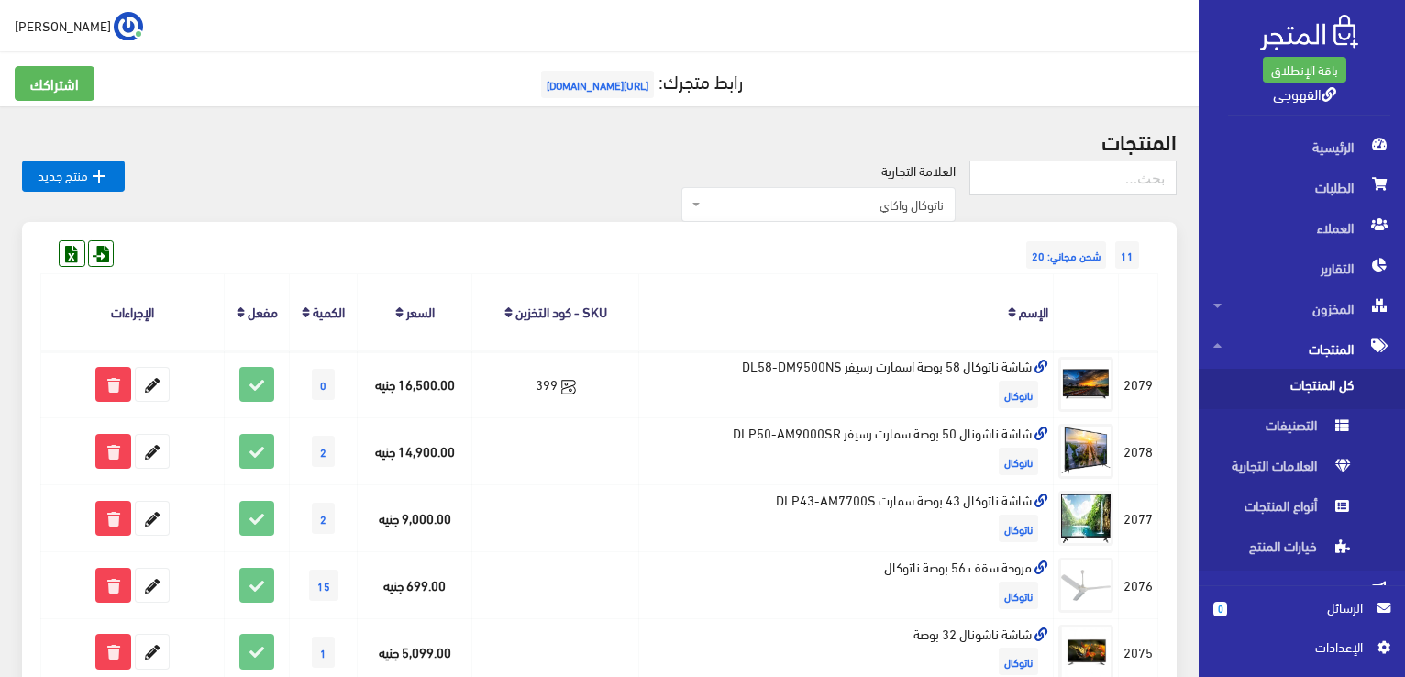
click at [837, 256] on div "11 شحن مجاني: 20 المنتج" at bounding box center [599, 685] width 1155 height 927
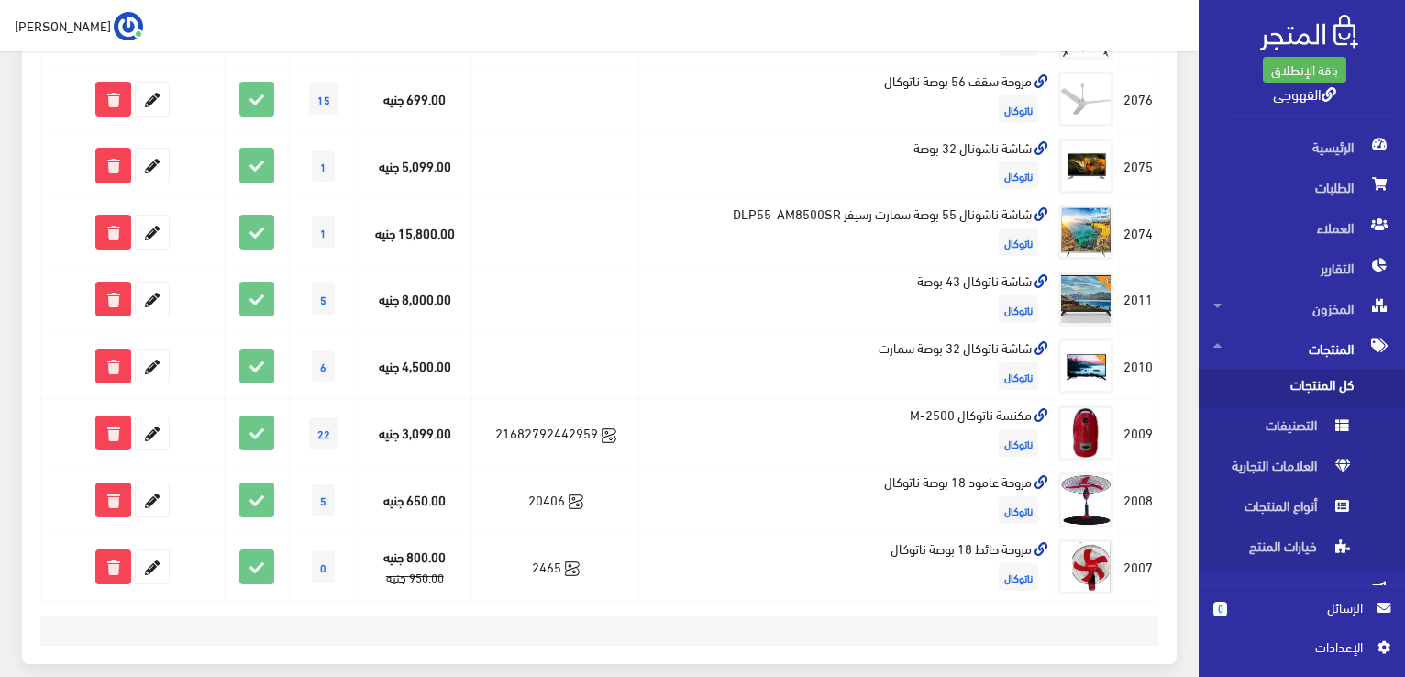
scroll to position [572, 0]
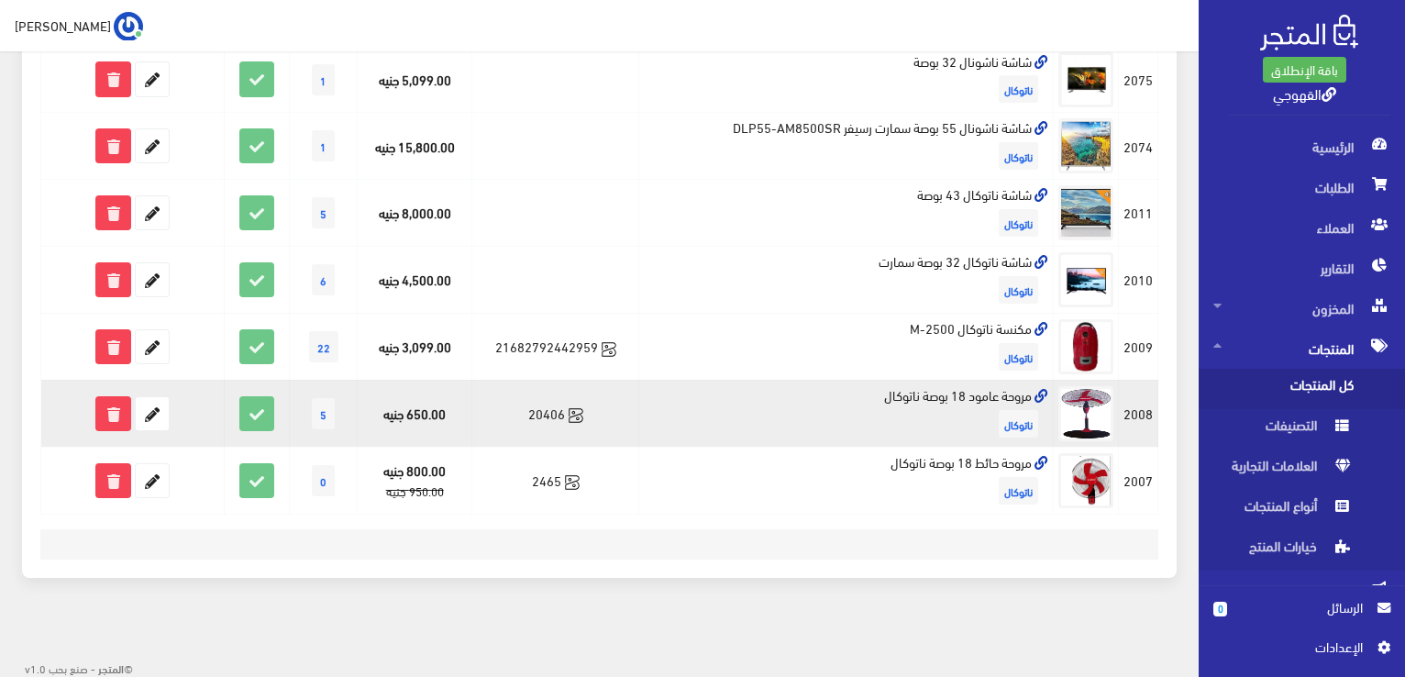
click at [1042, 390] on icon at bounding box center [1042, 397] width 14 height 14
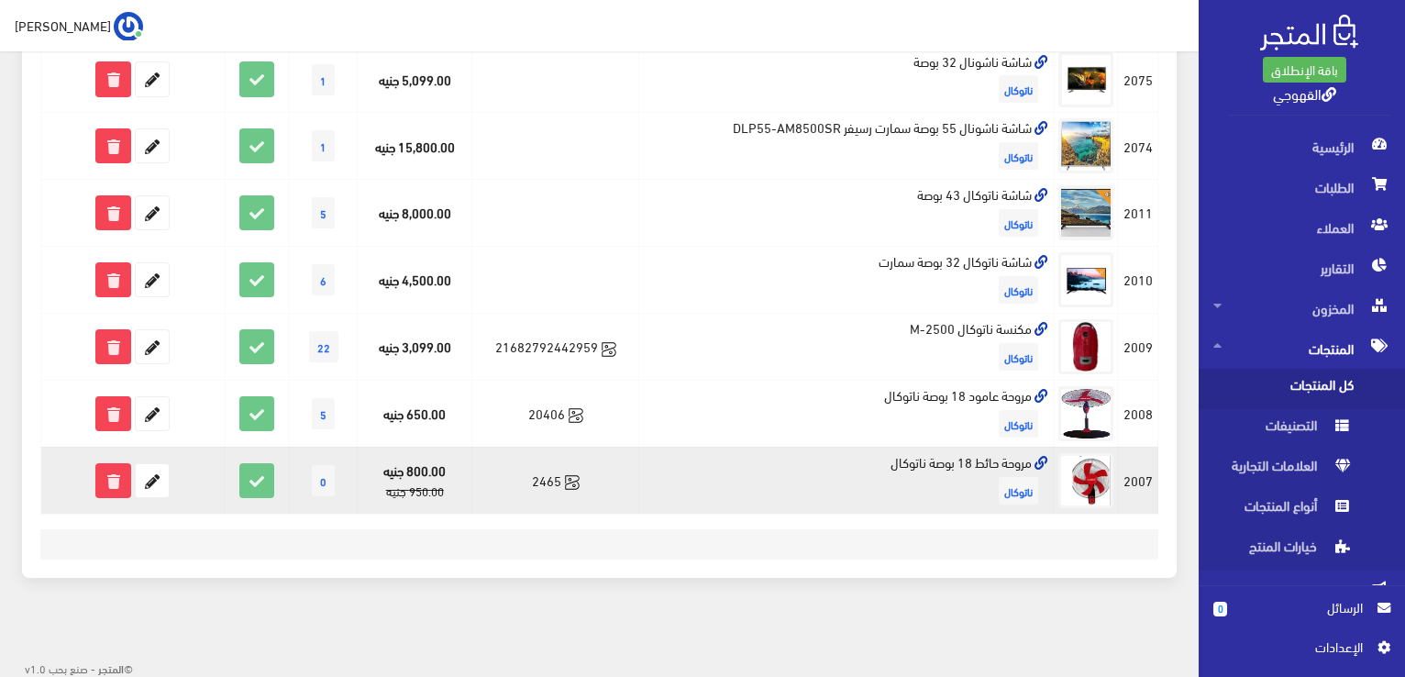
click at [1039, 457] on icon at bounding box center [1042, 464] width 14 height 14
click at [150, 474] on icon at bounding box center [152, 480] width 33 height 33
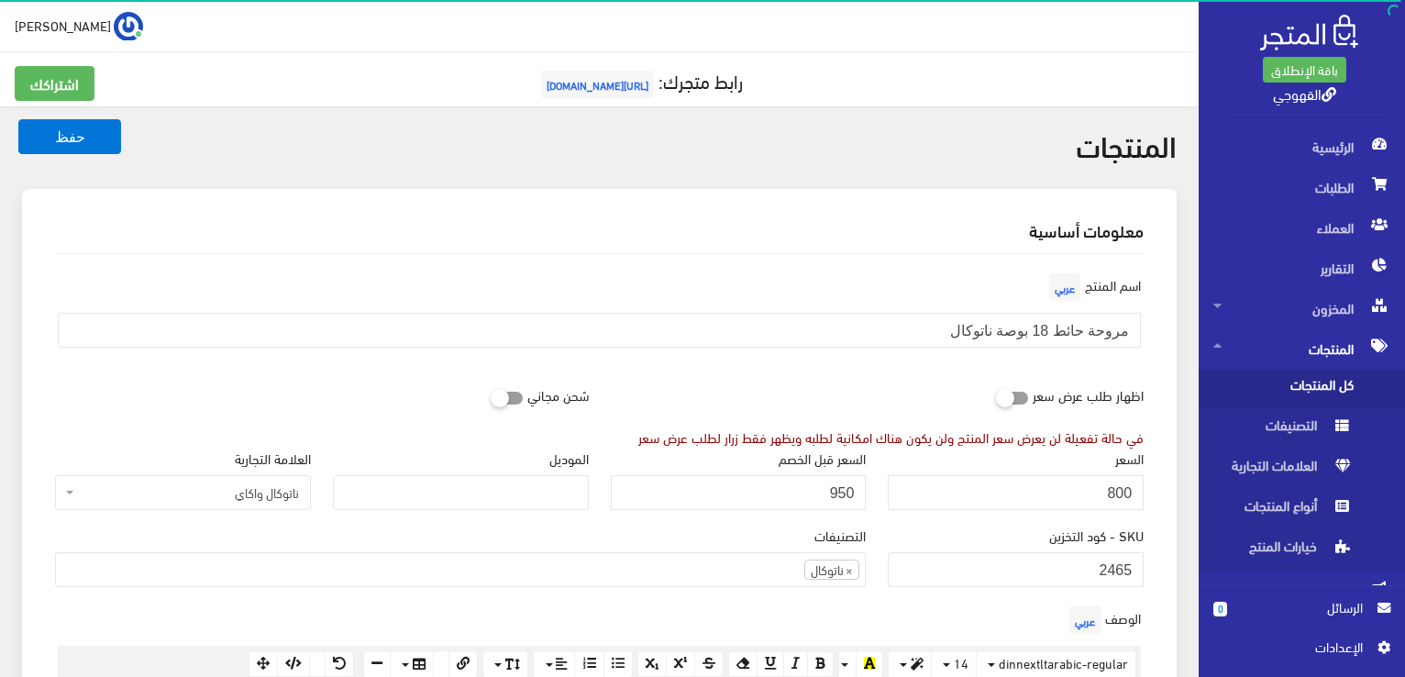
scroll to position [1214, 0]
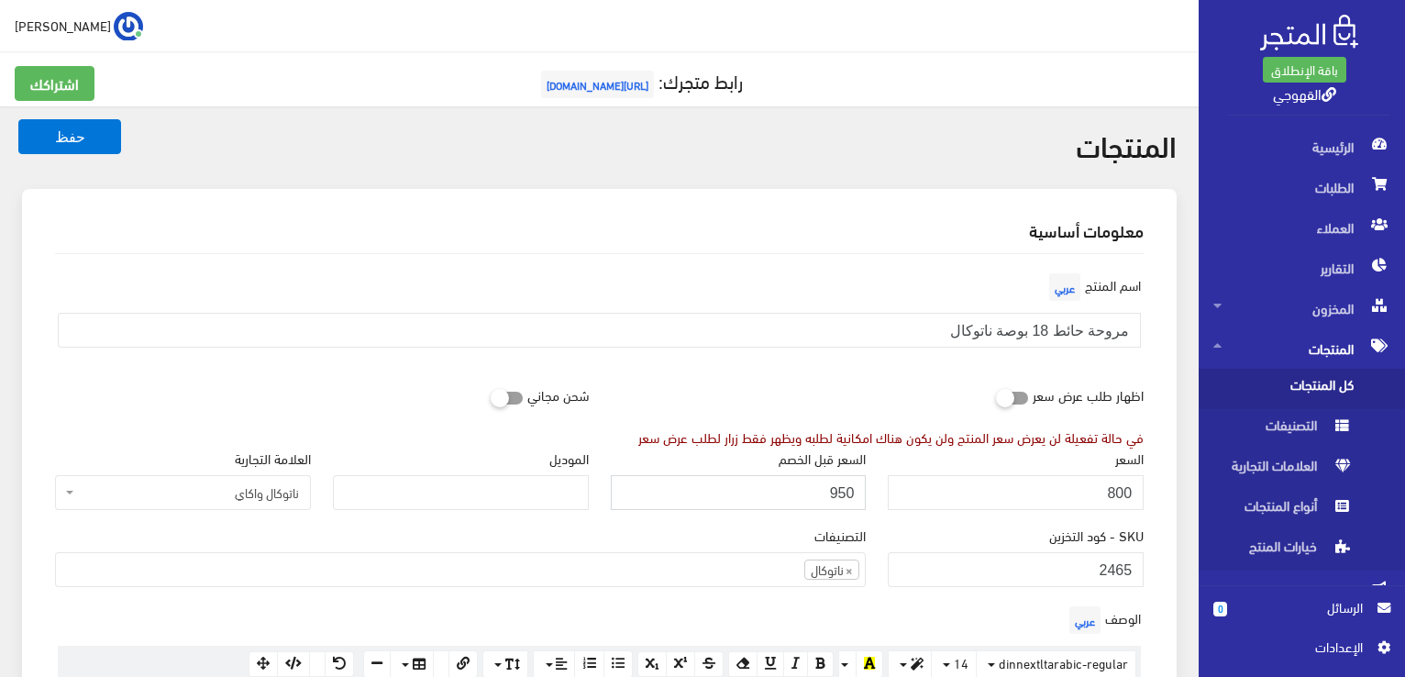
click at [750, 500] on input "950" at bounding box center [739, 492] width 256 height 35
click at [1064, 490] on input "800" at bounding box center [1016, 492] width 256 height 35
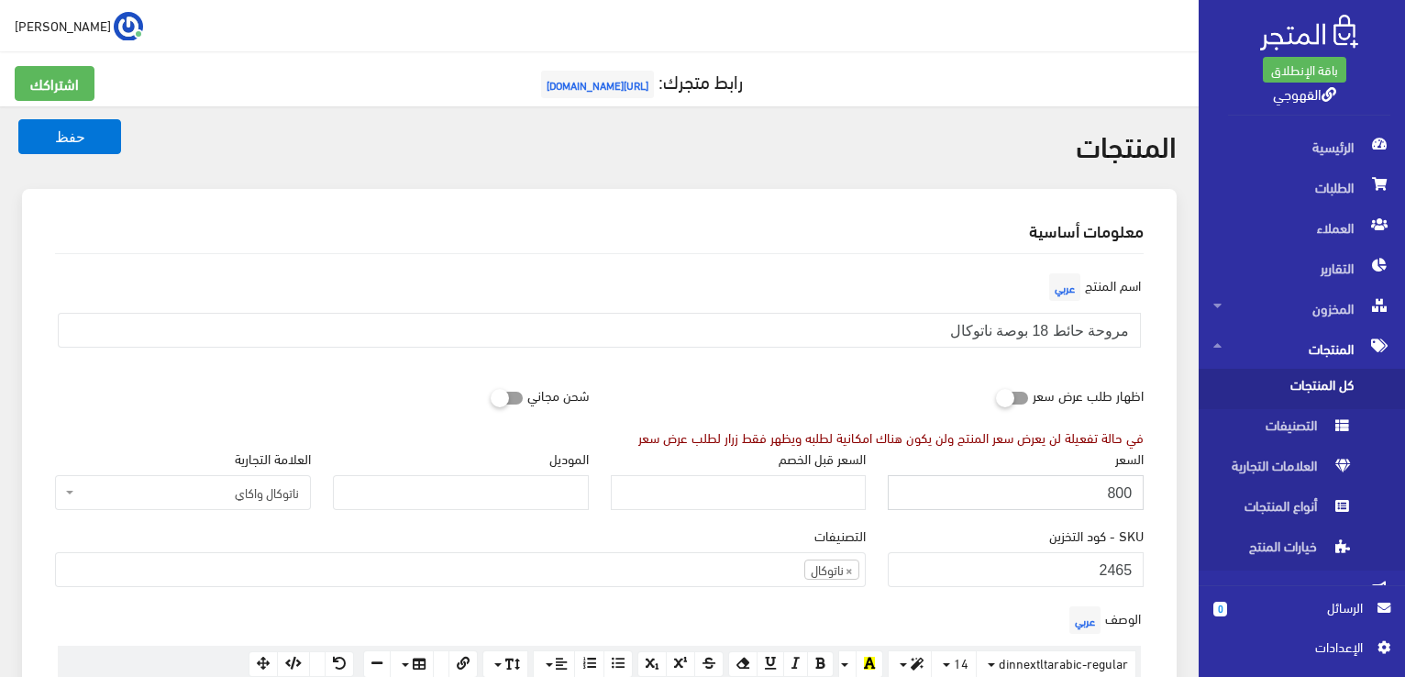
click at [1064, 490] on input "800" at bounding box center [1016, 492] width 256 height 35
type input "550"
click at [18, 119] on button "حفظ" at bounding box center [69, 136] width 103 height 35
